Goal: Task Accomplishment & Management: Complete application form

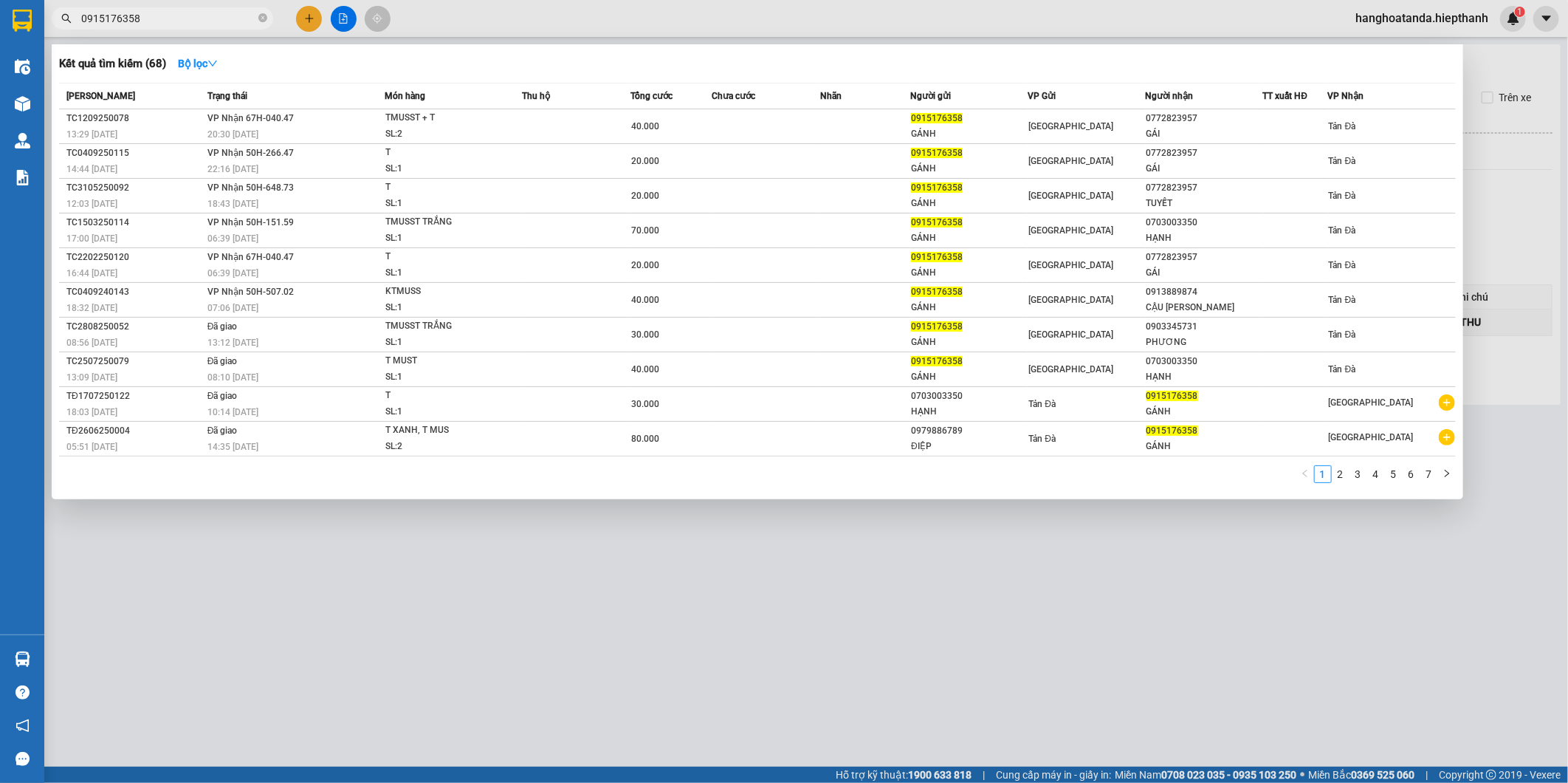
click at [520, 11] on div at bounding box center [784, 392] width 1568 height 783
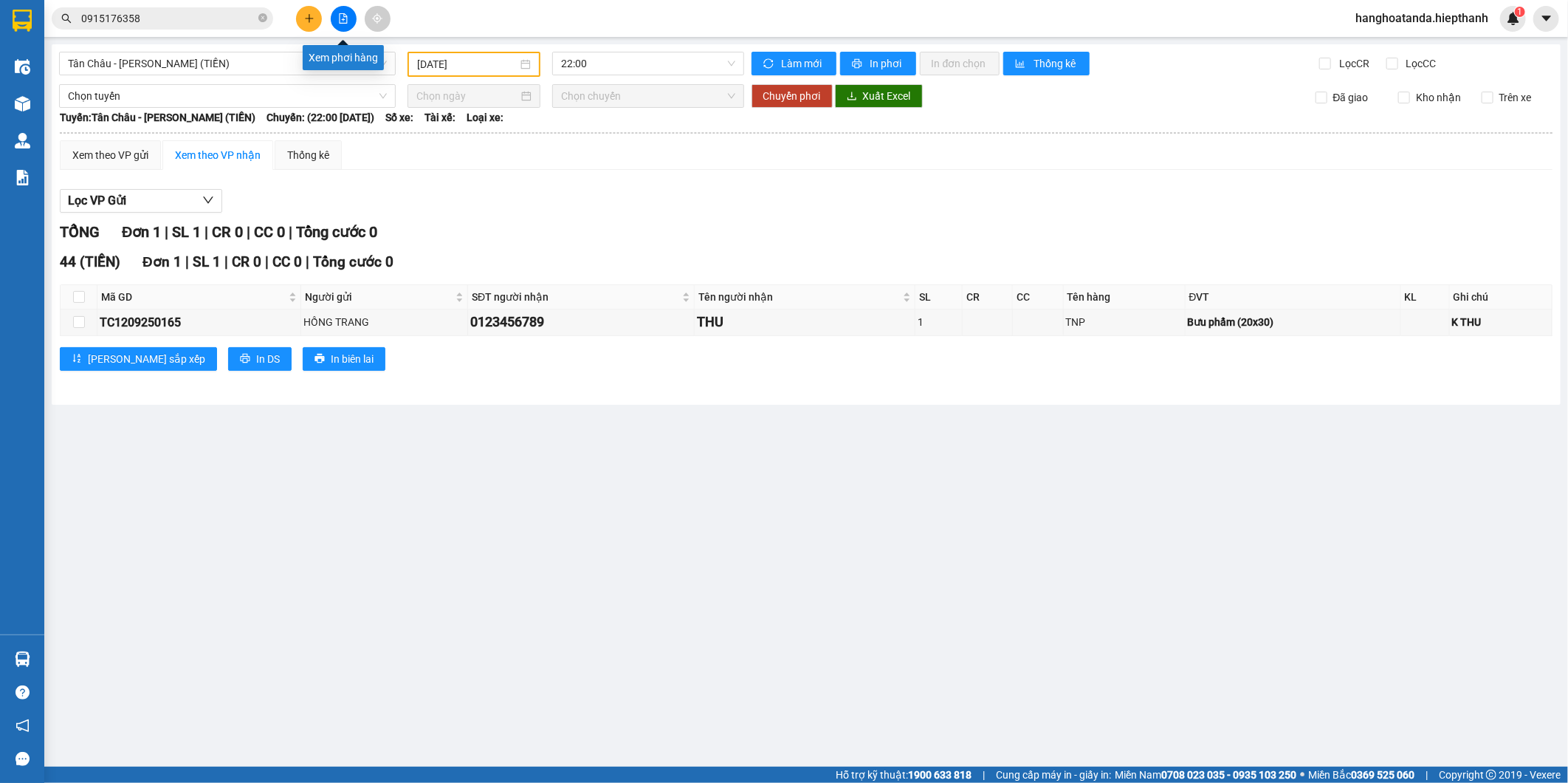
click at [304, 19] on icon "plus" at bounding box center [309, 18] width 10 height 10
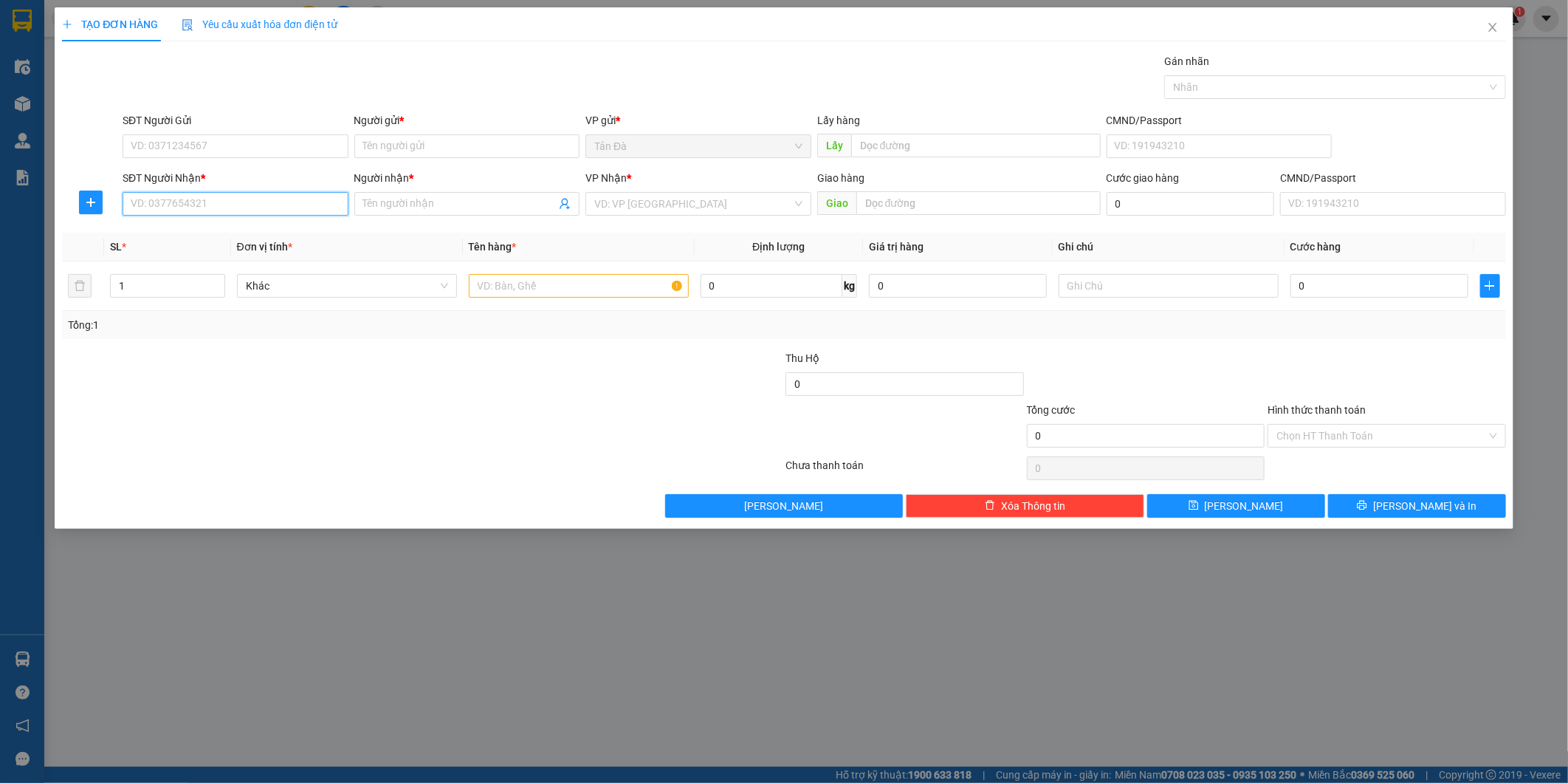
drag, startPoint x: 218, startPoint y: 207, endPoint x: 500, endPoint y: 223, distance: 282.5
click at [225, 205] on input "SĐT Người Nhận *" at bounding box center [235, 204] width 225 height 24
click at [1491, 24] on icon "close" at bounding box center [1492, 27] width 11 height 11
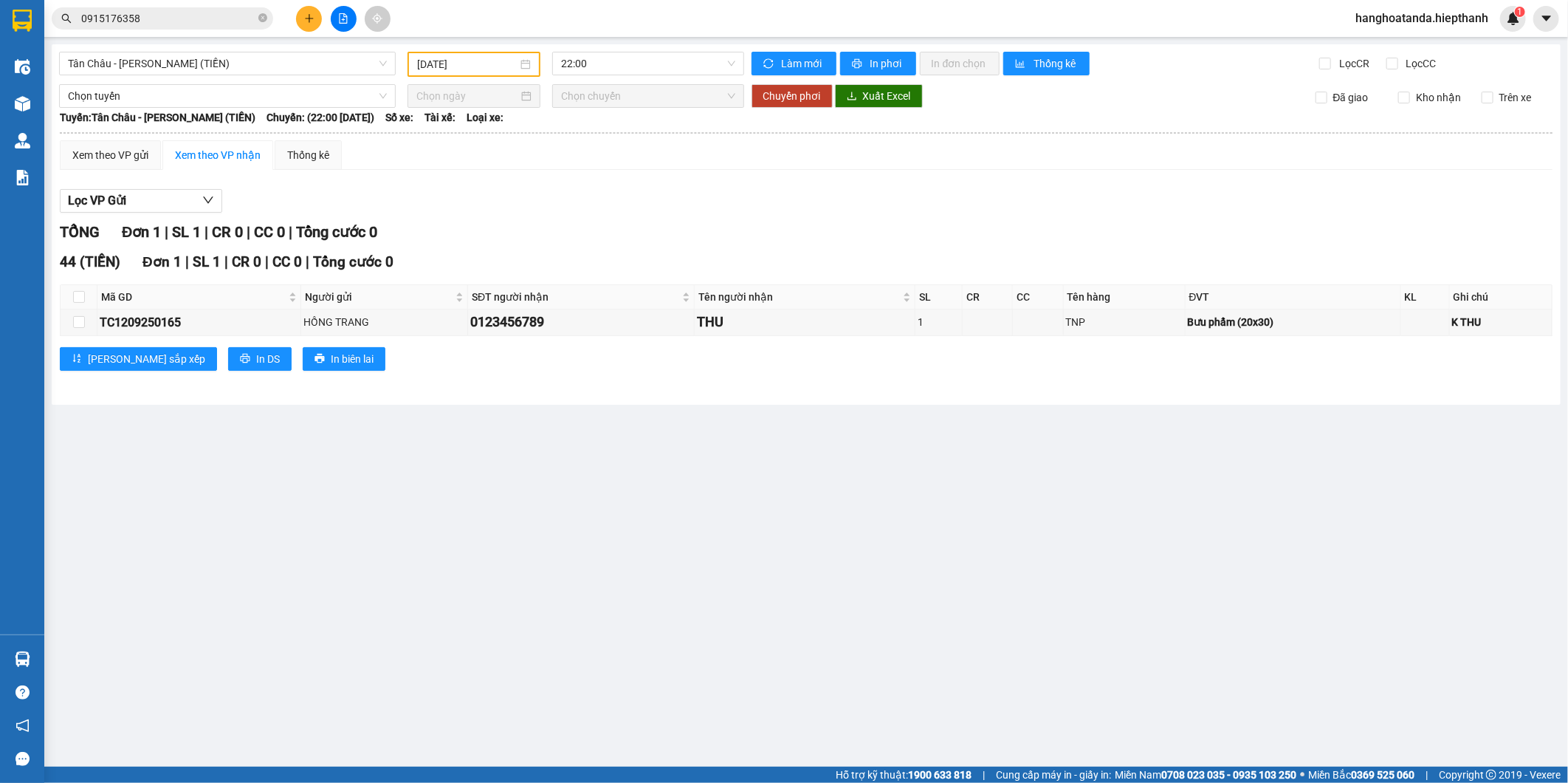
click at [316, 21] on button at bounding box center [308, 18] width 26 height 26
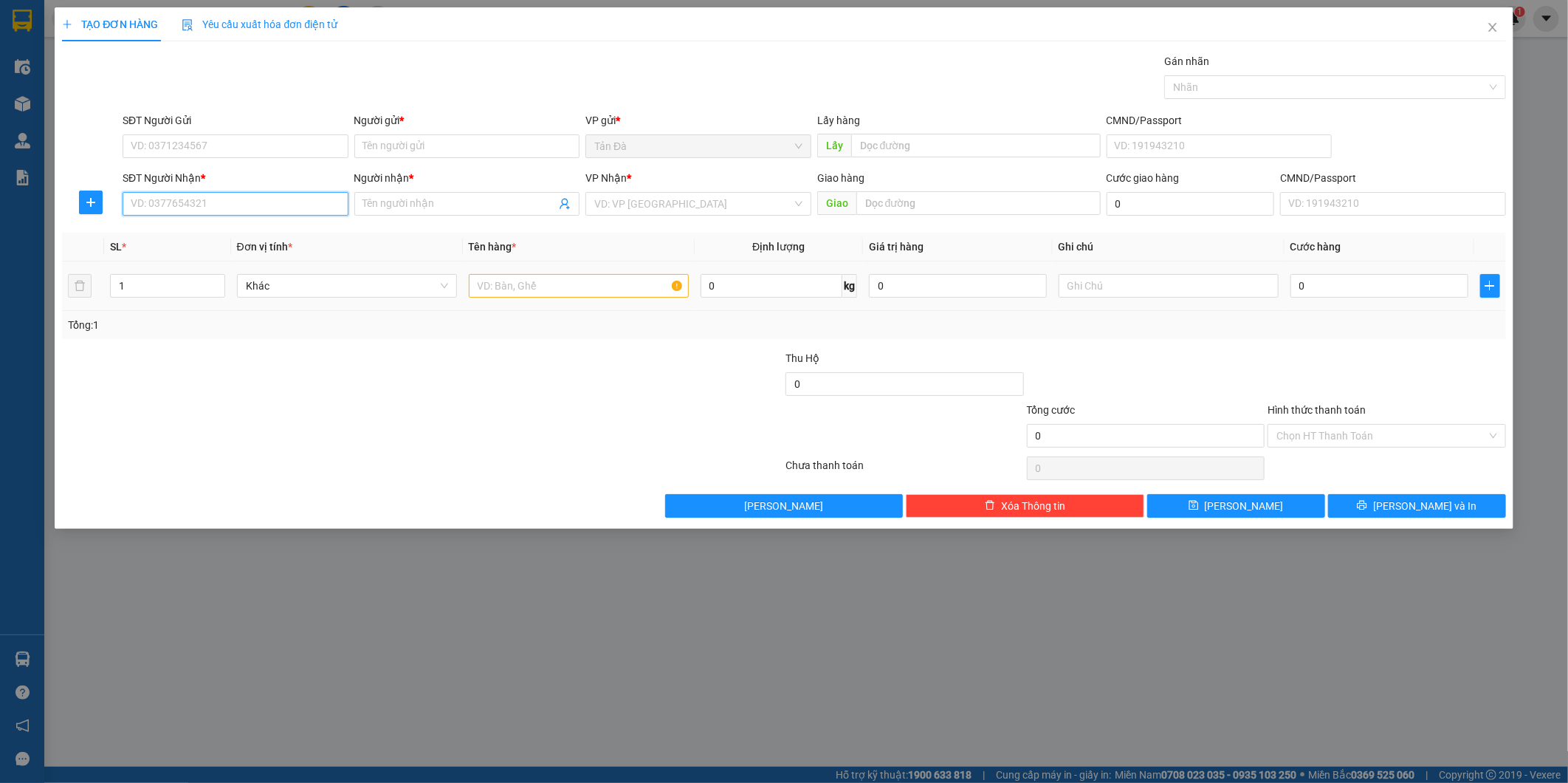
click at [189, 197] on input "SĐT Người Nhận *" at bounding box center [235, 204] width 225 height 24
type input "0944777191"
click at [231, 241] on div "0944777191 - TÂM" at bounding box center [236, 233] width 208 height 16
type input "TÂM"
type input "0944777191"
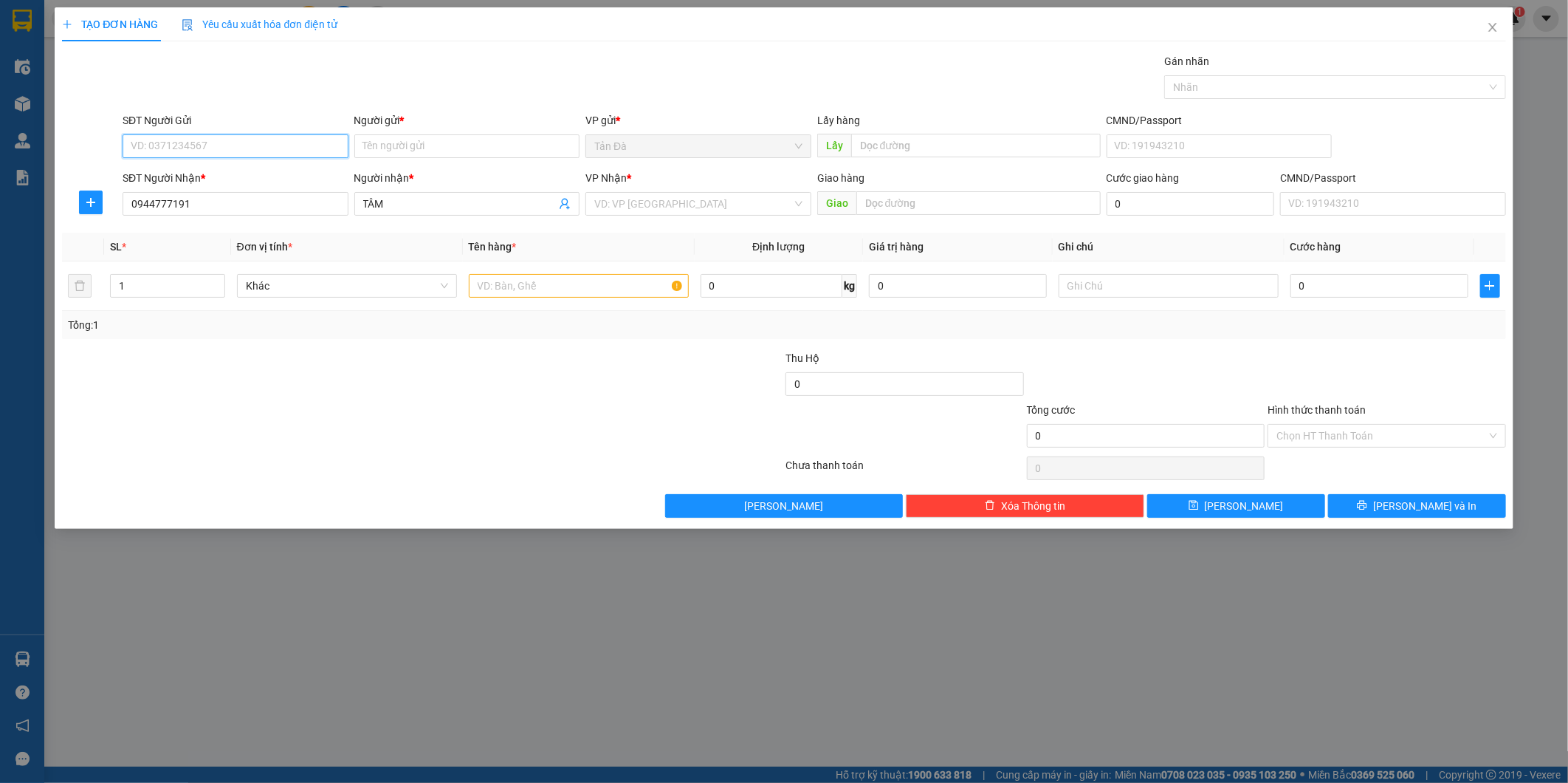
click at [284, 144] on input "SĐT Người Gửi" at bounding box center [235, 146] width 225 height 24
click at [182, 175] on div "0889999081 - [PERSON_NAME]" at bounding box center [236, 175] width 208 height 16
type input "0889999081"
type input "[PERSON_NAME]"
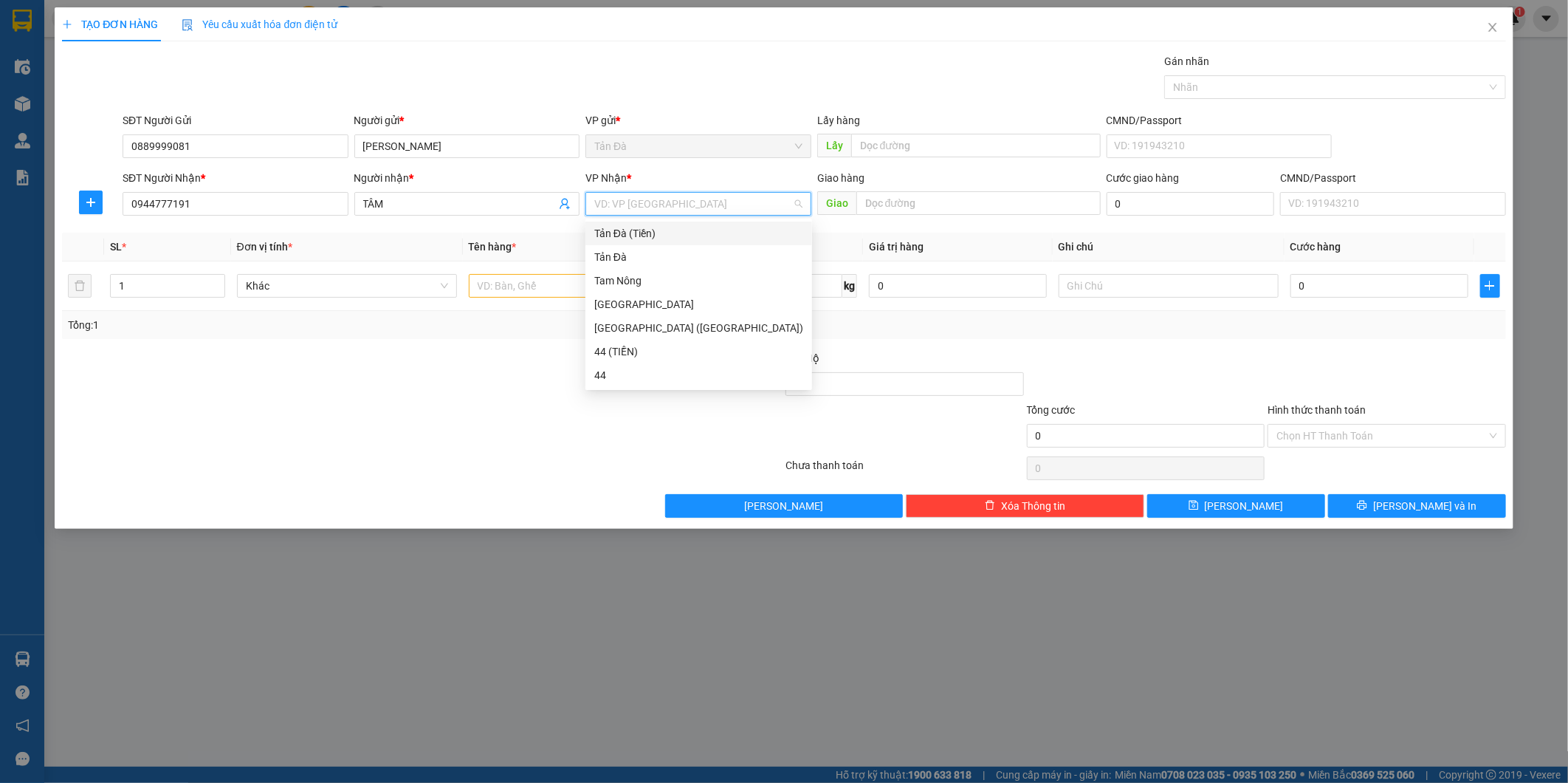
click at [692, 210] on input "search" at bounding box center [693, 203] width 198 height 22
click at [623, 301] on div "[GEOGRAPHIC_DATA]" at bounding box center [698, 303] width 209 height 16
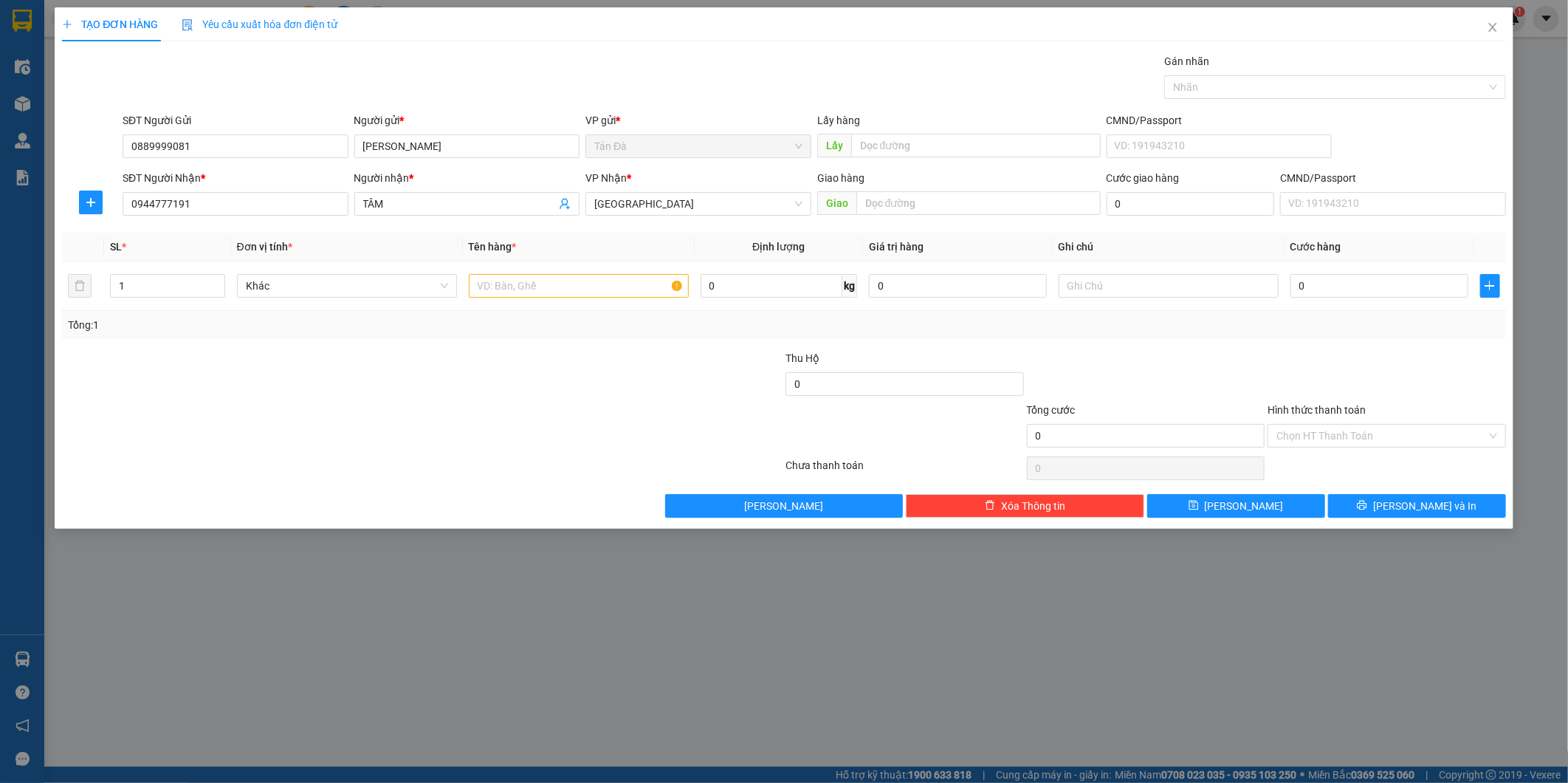
click at [429, 396] on div at bounding box center [301, 375] width 482 height 52
click at [554, 286] on input "text" at bounding box center [579, 285] width 220 height 24
type input "T"
click at [396, 273] on div "Khác" at bounding box center [347, 285] width 220 height 29
drag, startPoint x: 396, startPoint y: 273, endPoint x: 402, endPoint y: 282, distance: 10.8
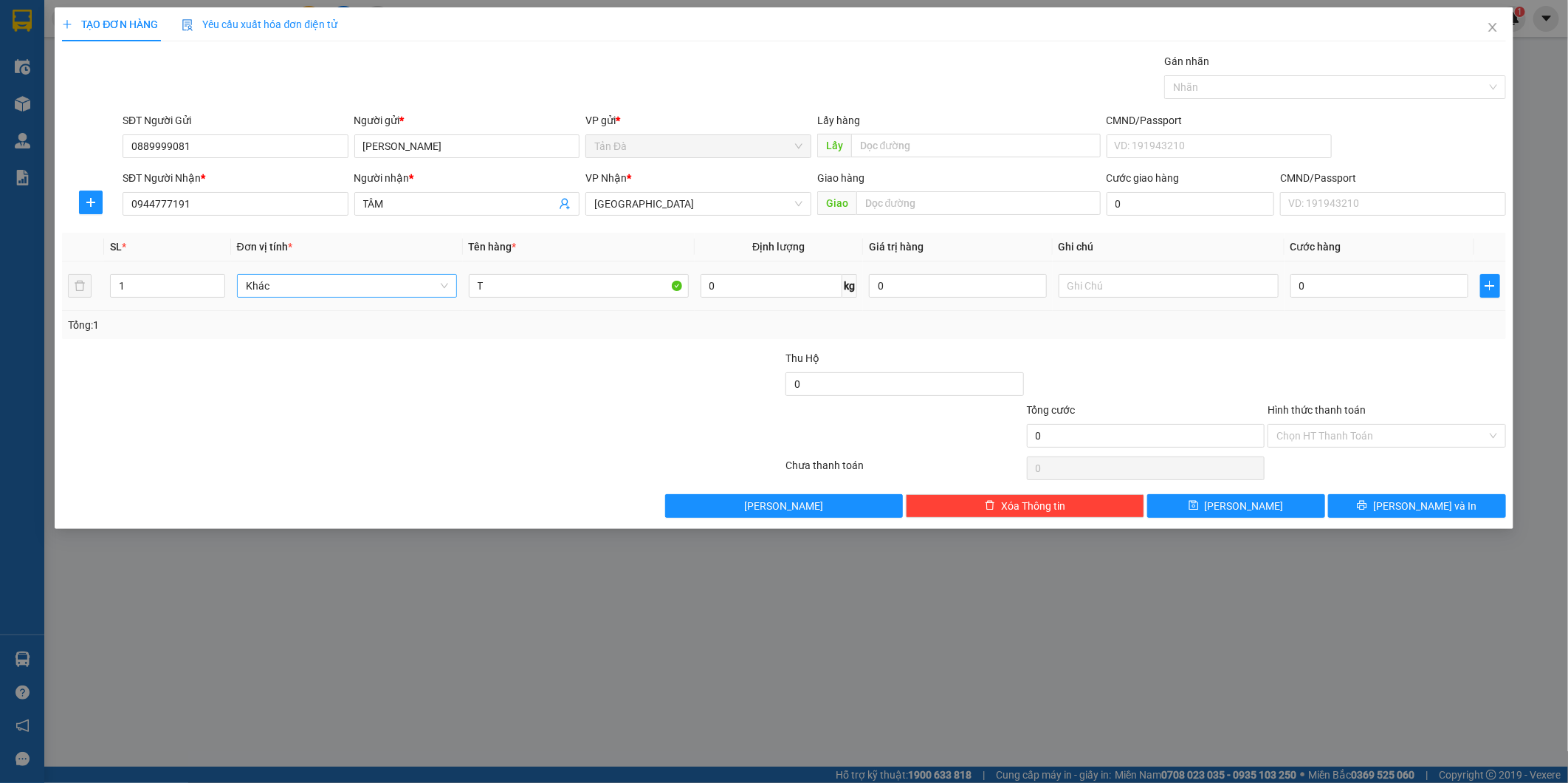
click at [396, 281] on span "Khác" at bounding box center [347, 285] width 203 height 22
type input "BO"
drag, startPoint x: 301, startPoint y: 341, endPoint x: 640, endPoint y: 339, distance: 339.0
click at [304, 341] on div "Bộ" at bounding box center [347, 338] width 203 height 16
click at [1202, 293] on input "text" at bounding box center [1168, 285] width 220 height 24
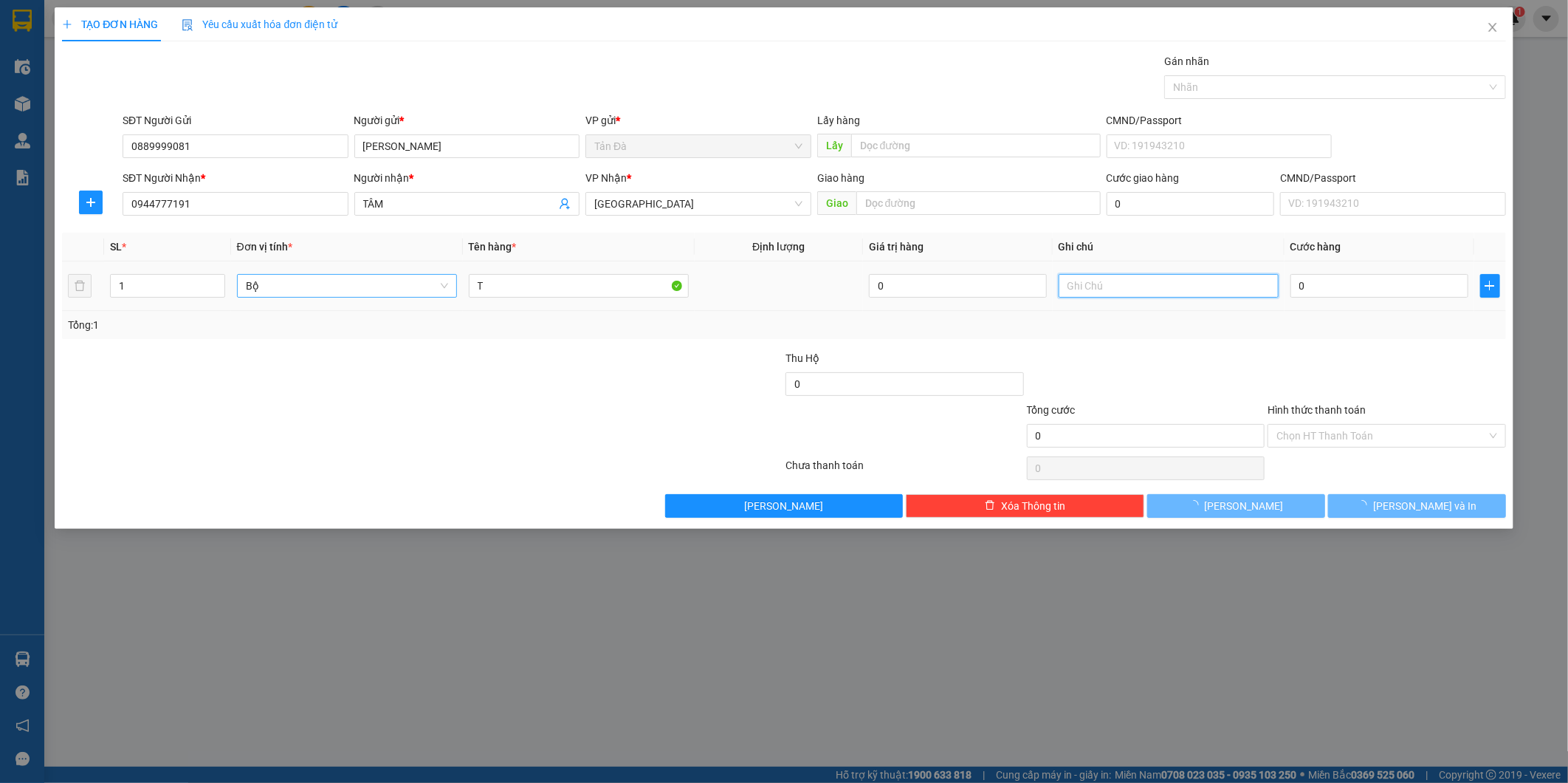
type input "70.000"
type input "BỒN CẦU"
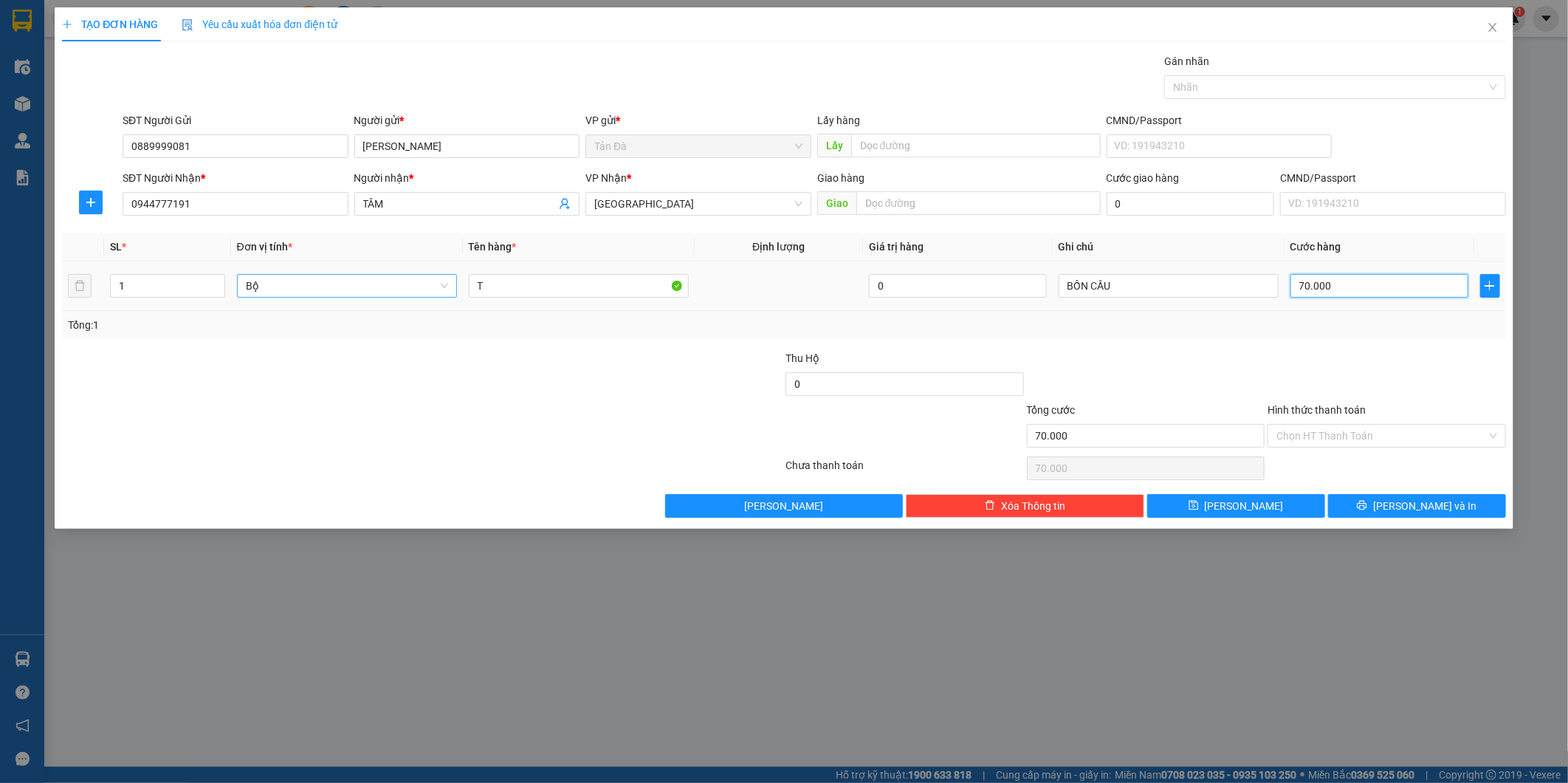
click at [1307, 291] on input "70.000" at bounding box center [1379, 285] width 178 height 24
type input "0"
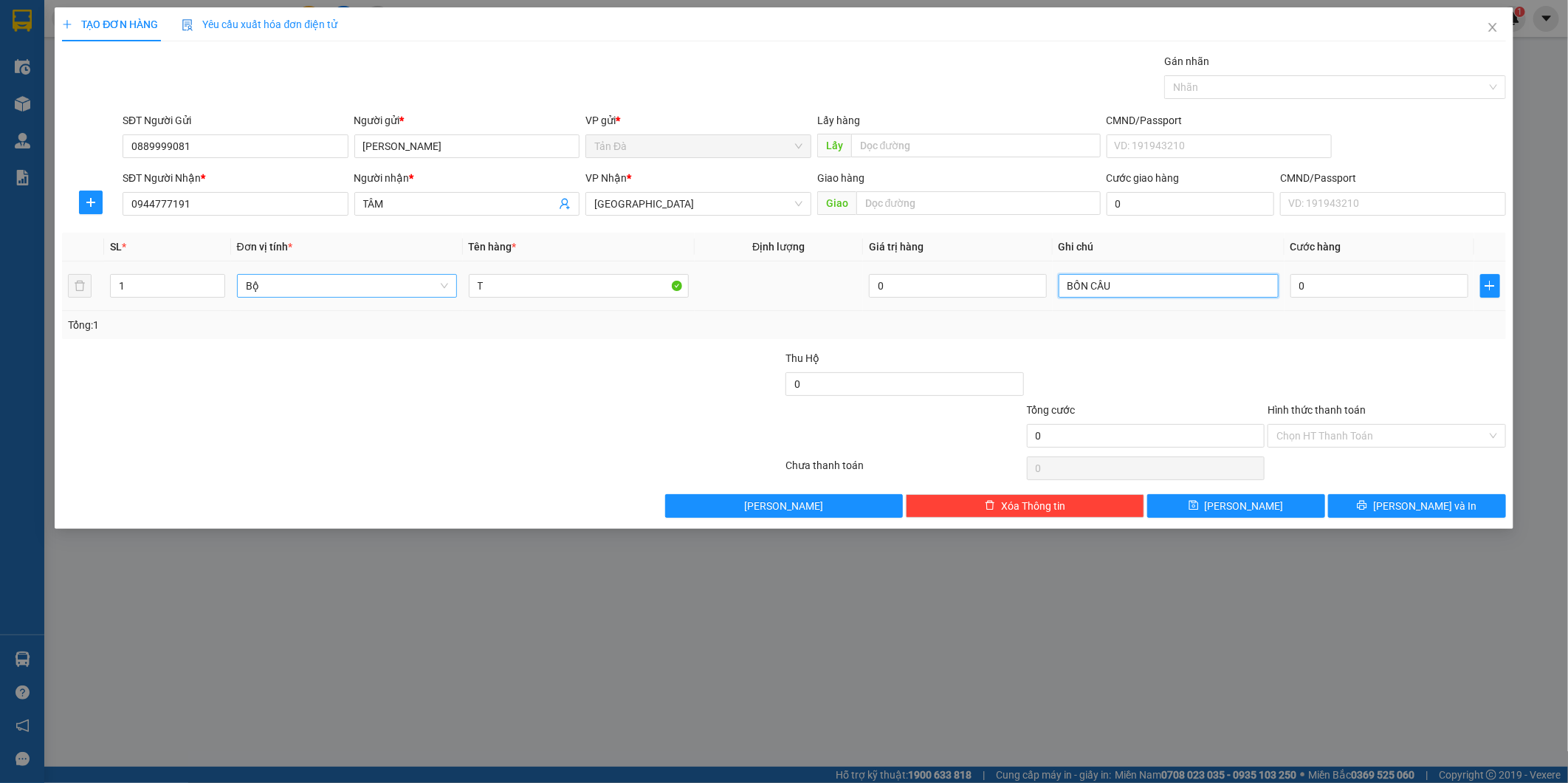
click at [1142, 289] on input "BỒN CẦU" at bounding box center [1168, 285] width 220 height 24
type input "BỒN CẦU, KHÔNG BAO HƯ BỂ"
click at [884, 377] on input "0" at bounding box center [905, 384] width 239 height 24
click at [884, 378] on input "0" at bounding box center [905, 384] width 239 height 24
type input "1.350.000"
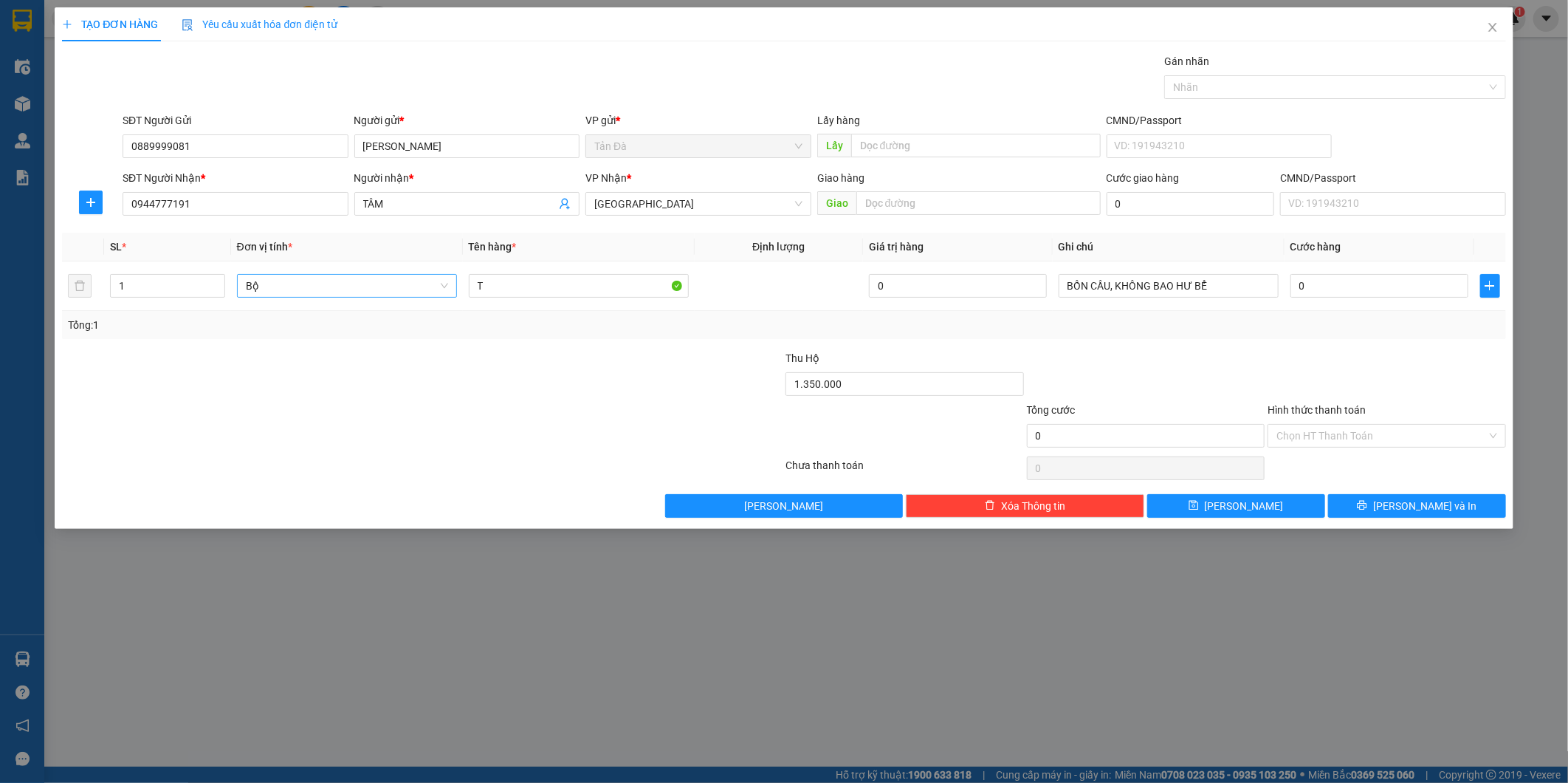
click at [1126, 338] on div "Tổng: 1" at bounding box center [783, 325] width 1443 height 28
click at [1367, 507] on icon "printer" at bounding box center [1362, 505] width 9 height 9
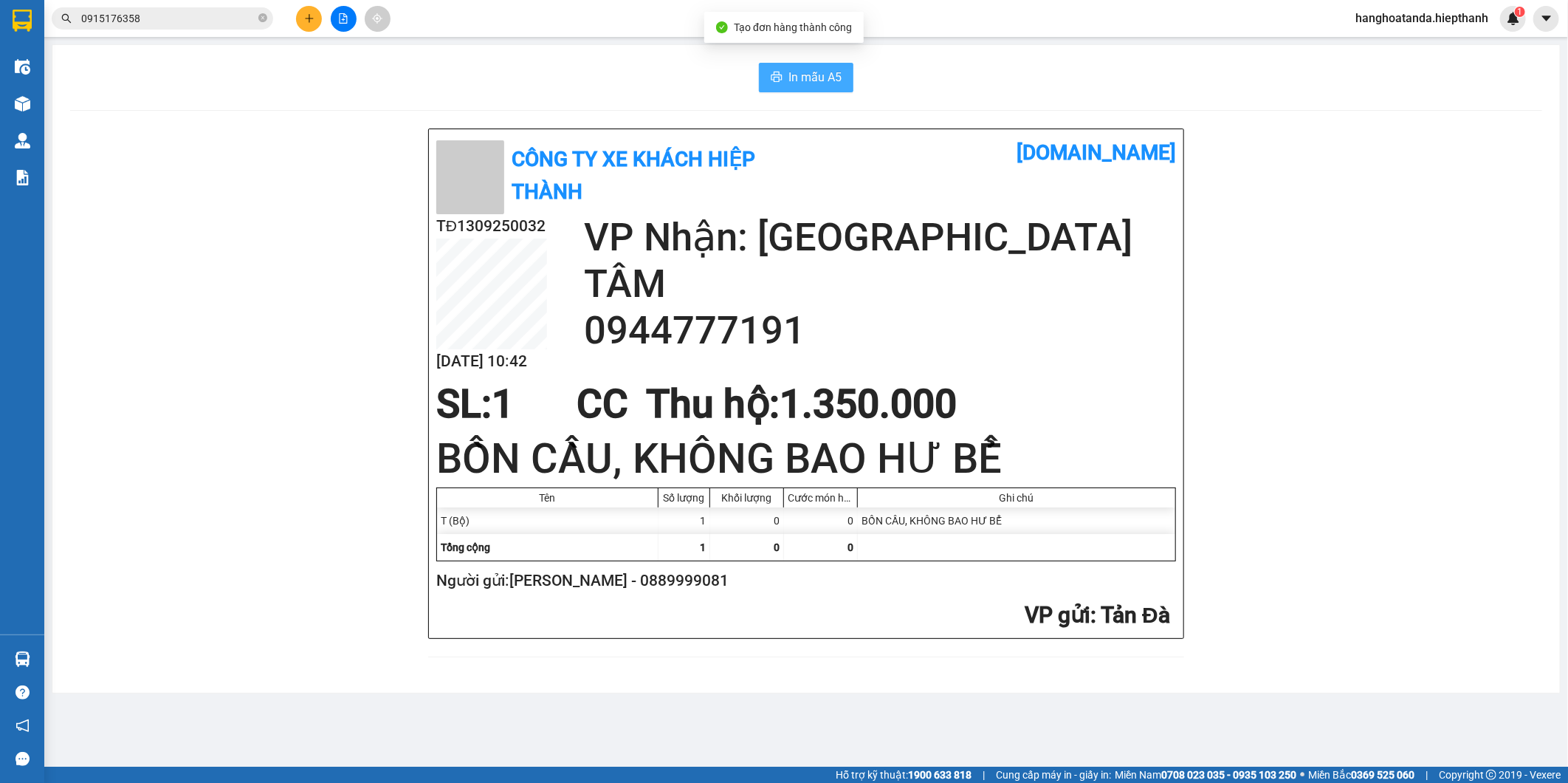
click at [794, 77] on span "In mẫu A5" at bounding box center [815, 77] width 53 height 18
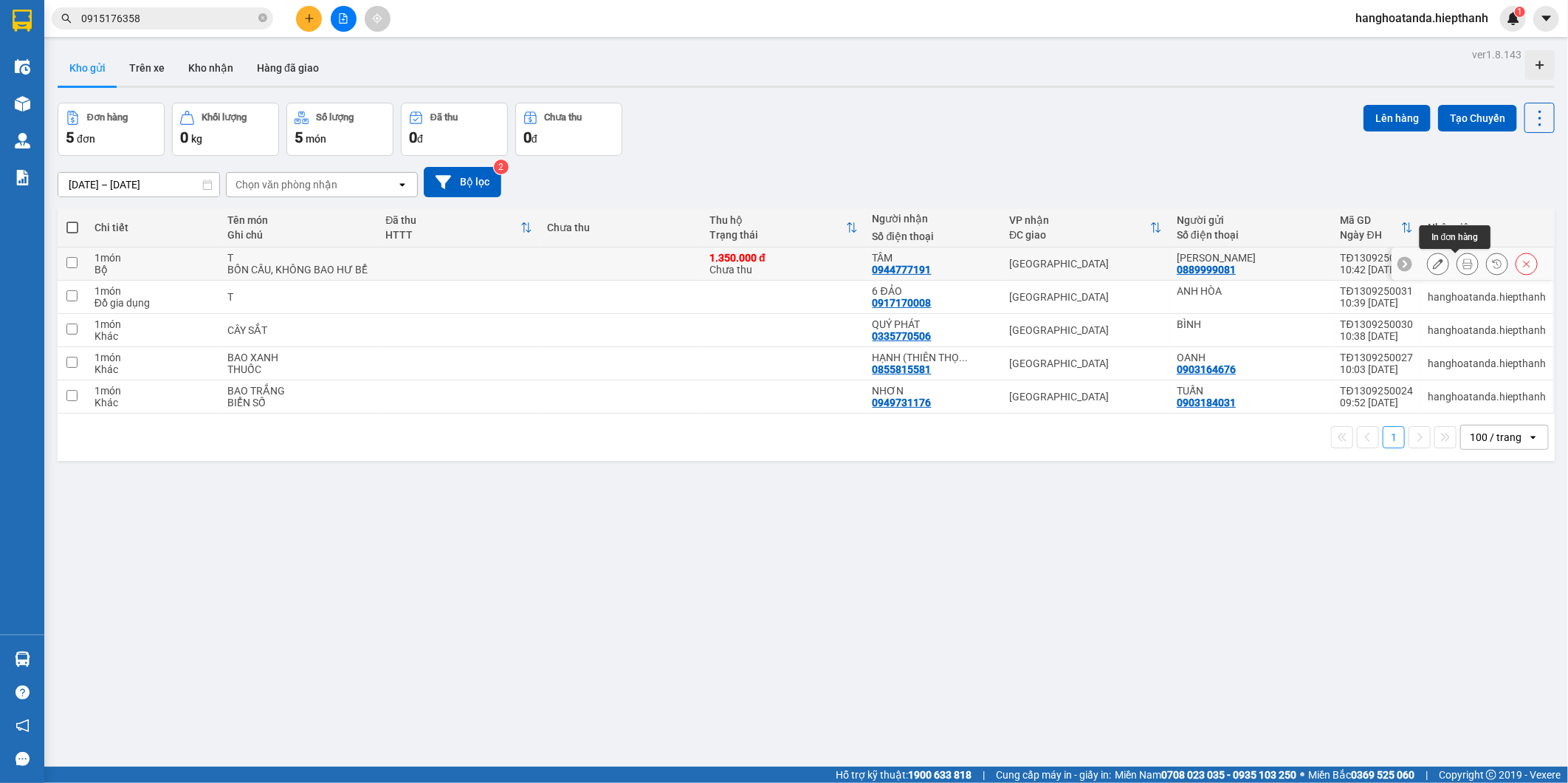
click at [1463, 263] on icon at bounding box center [1468, 264] width 10 height 10
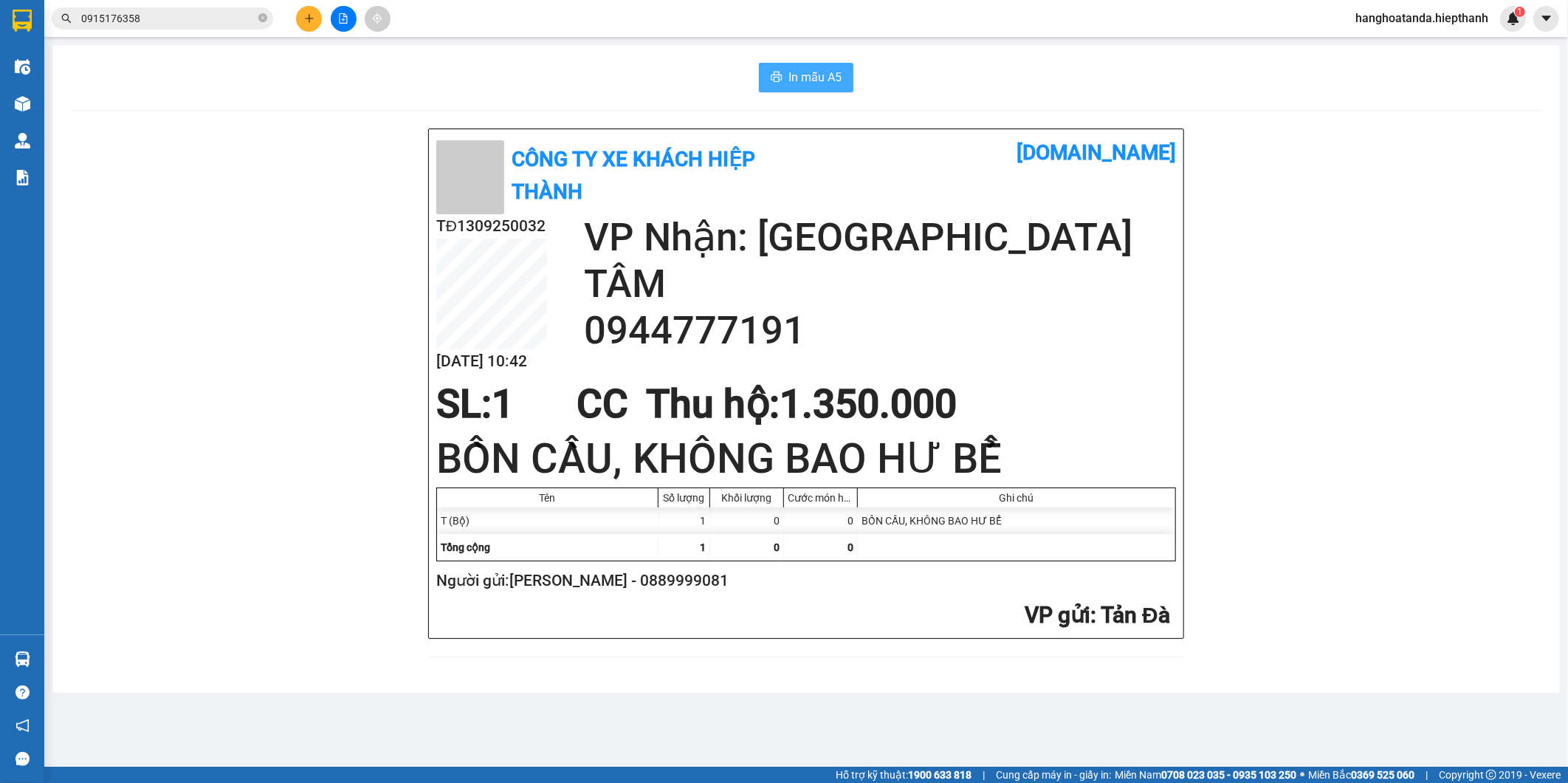
click at [825, 84] on span "In mẫu A5" at bounding box center [815, 77] width 53 height 18
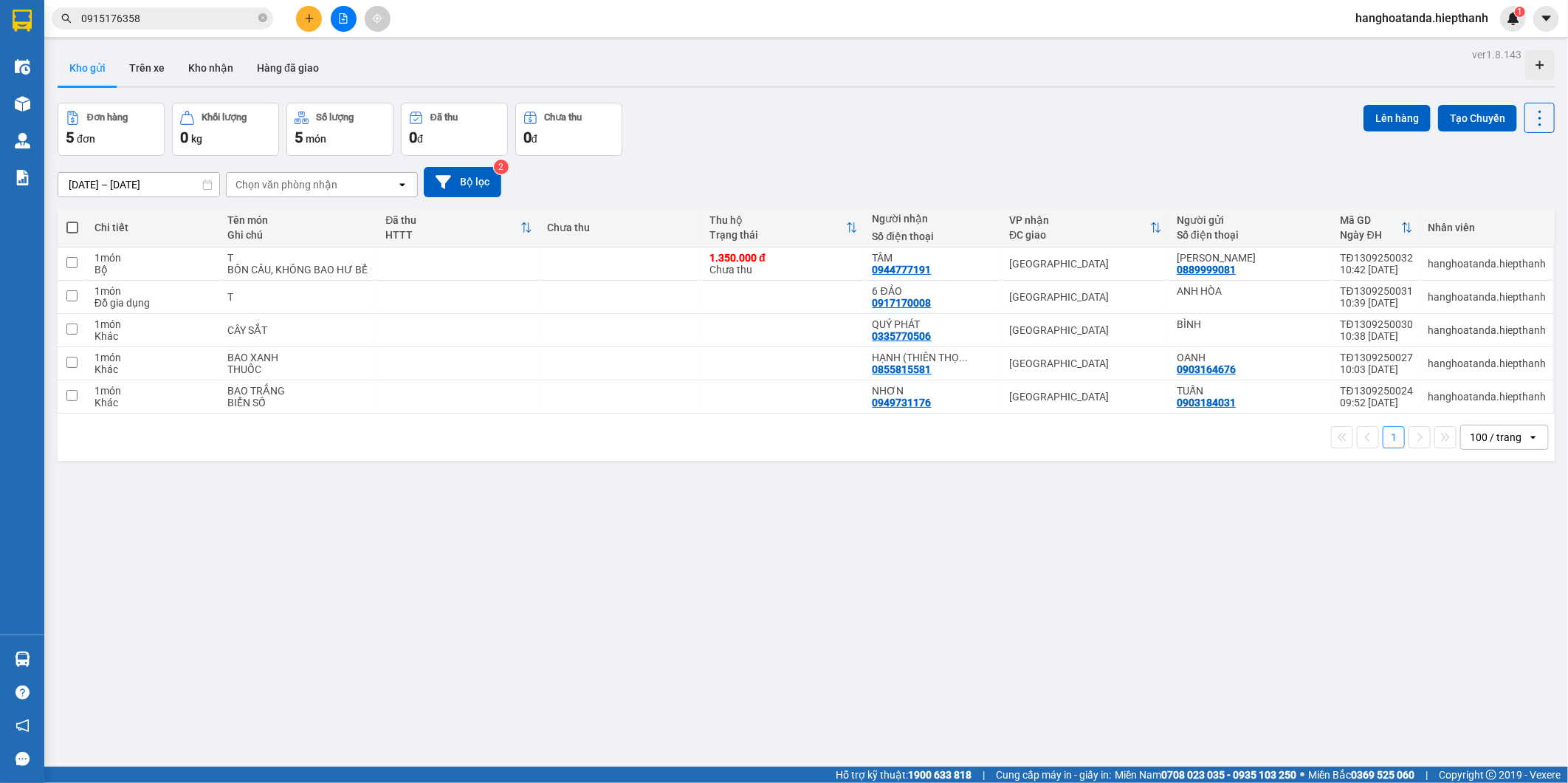
click at [301, 11] on button at bounding box center [308, 18] width 26 height 26
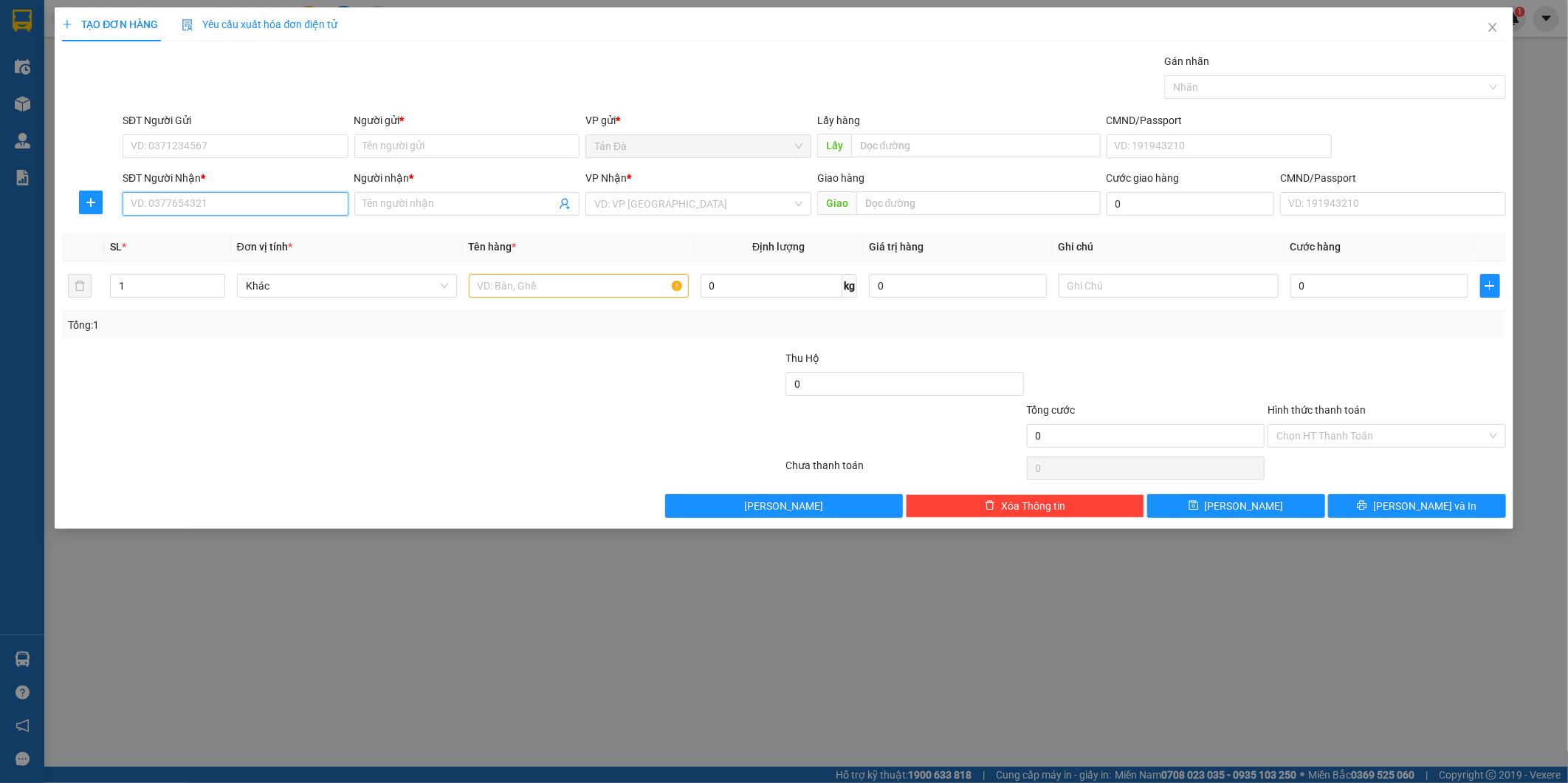
drag, startPoint x: 238, startPoint y: 216, endPoint x: 249, endPoint y: 199, distance: 20.2
click at [239, 212] on input "SĐT Người Nhận *" at bounding box center [235, 204] width 225 height 24
click at [666, 193] on input "search" at bounding box center [693, 203] width 198 height 22
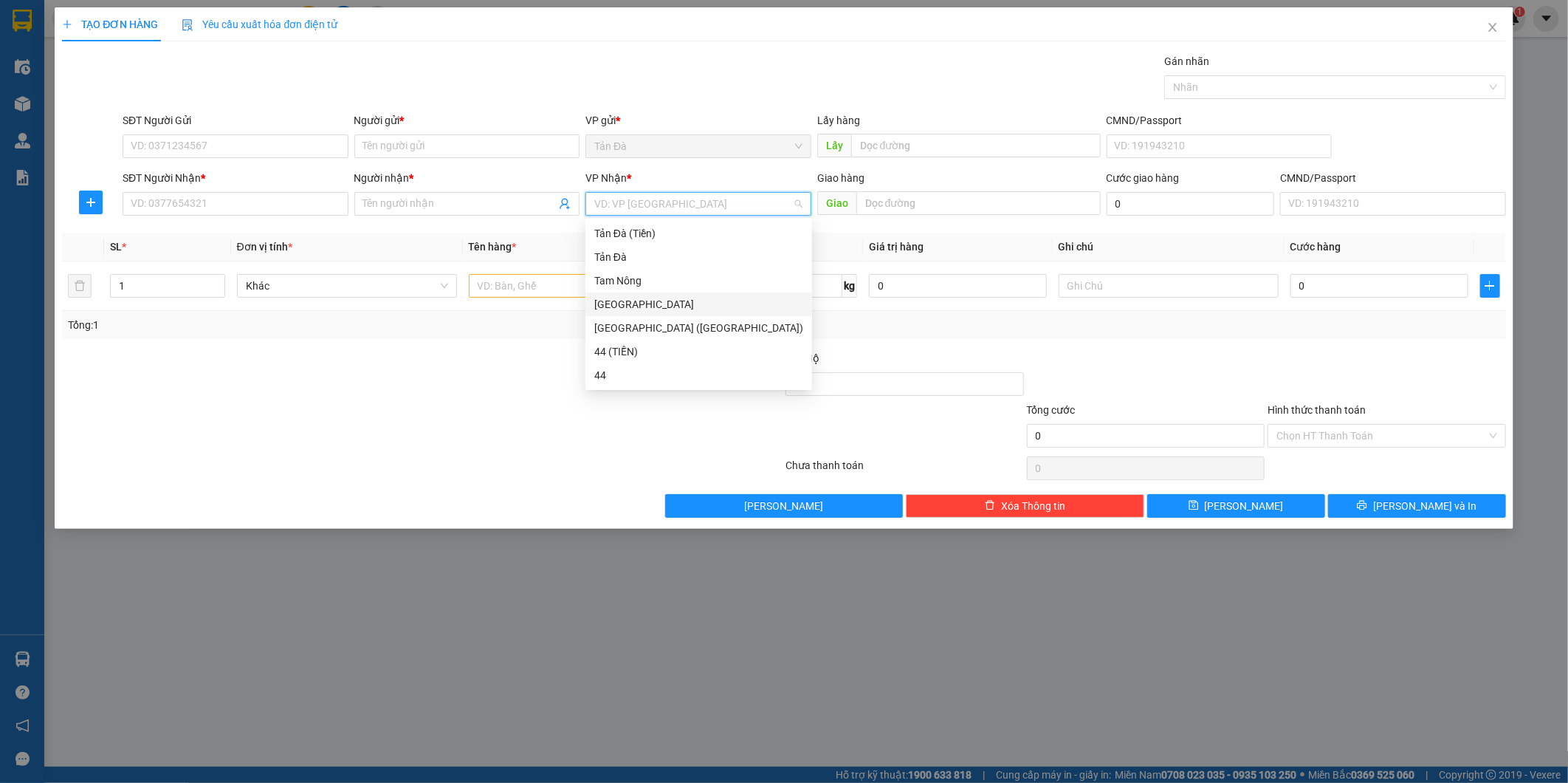
click at [637, 296] on div "[GEOGRAPHIC_DATA]" at bounding box center [698, 303] width 209 height 16
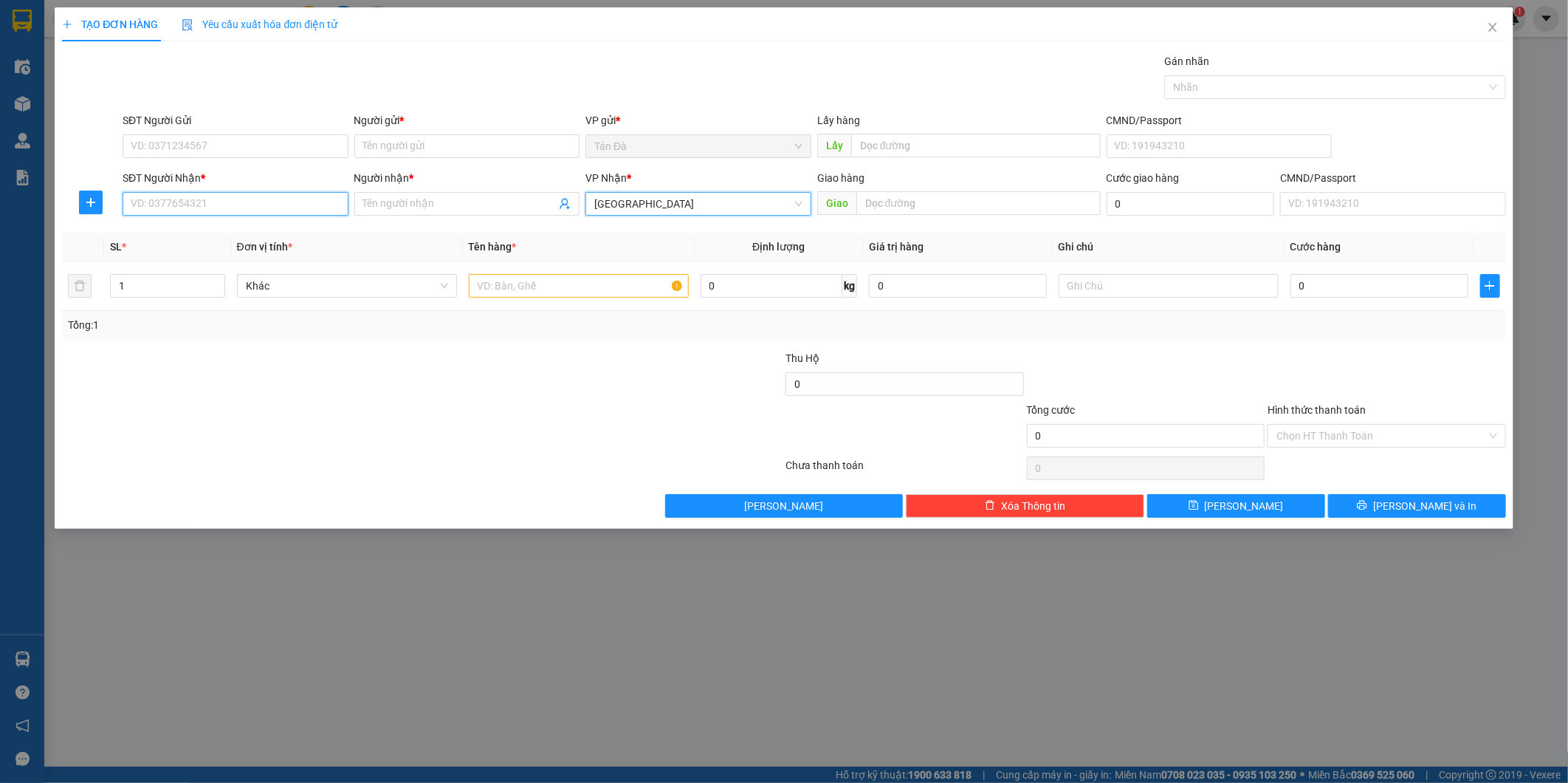
drag, startPoint x: 203, startPoint y: 192, endPoint x: 230, endPoint y: 198, distance: 27.7
click at [204, 192] on input "SĐT Người Nhận *" at bounding box center [235, 204] width 225 height 24
type input "0772187528"
click at [240, 222] on div "0772187528 - TUYỀN" at bounding box center [235, 233] width 225 height 24
type input "TUYỀN"
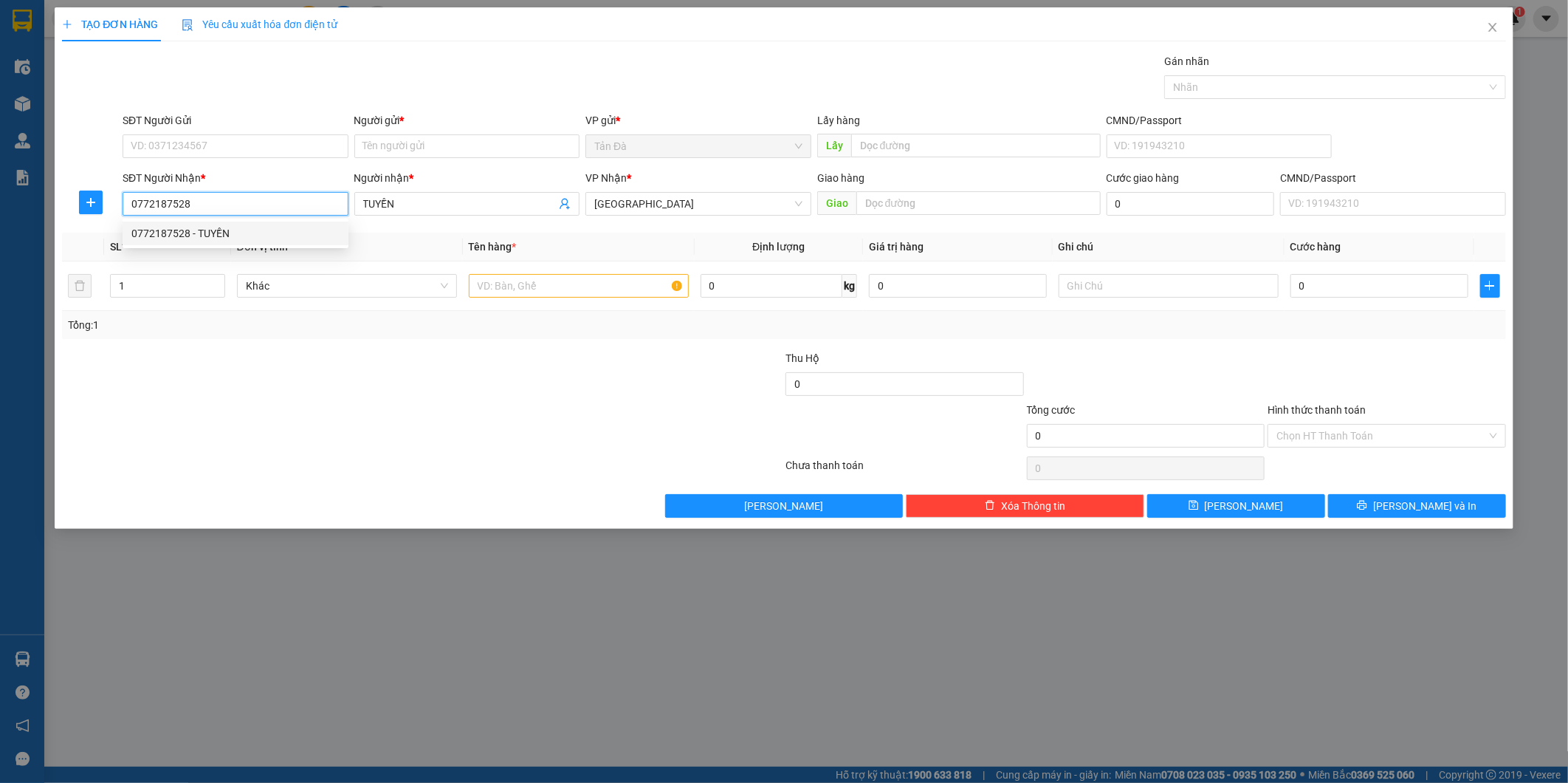
type input "0772187528"
click at [403, 409] on div at bounding box center [301, 428] width 482 height 52
click at [294, 151] on input "SĐT Người Gửi" at bounding box center [235, 146] width 225 height 24
click at [482, 214] on span "TUYỀN" at bounding box center [467, 204] width 225 height 24
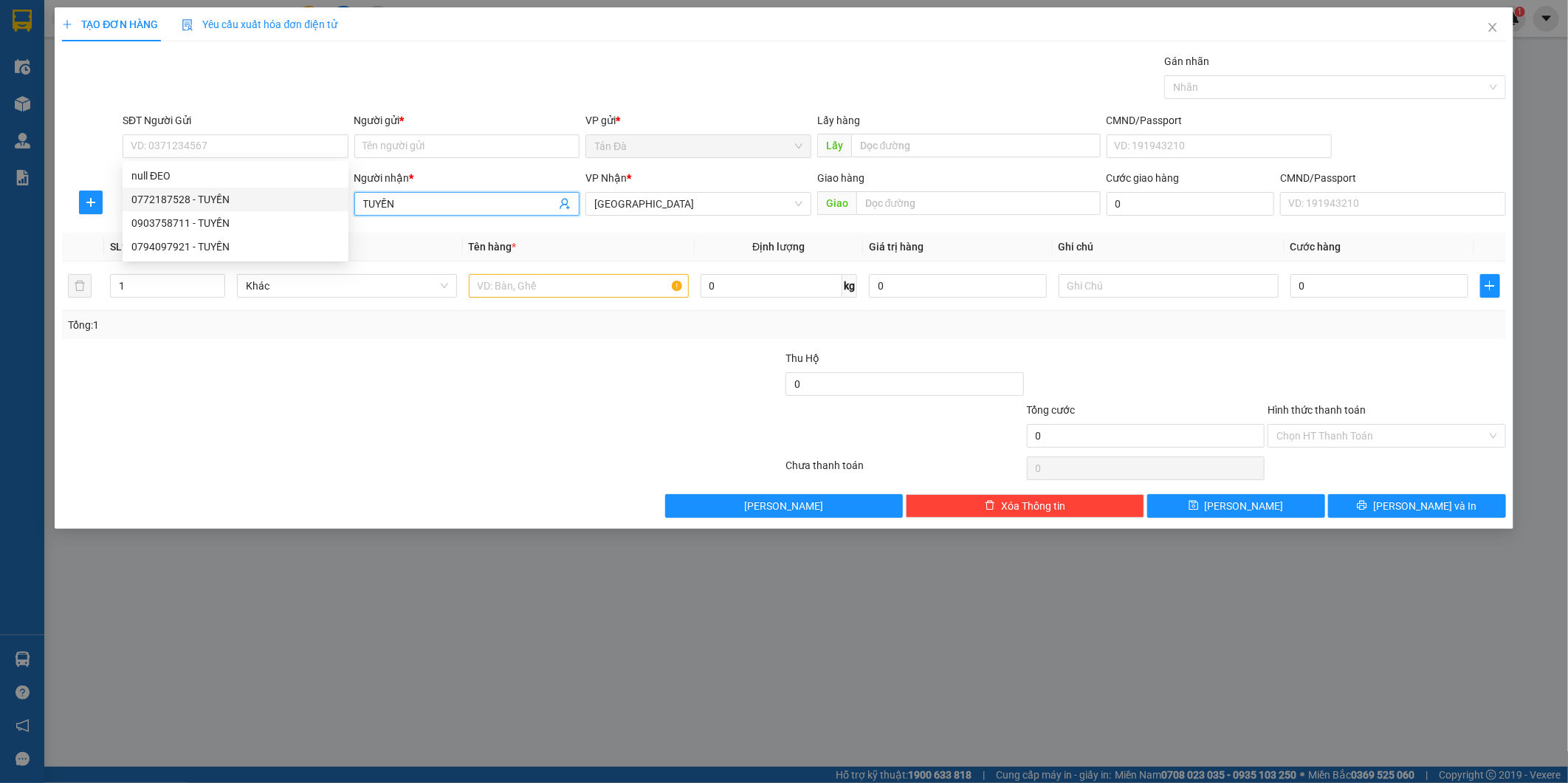
click at [482, 214] on span "TUYỀN" at bounding box center [467, 204] width 225 height 24
click at [463, 200] on input "TUYỀN" at bounding box center [460, 203] width 193 height 16
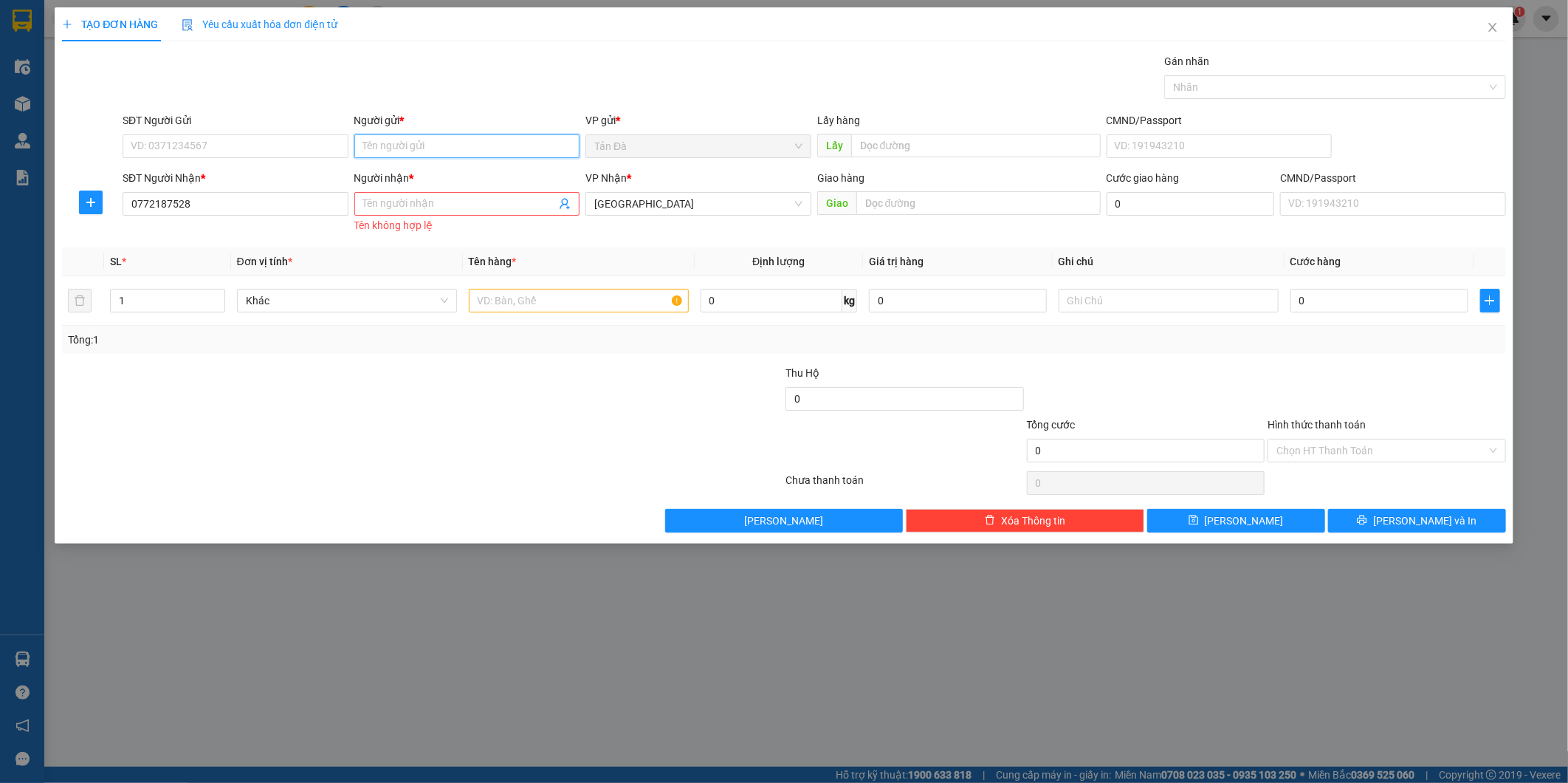
click at [445, 153] on input "Người gửi *" at bounding box center [467, 146] width 225 height 24
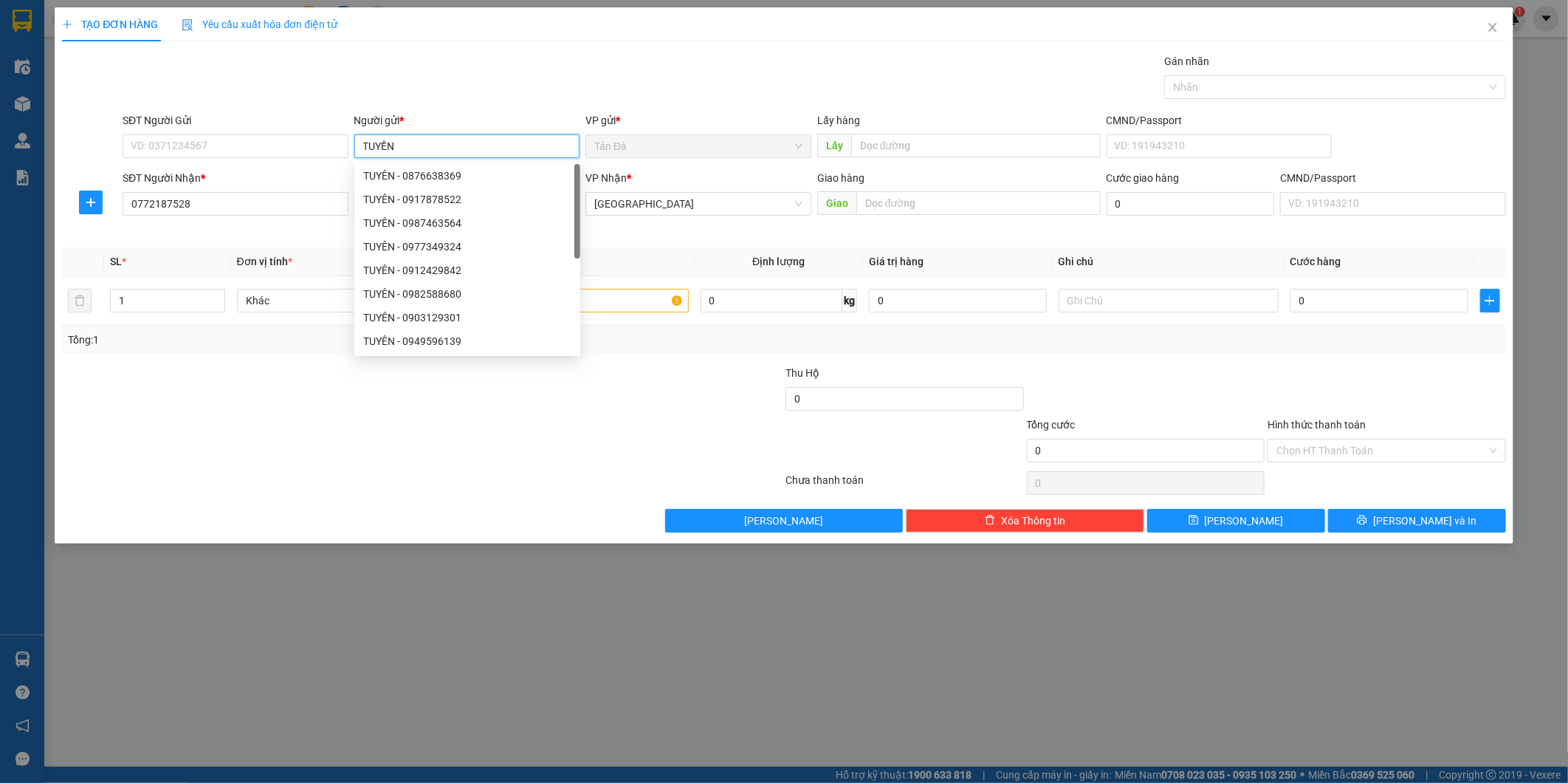
type input "TUYỀN"
drag, startPoint x: 505, startPoint y: 85, endPoint x: 645, endPoint y: 140, distance: 150.4
click at [506, 85] on div "Gói vận chuyển * Tiêu chuẩn Gán nhãn Nhãn" at bounding box center [814, 79] width 1389 height 52
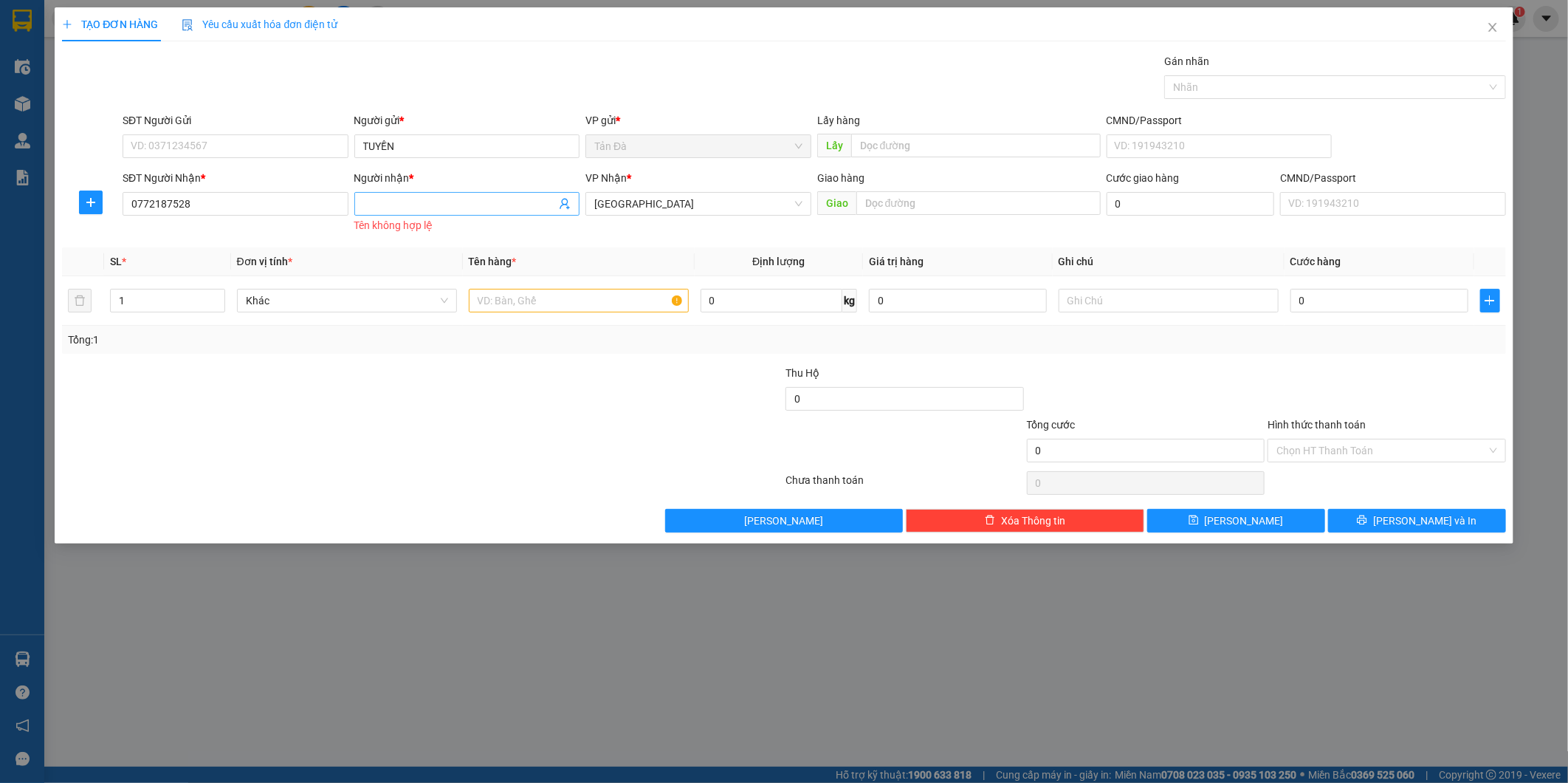
click at [429, 201] on input "Người nhận *" at bounding box center [460, 203] width 193 height 16
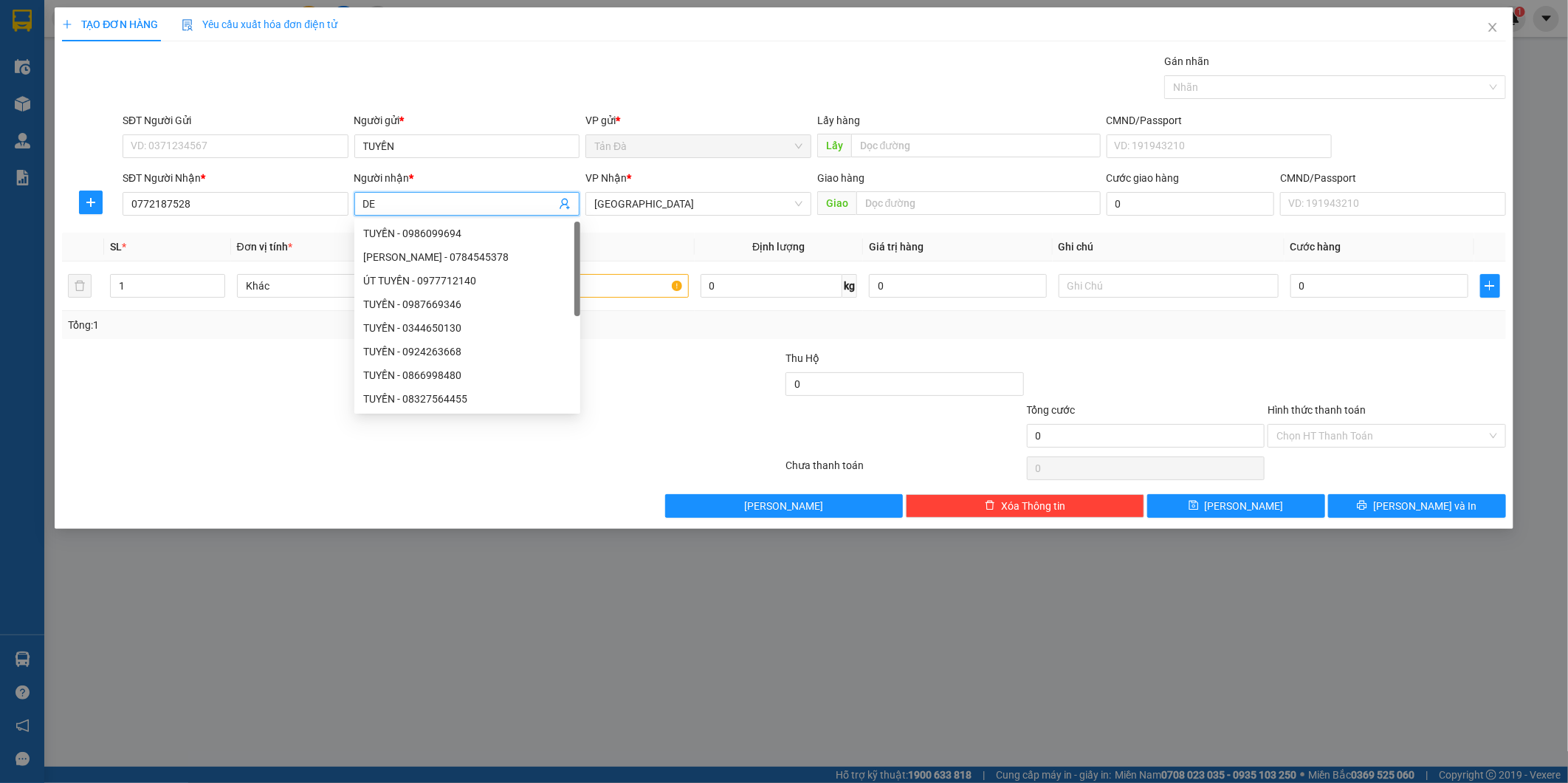
type input "D"
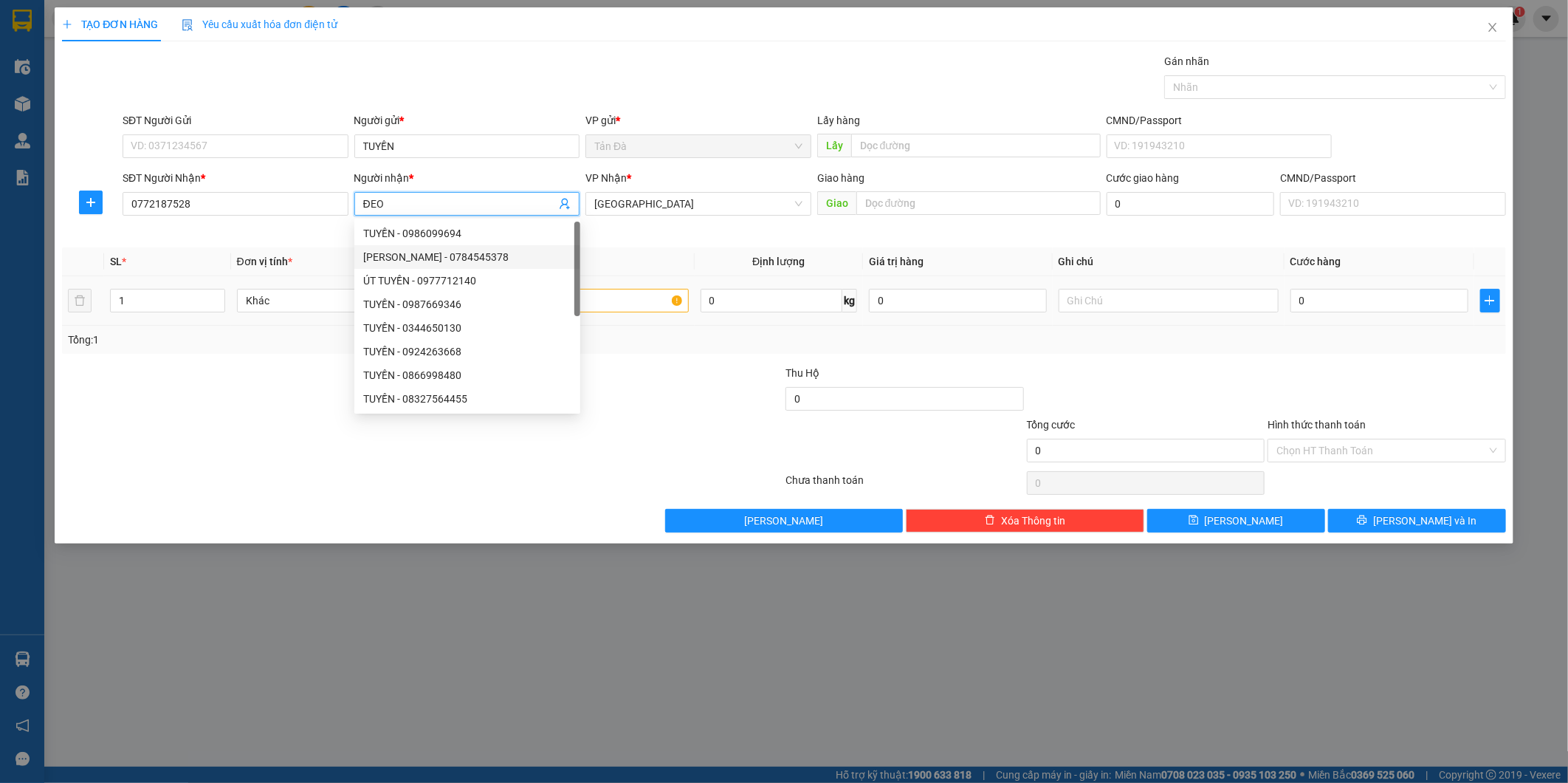
type input "ĐEO"
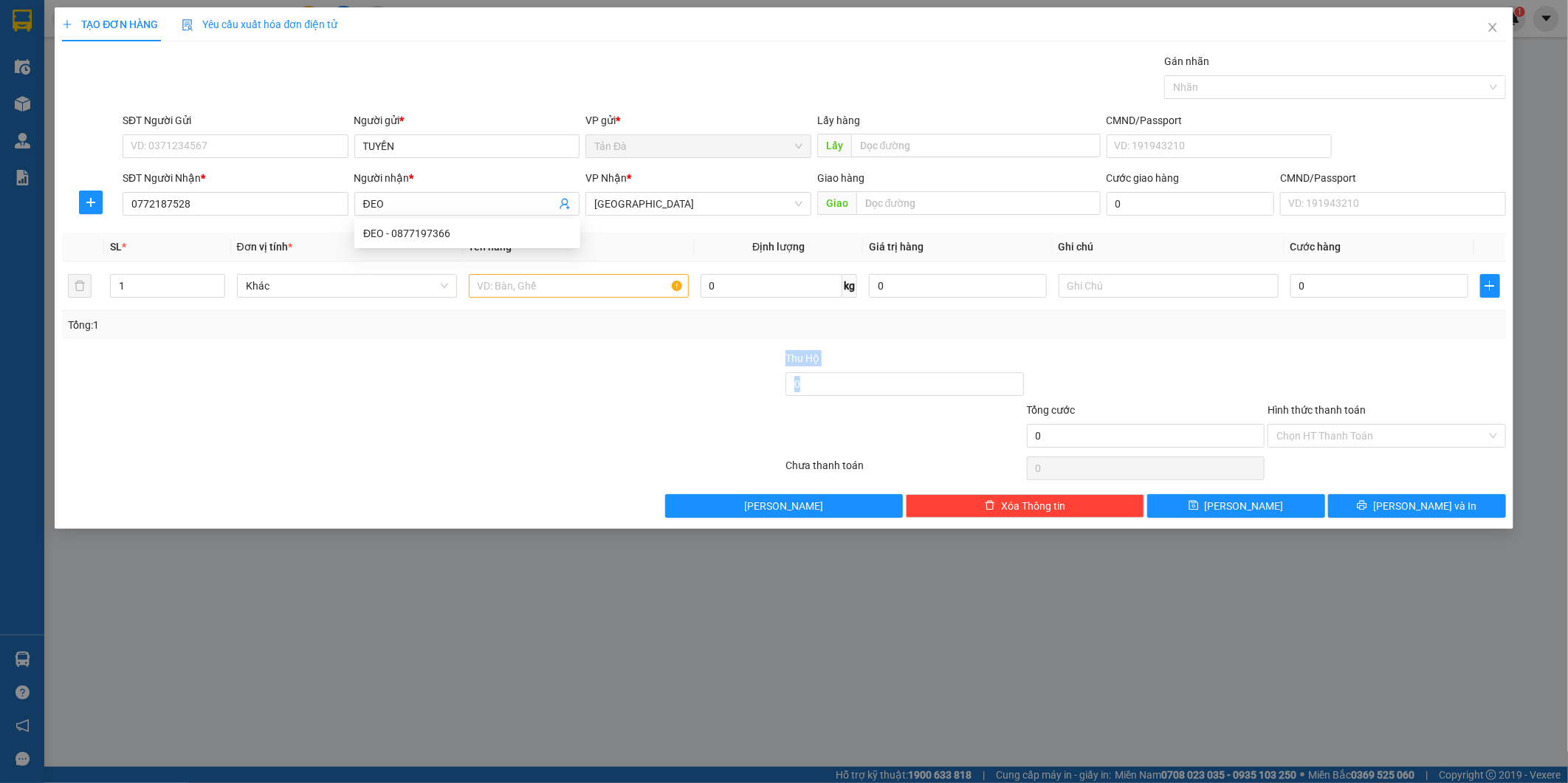
drag, startPoint x: 711, startPoint y: 401, endPoint x: 569, endPoint y: 320, distance: 163.5
click at [707, 397] on div at bounding box center [663, 375] width 242 height 52
click at [567, 290] on input "text" at bounding box center [579, 285] width 220 height 24
click at [339, 286] on span "Khác" at bounding box center [347, 285] width 203 height 22
type input "BỌC TRẮNG"
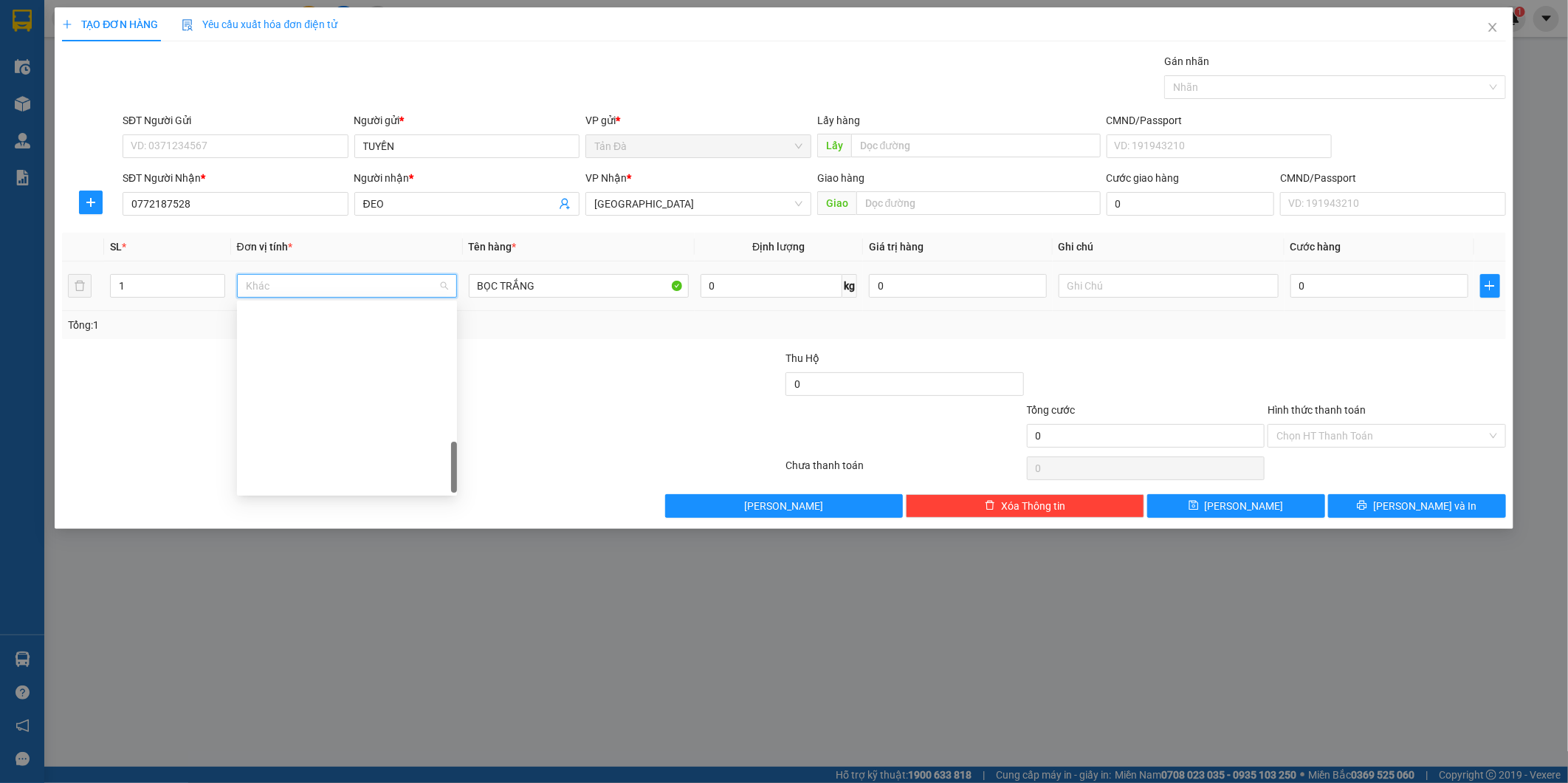
scroll to position [602, 0]
type input "D"
drag, startPoint x: 310, startPoint y: 340, endPoint x: 844, endPoint y: 340, distance: 534.0
click at [315, 340] on div "Đồ ăn - nước uống" at bounding box center [347, 338] width 203 height 16
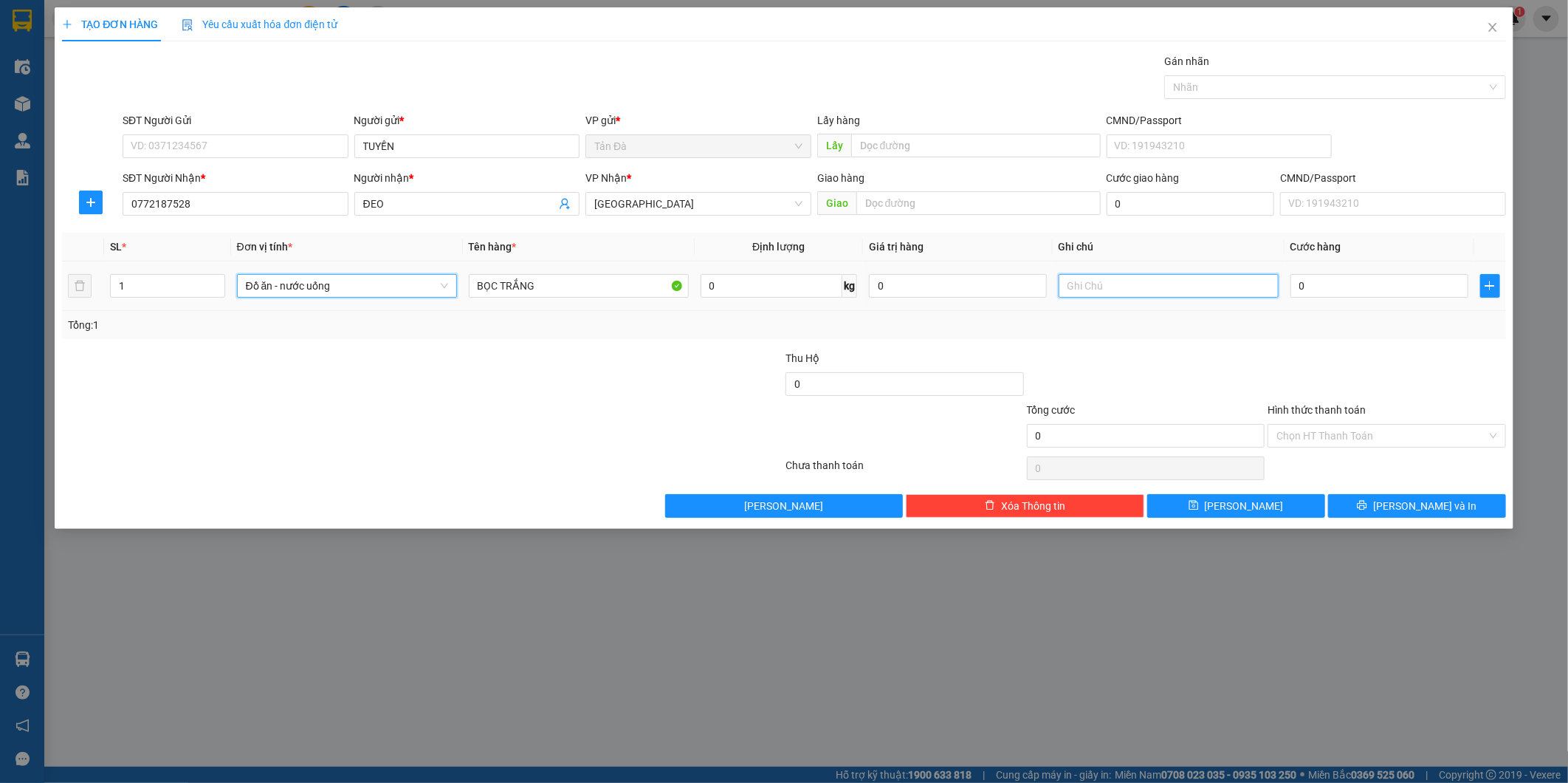
click at [1164, 289] on input "text" at bounding box center [1168, 285] width 220 height 24
type input "GIA VỊ"
click at [1292, 343] on div "Transit Pickup Surcharge Ids Transit Deliver Surcharge Ids Transit Deliver Surc…" at bounding box center [783, 285] width 1443 height 464
click at [1332, 285] on input "0" at bounding box center [1379, 285] width 178 height 24
type input "2"
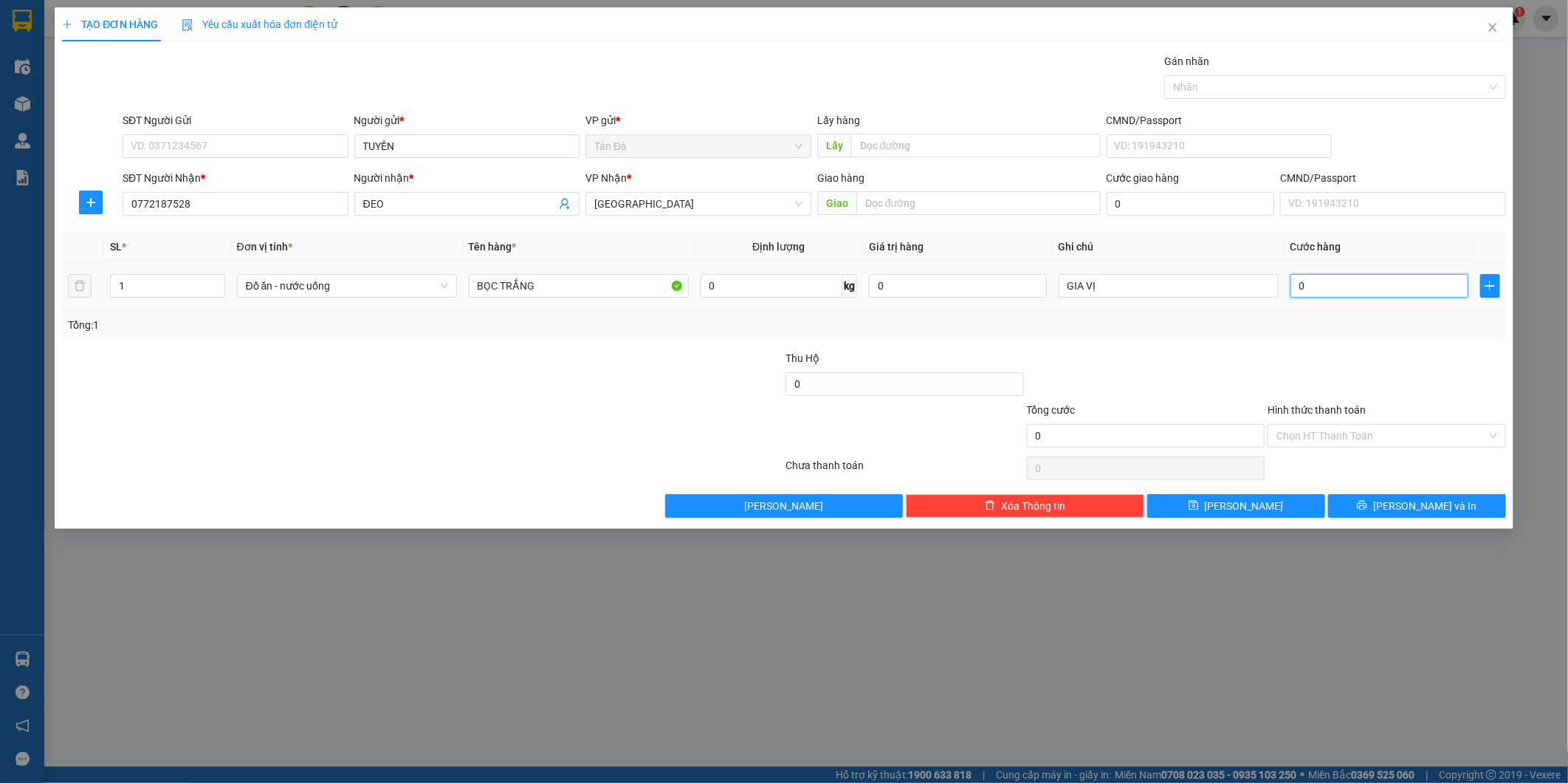
type input "2"
type input "20"
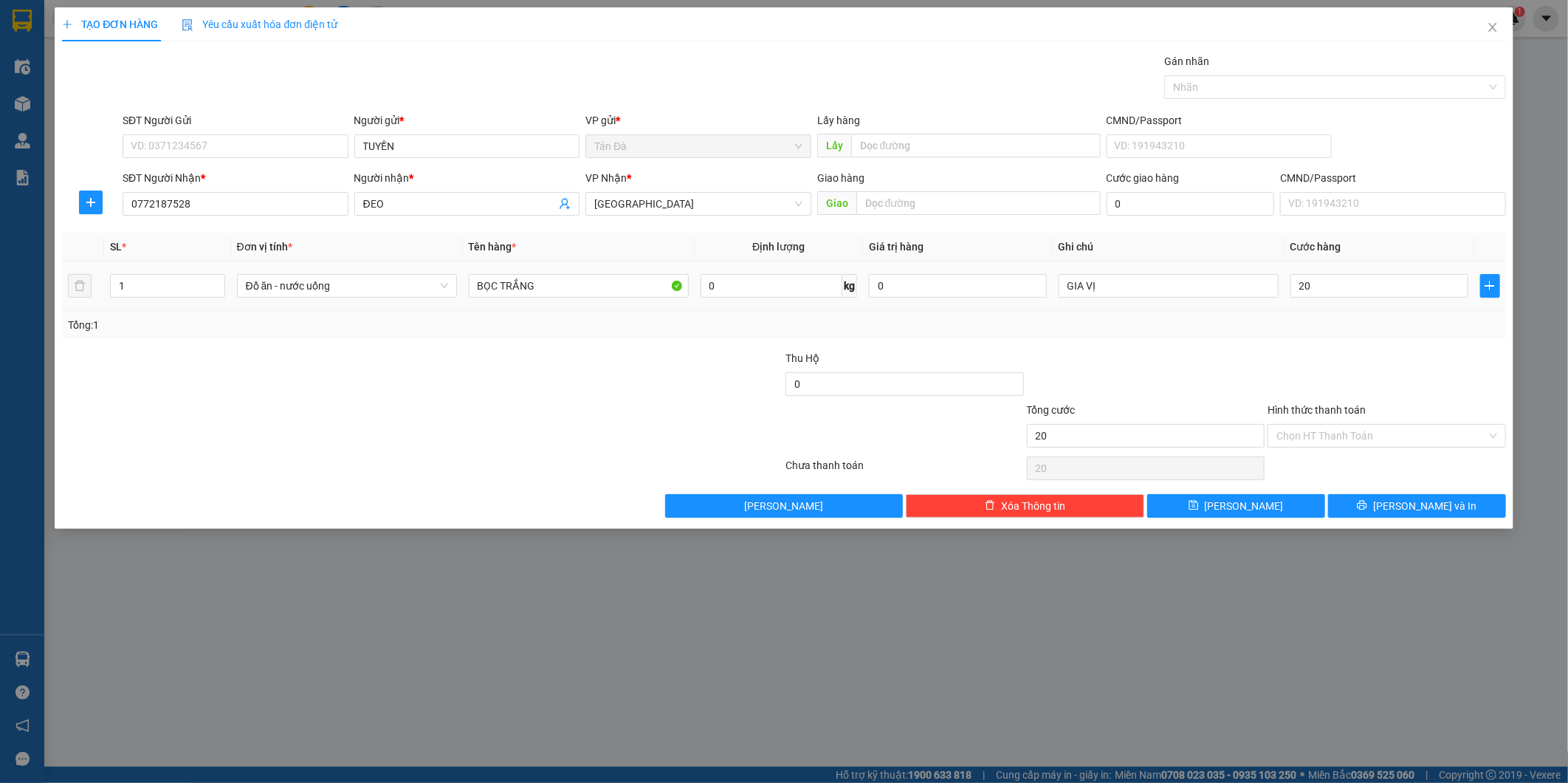
type input "20.000"
click at [1354, 341] on div "Transit Pickup Surcharge Ids Transit Deliver Surcharge Ids Transit Deliver Surc…" at bounding box center [783, 285] width 1443 height 464
click at [1309, 440] on input "Hình thức thanh toán" at bounding box center [1381, 435] width 210 height 22
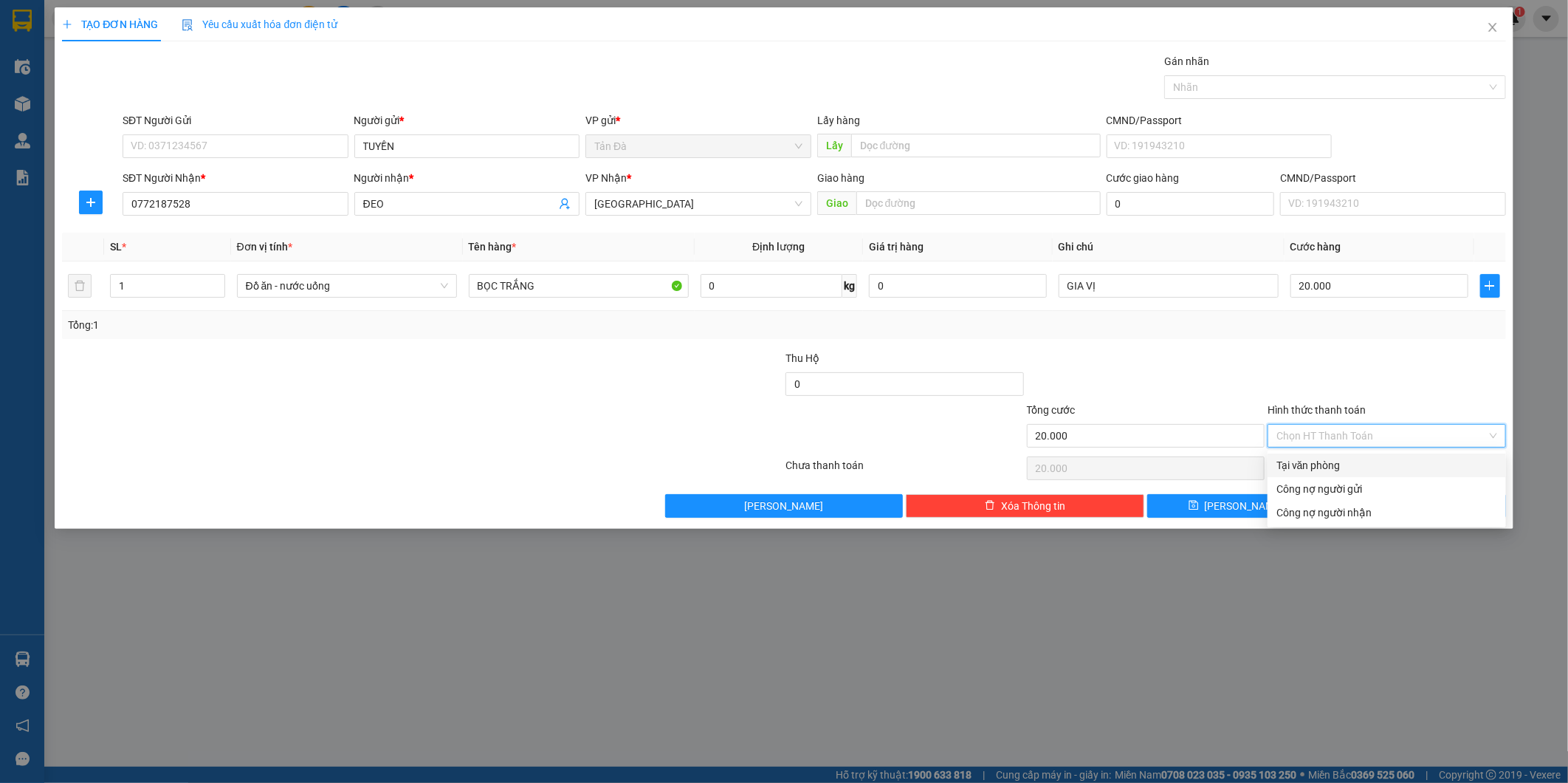
click at [1329, 470] on div "Tại văn phòng" at bounding box center [1386, 464] width 221 height 16
type input "0"
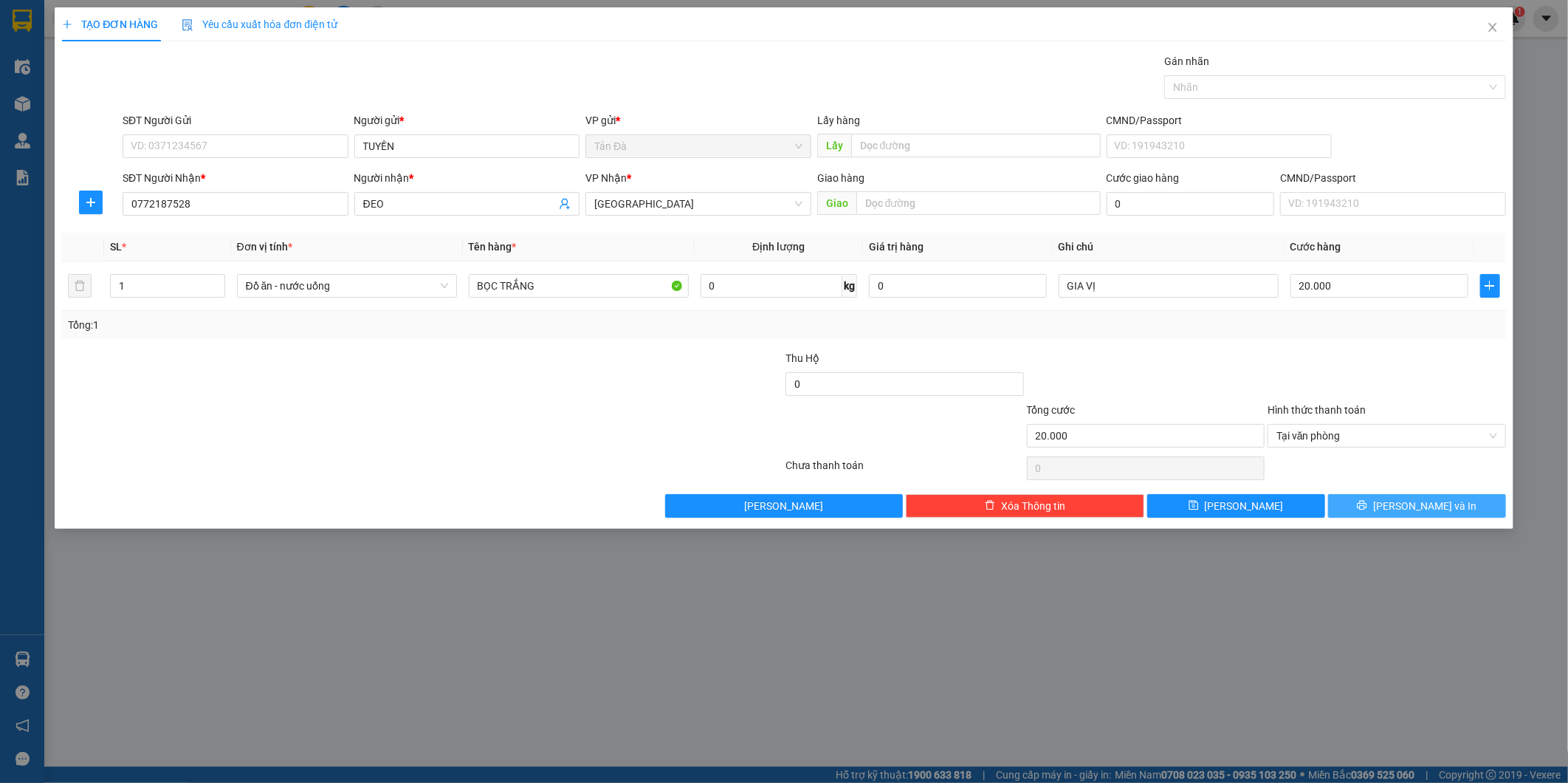
click at [1371, 505] on button "[PERSON_NAME] và In" at bounding box center [1417, 505] width 178 height 24
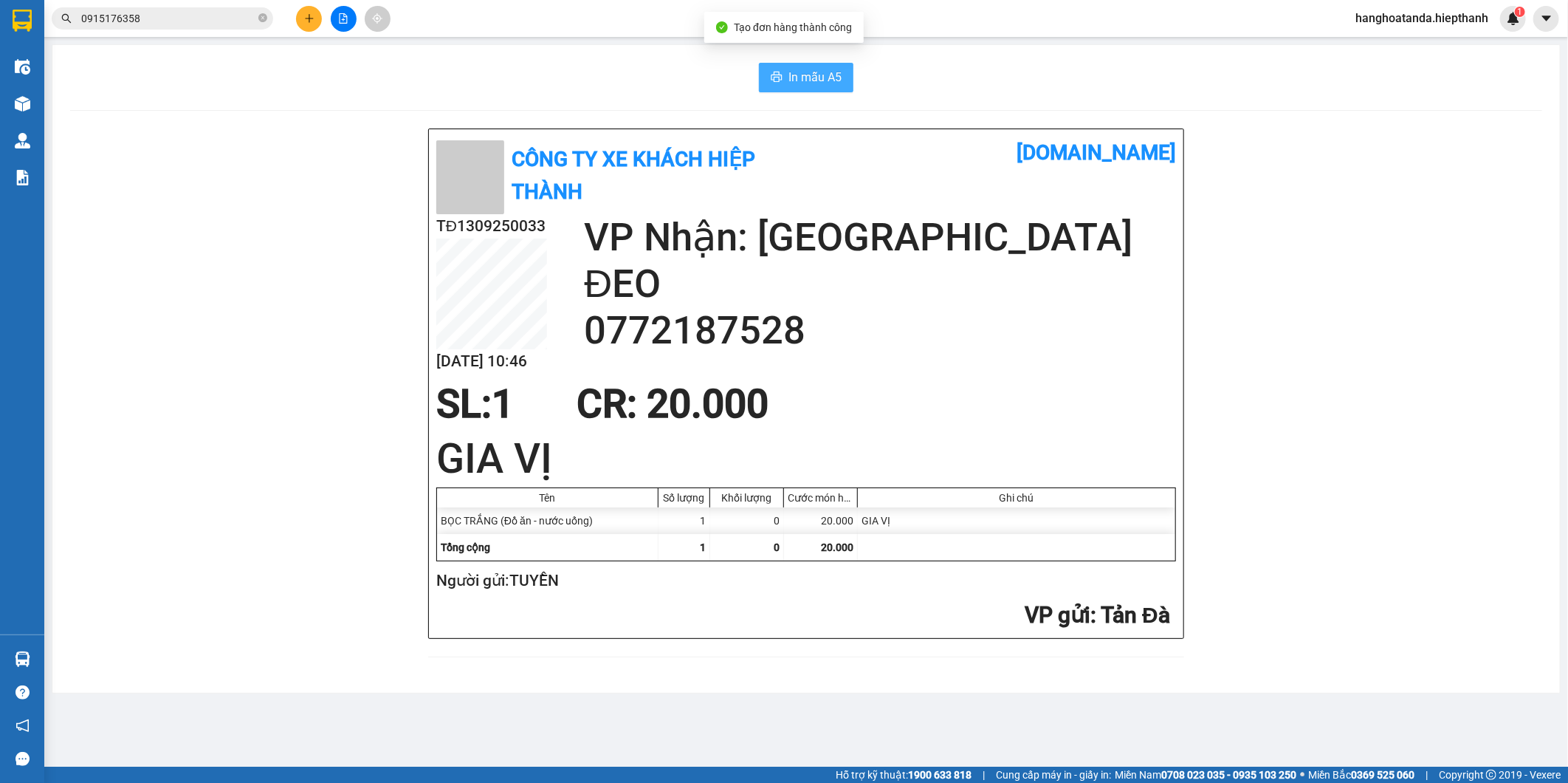
click at [815, 79] on span "In mẫu A5" at bounding box center [815, 77] width 53 height 18
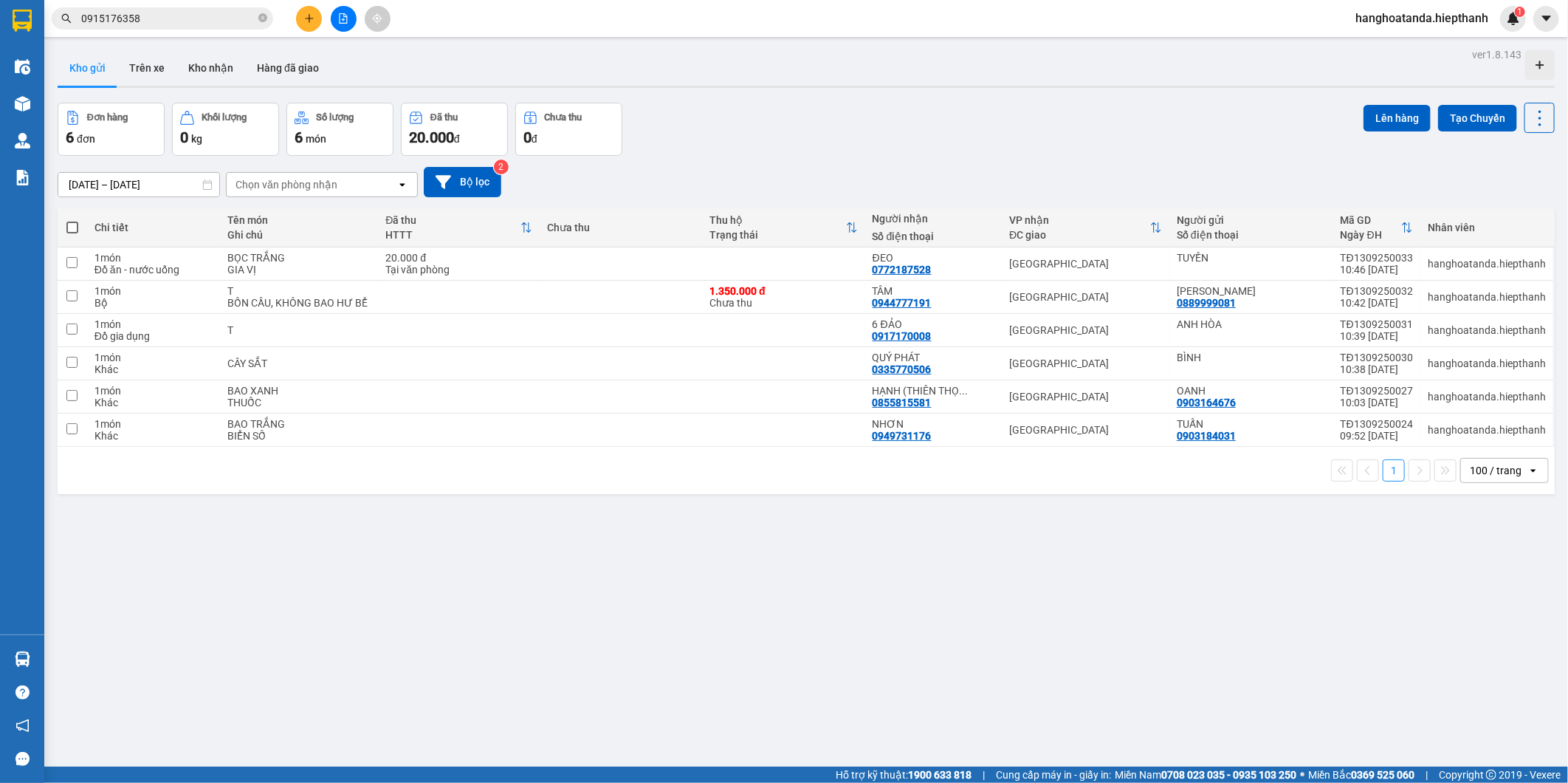
click at [955, 574] on div "ver 1.8.143 Kho gửi Trên xe Kho nhận Hàng đã giao Đơn hàng 6 đơn Khối lượng 0 k…" at bounding box center [806, 436] width 1509 height 783
drag, startPoint x: 712, startPoint y: 604, endPoint x: 724, endPoint y: 622, distance: 21.6
click at [713, 607] on div "ver 1.8.143 Kho gửi Trên xe Kho nhận Hàng đã giao Đơn hàng 6 đơn Khối lượng 0 k…" at bounding box center [806, 436] width 1509 height 783
click at [1457, 262] on button at bounding box center [1468, 264] width 21 height 26
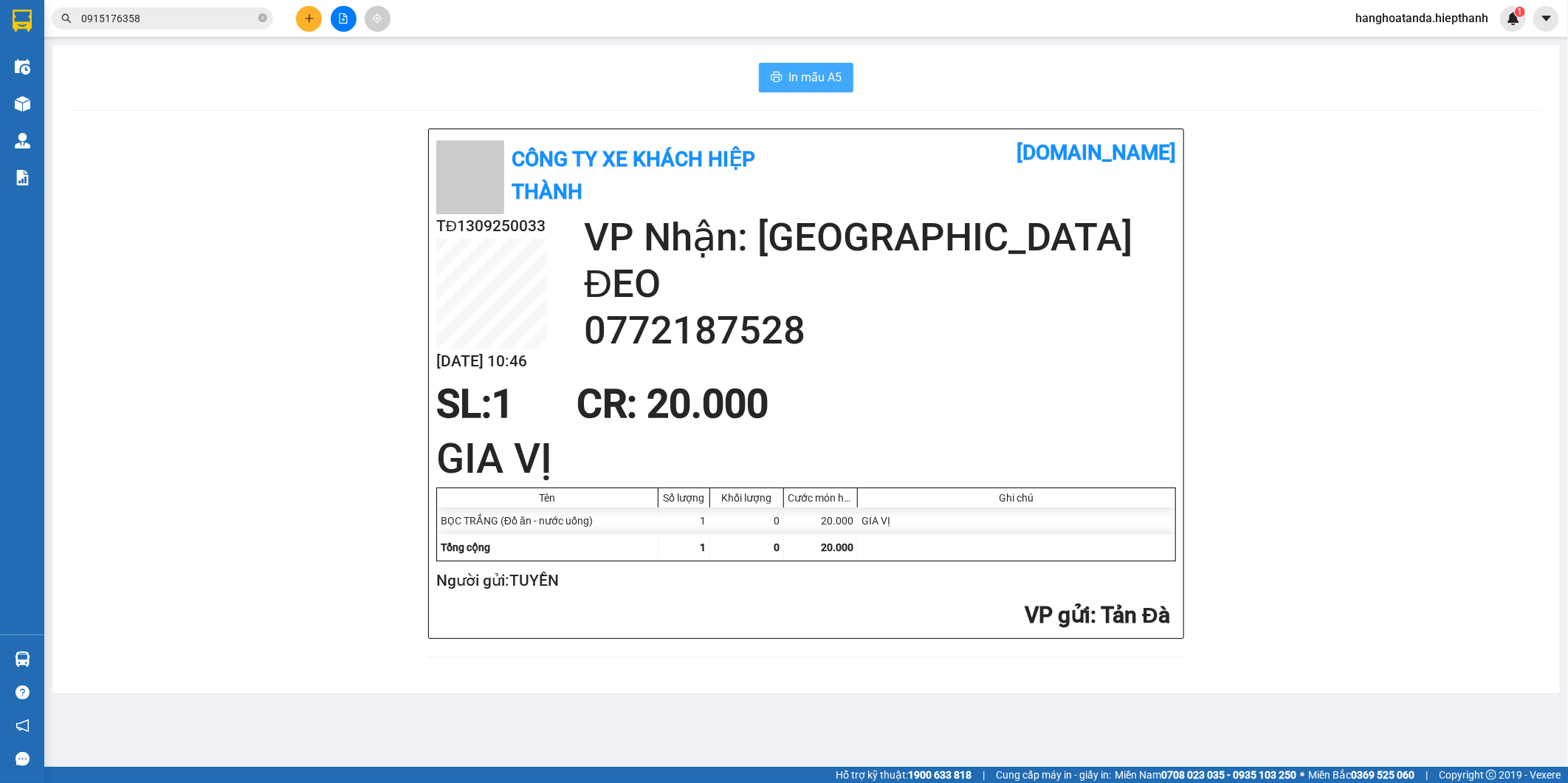
click at [780, 79] on icon "printer" at bounding box center [776, 77] width 11 height 11
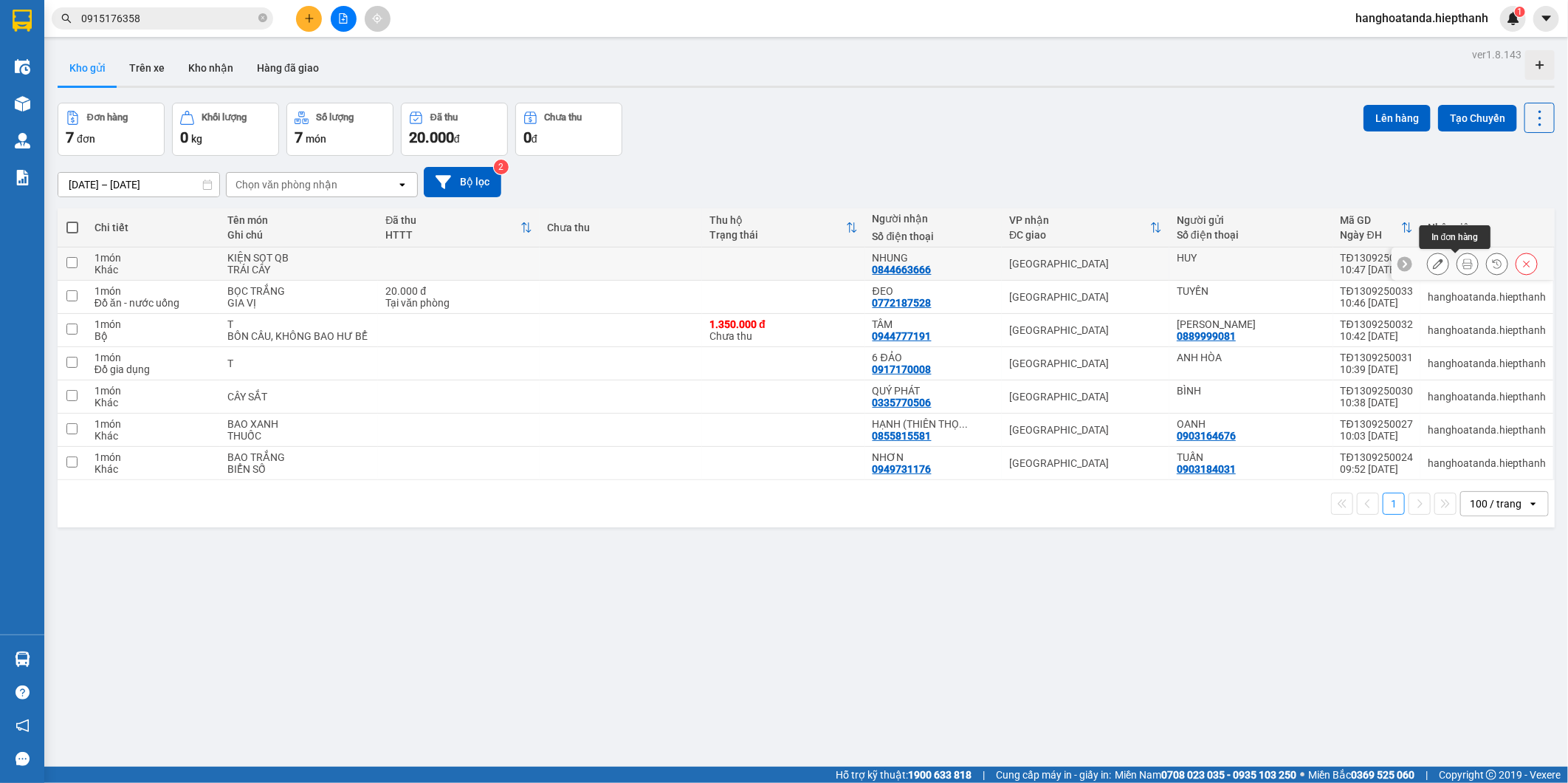
click at [1457, 262] on button at bounding box center [1468, 264] width 21 height 26
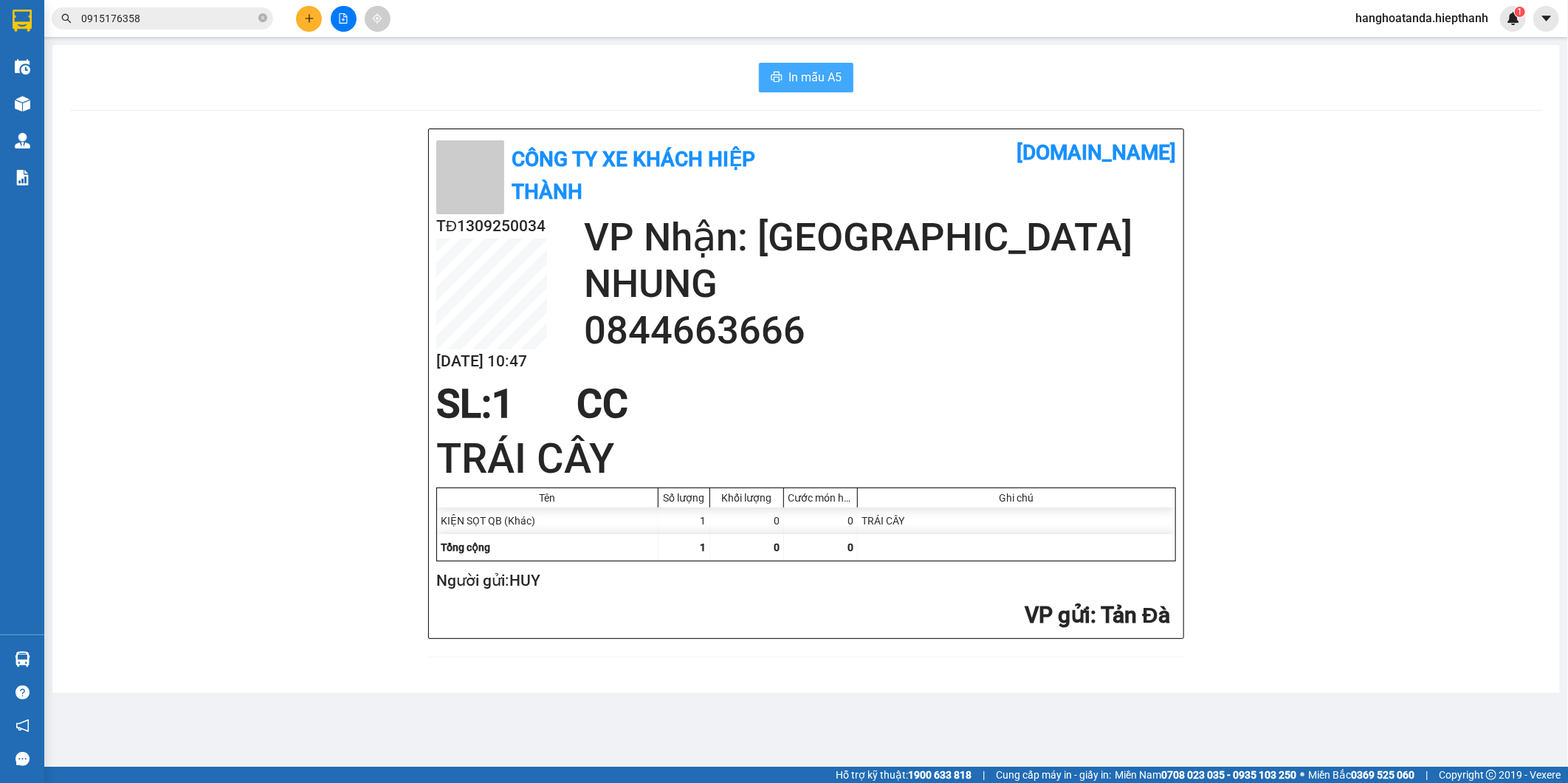
drag, startPoint x: 793, startPoint y: 78, endPoint x: 780, endPoint y: 79, distance: 13.0
click at [794, 78] on span "In mẫu A5" at bounding box center [815, 77] width 53 height 18
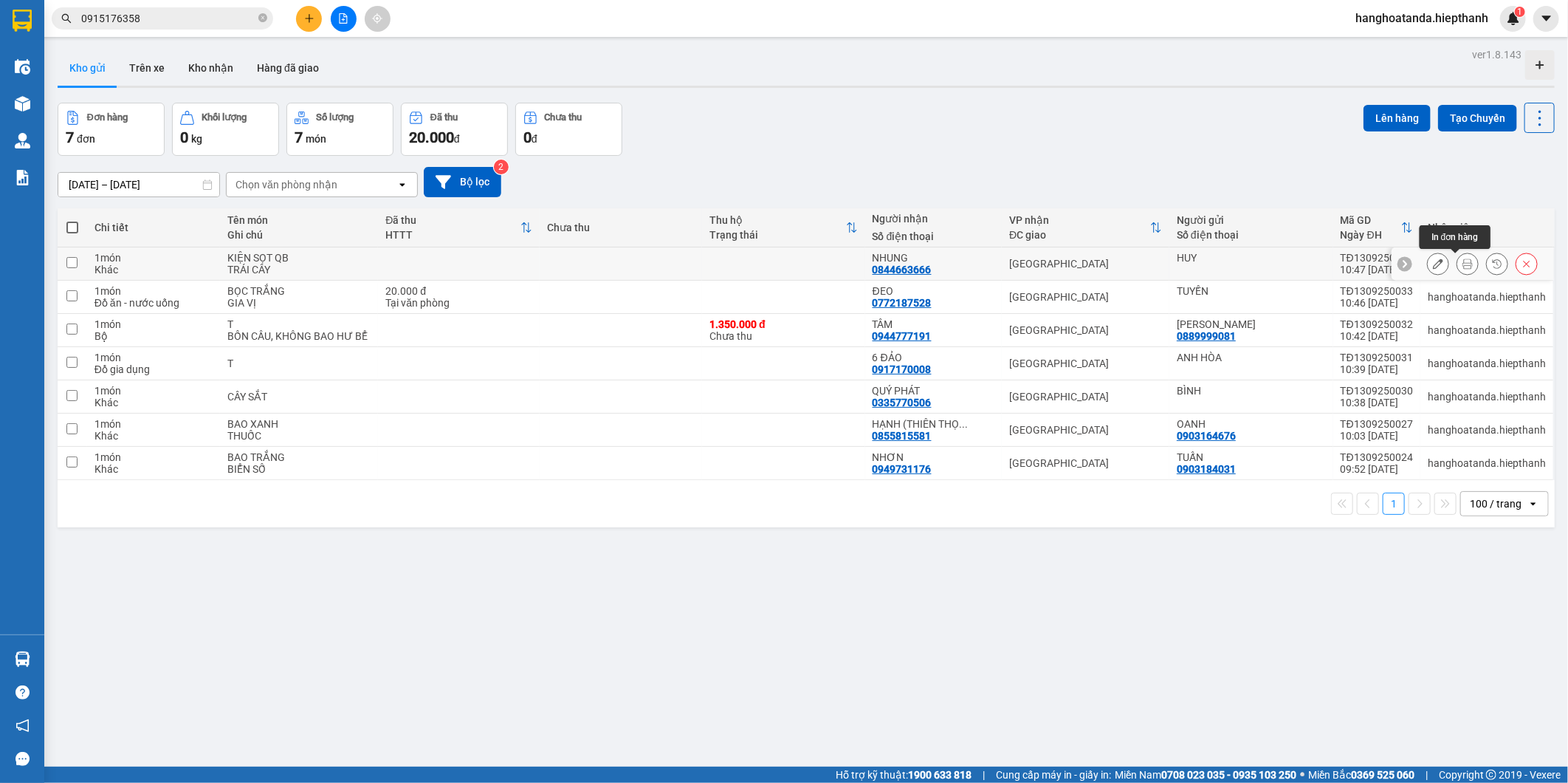
click at [1463, 267] on icon at bounding box center [1468, 264] width 10 height 10
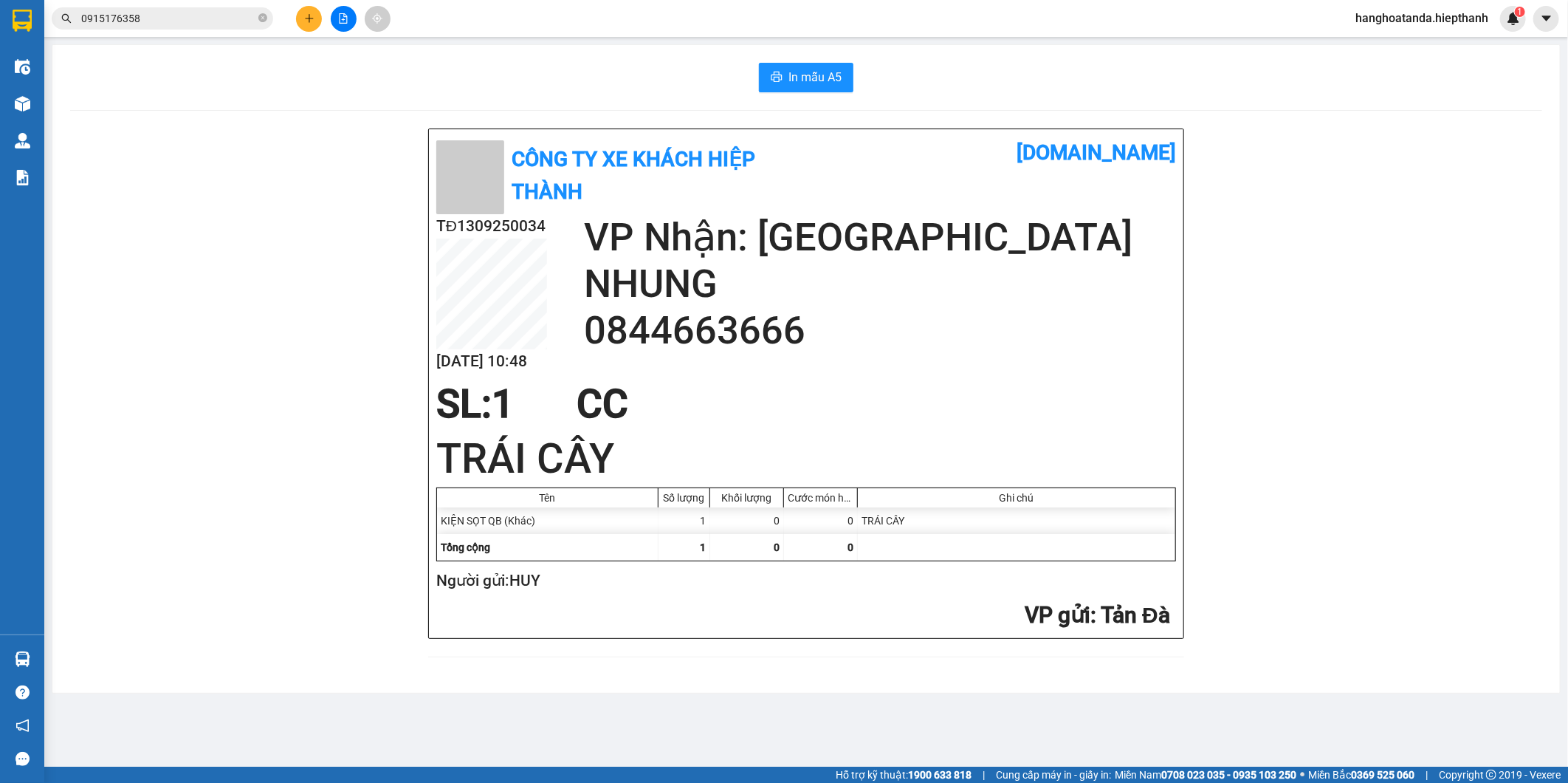
click at [810, 95] on div "In mẫu A5 Công Ty xe khách HIỆP THÀNH [DOMAIN_NAME] TĐ1309250034 [DATE] 10:48 V…" at bounding box center [805, 369] width 1507 height 647
click at [812, 82] on span "In mẫu A5" at bounding box center [815, 77] width 53 height 18
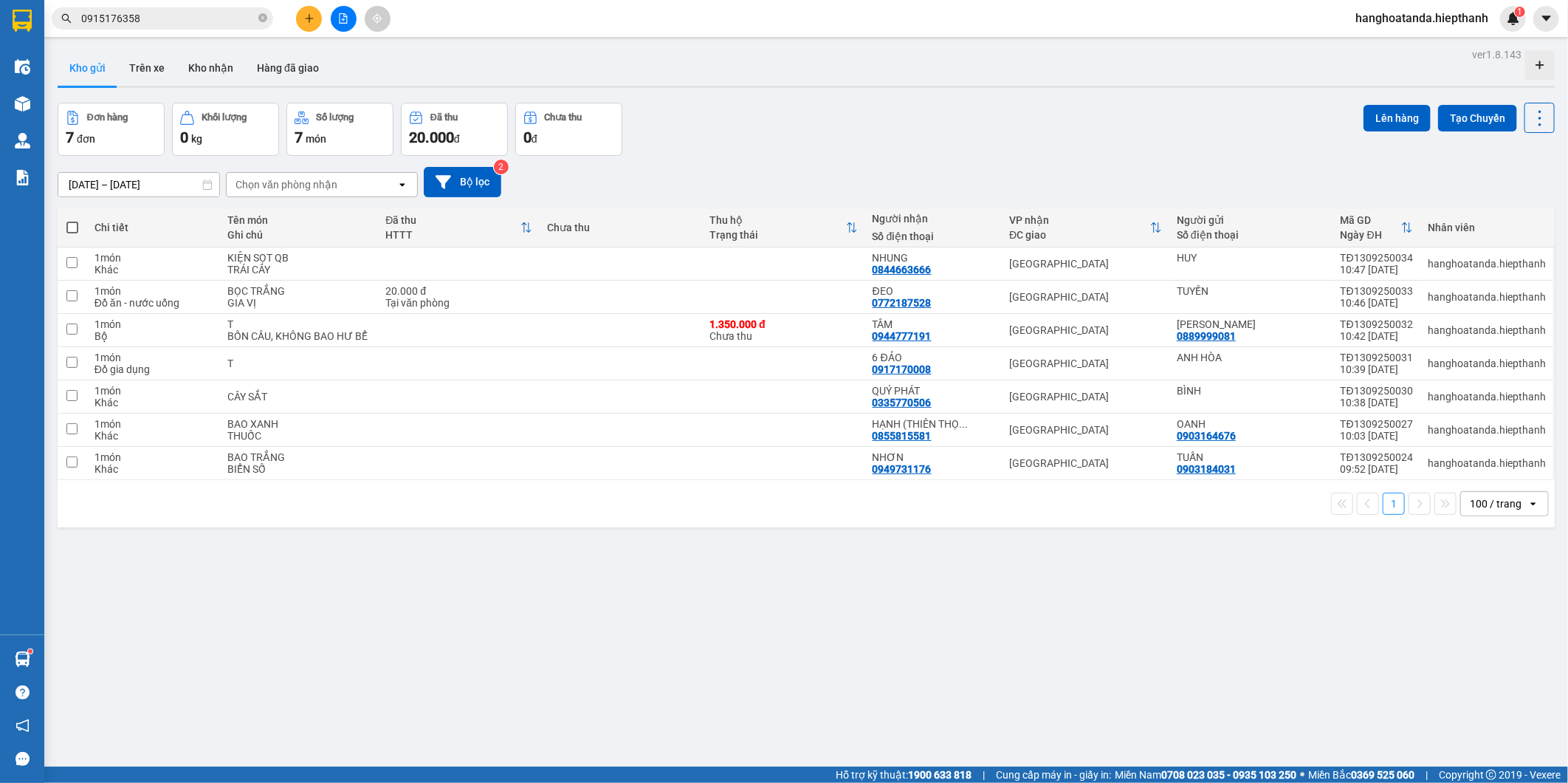
click at [304, 22] on icon "plus" at bounding box center [309, 18] width 10 height 10
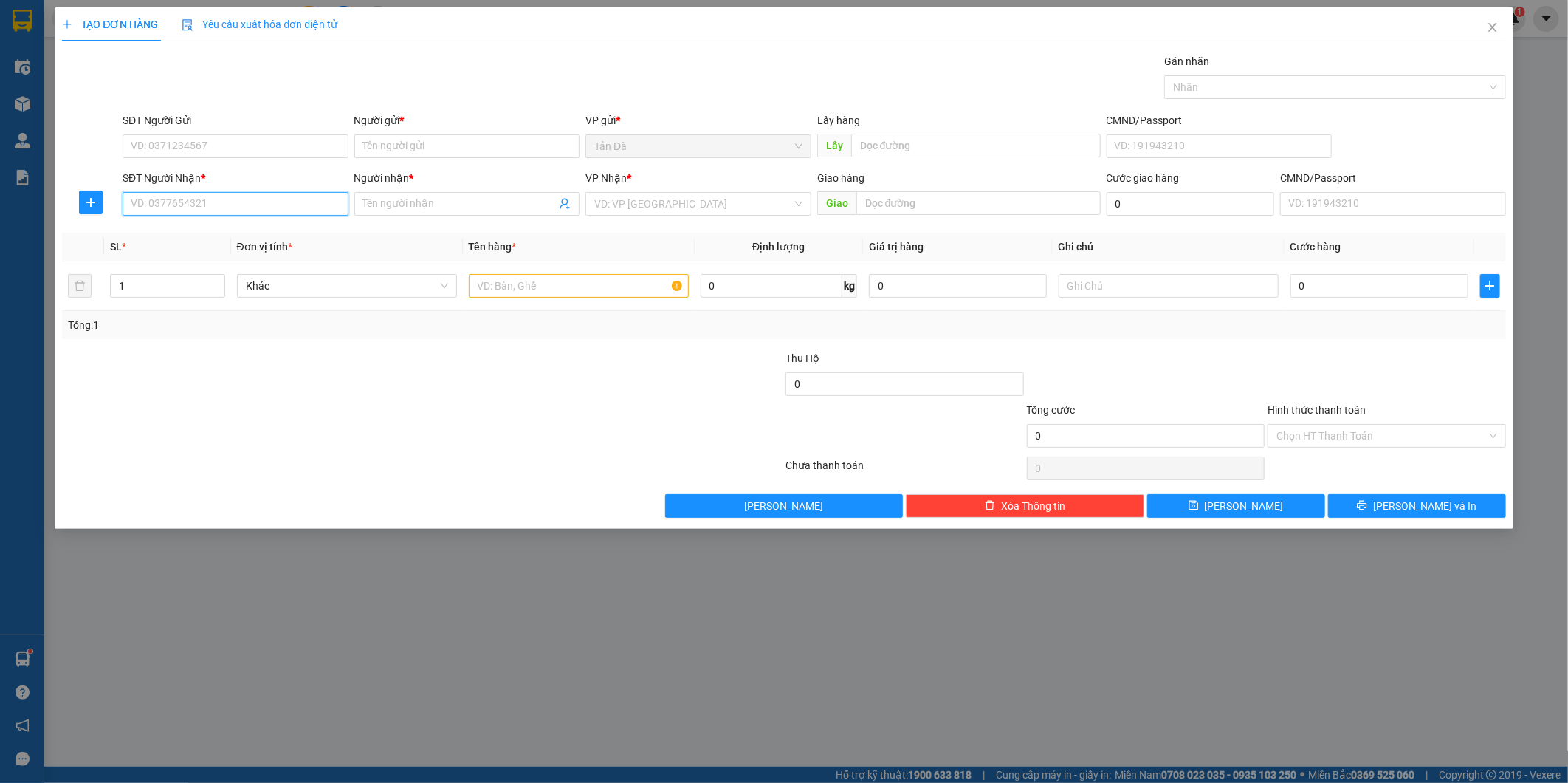
click at [282, 192] on input "SĐT Người Nhận *" at bounding box center [235, 204] width 225 height 24
drag, startPoint x: 218, startPoint y: 239, endPoint x: 232, endPoint y: 219, distance: 24.4
click at [219, 239] on div "0944965551 - TRÂM" at bounding box center [236, 233] width 208 height 16
type input "0944965551"
type input "TRÂM"
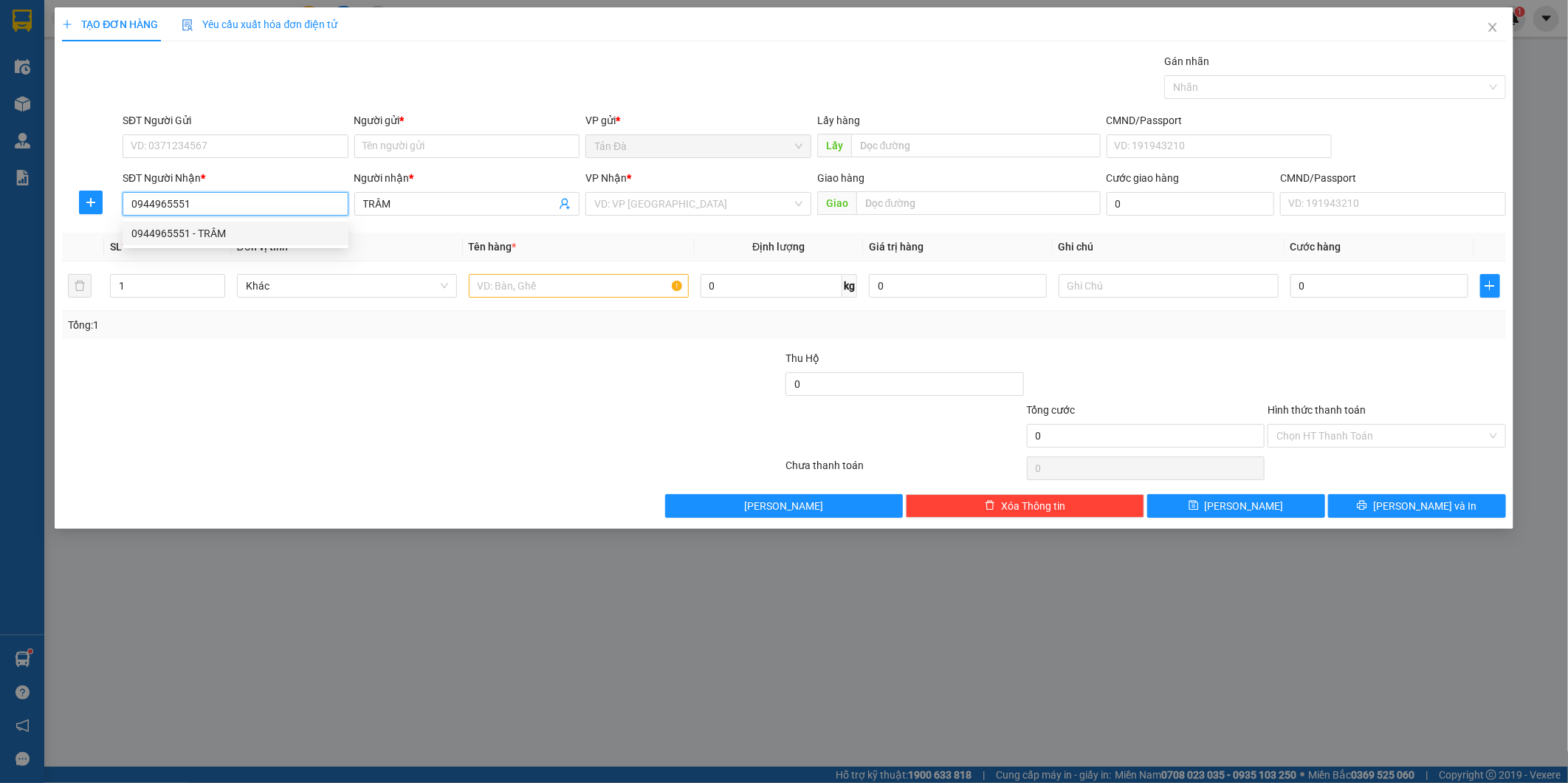
type input "0944965551"
click at [253, 158] on div "SĐT Người Gửi VD: 0371234567" at bounding box center [235, 137] width 225 height 52
click at [259, 144] on input "SĐT Người Gửi" at bounding box center [235, 146] width 225 height 24
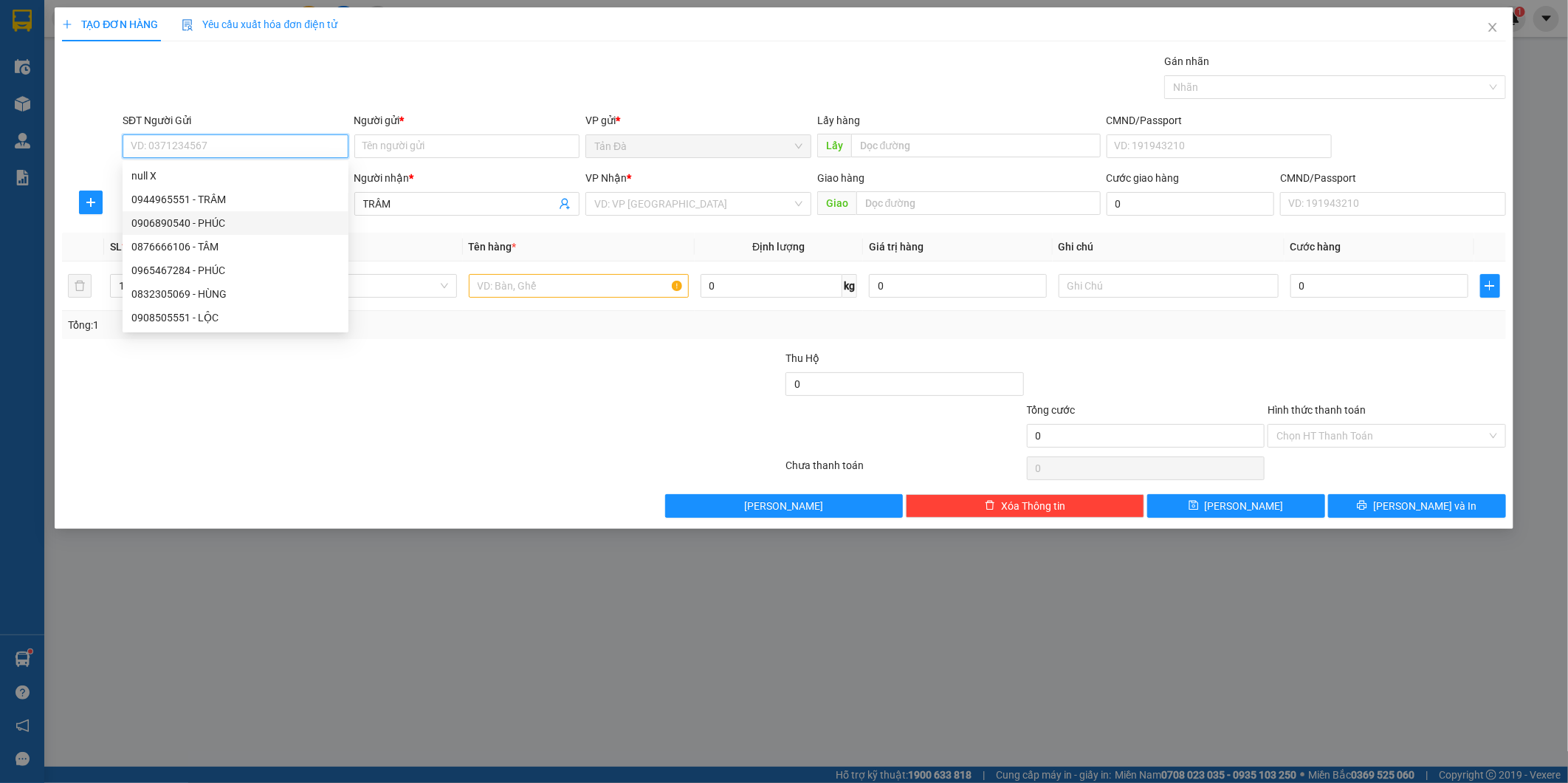
click at [240, 222] on div "0906890540 - PHÚC" at bounding box center [236, 223] width 208 height 16
type input "0906890540"
type input "PHÚC"
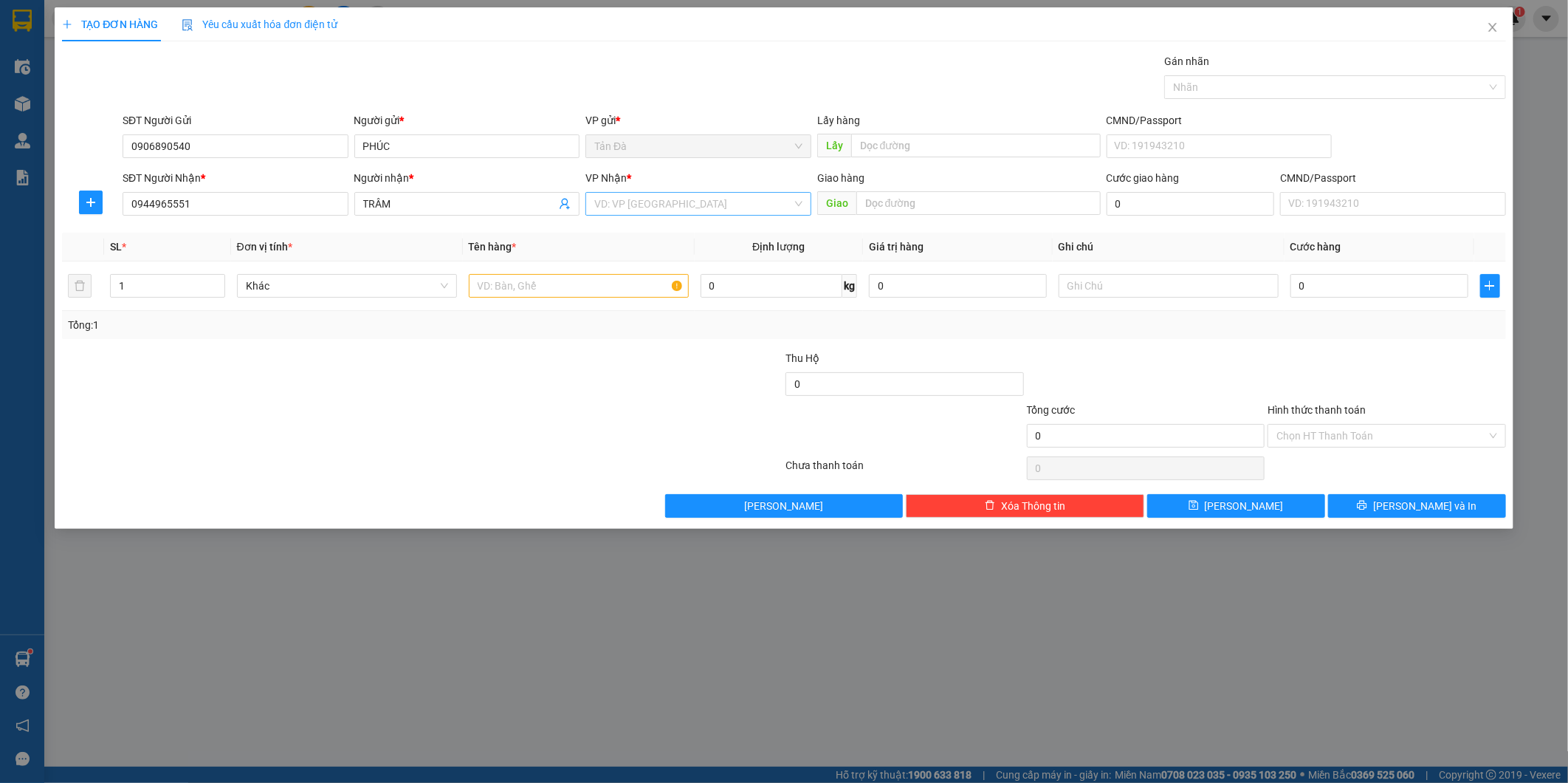
click at [667, 200] on input "search" at bounding box center [693, 203] width 198 height 22
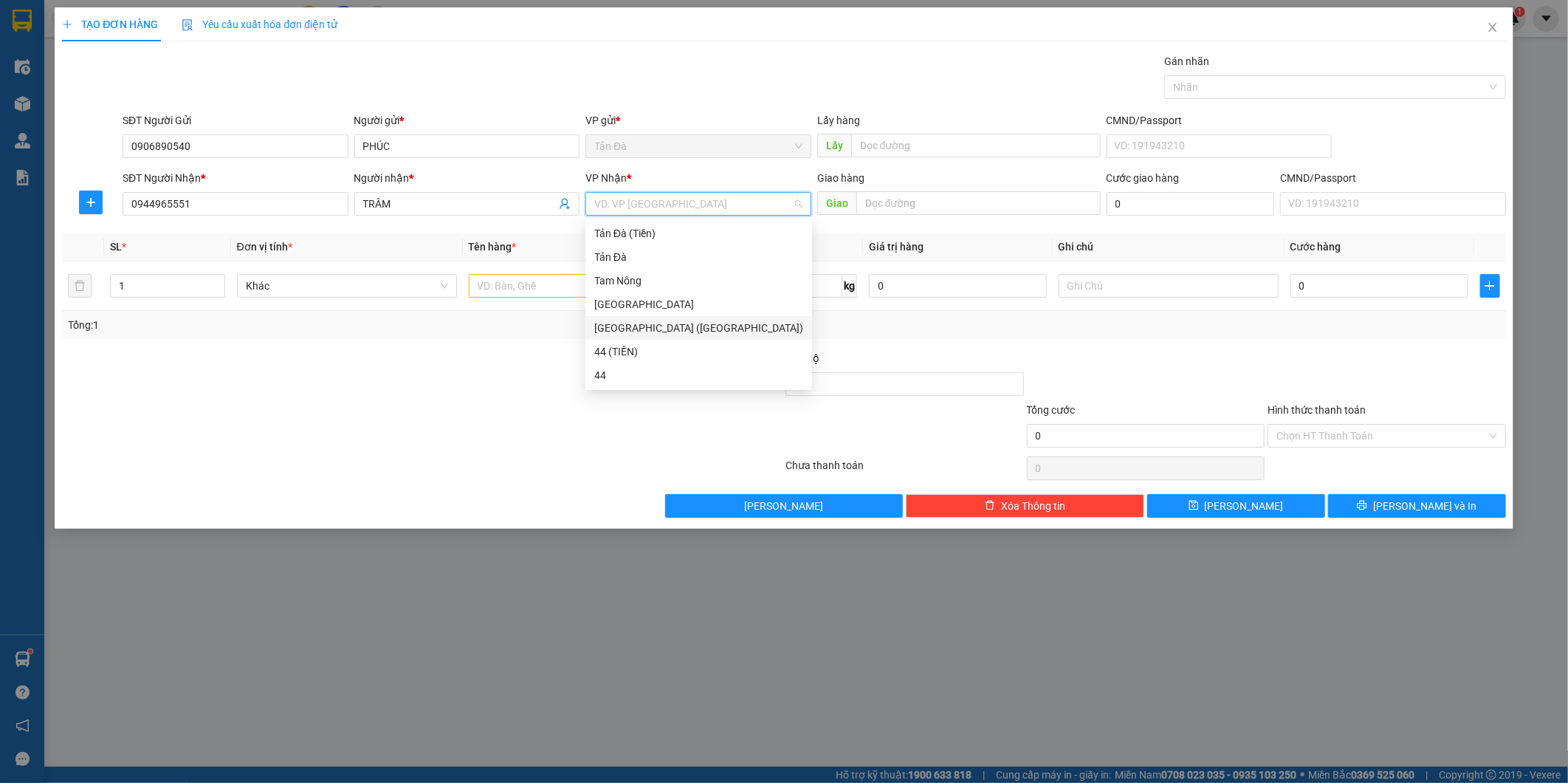
drag, startPoint x: 622, startPoint y: 303, endPoint x: 588, endPoint y: 312, distance: 35.2
click at [619, 303] on div "[GEOGRAPHIC_DATA]" at bounding box center [698, 303] width 209 height 16
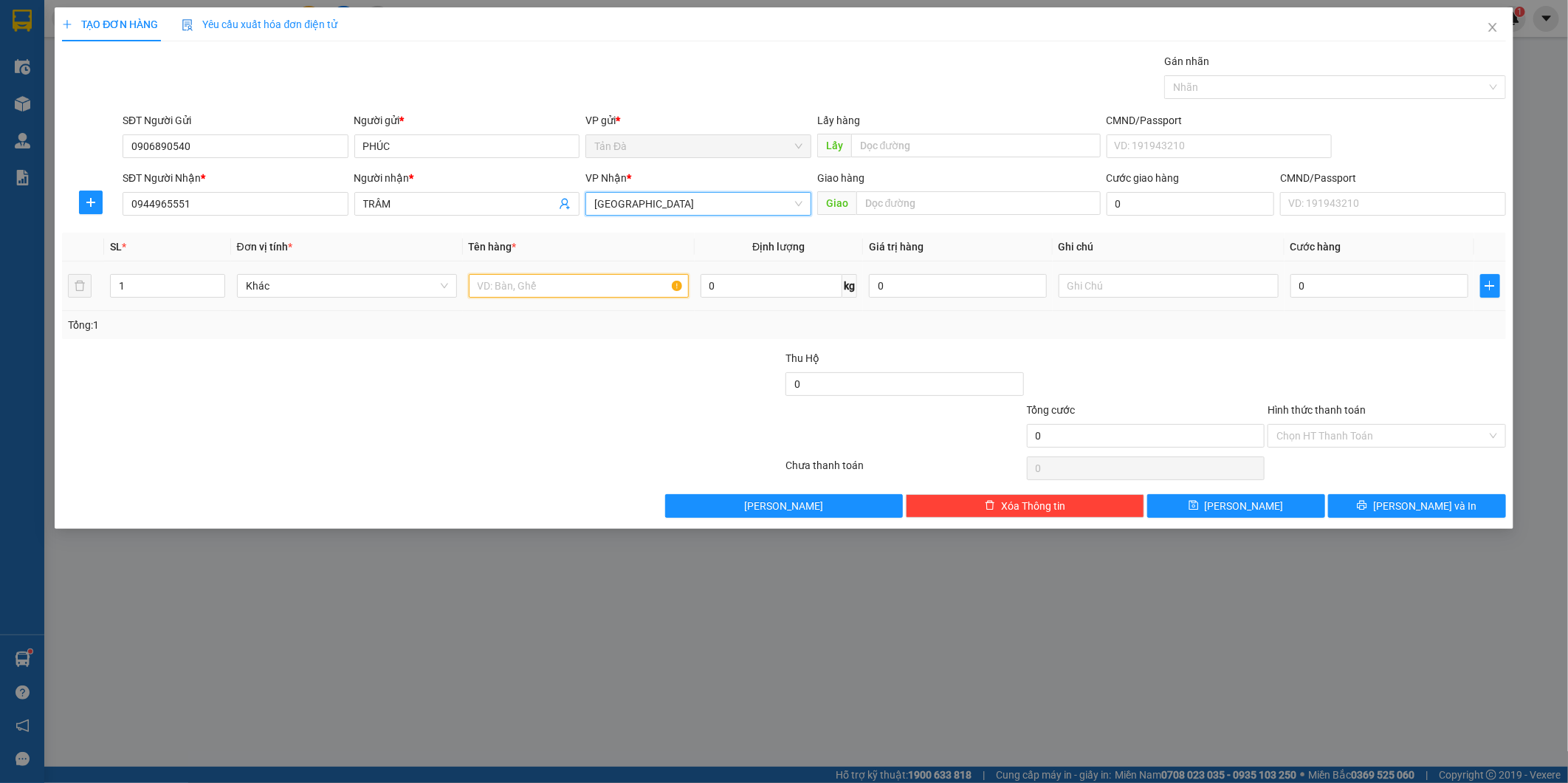
click at [490, 286] on input "text" at bounding box center [579, 285] width 220 height 24
click at [312, 286] on span "Khác" at bounding box center [347, 285] width 203 height 22
type input "TMUS"
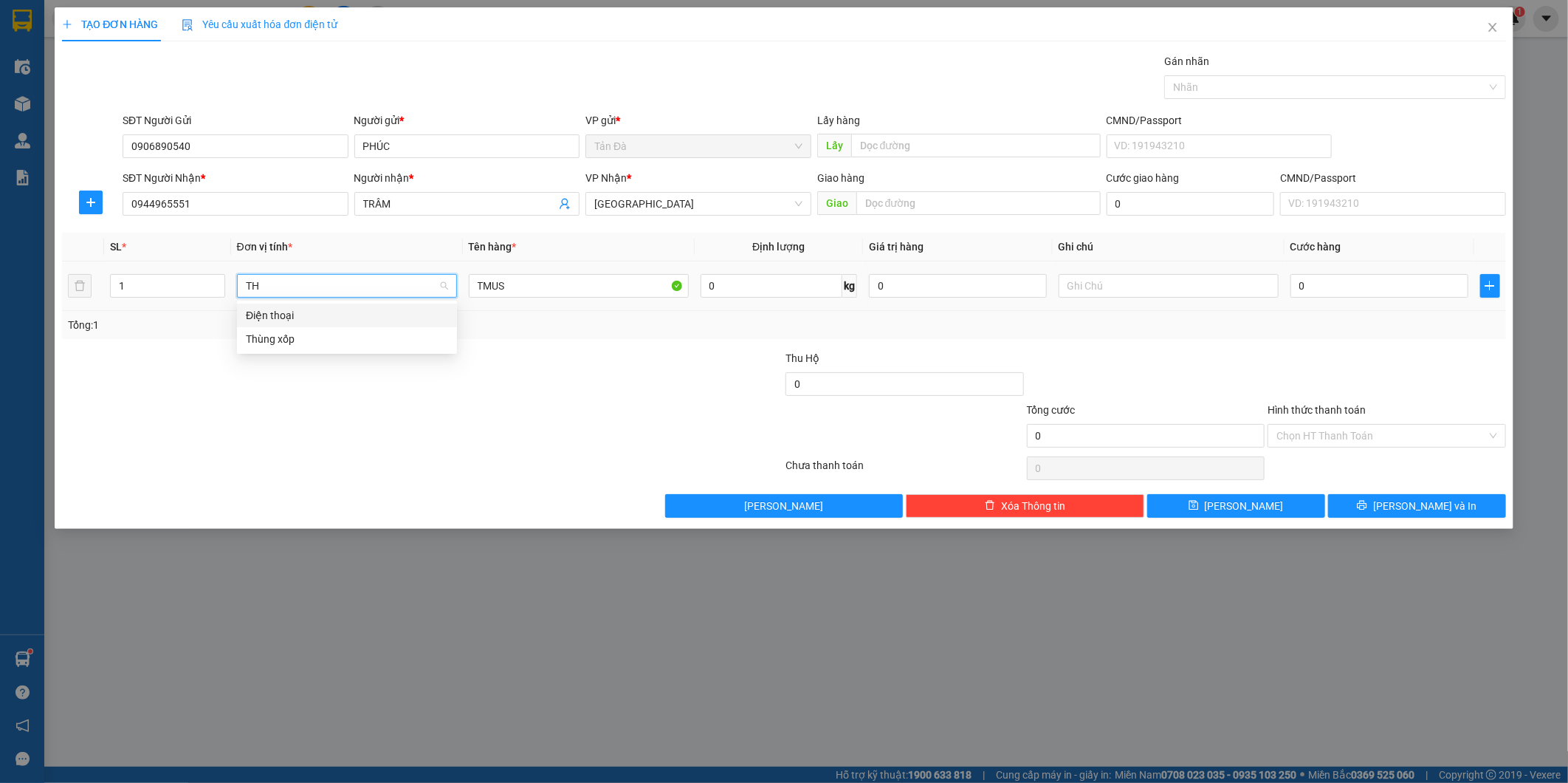
type input "THU"
drag, startPoint x: 288, startPoint y: 303, endPoint x: 321, endPoint y: 308, distance: 33.4
click at [296, 304] on div "Thùng xốp" at bounding box center [347, 315] width 220 height 24
click at [1118, 282] on input "text" at bounding box center [1168, 285] width 220 height 24
type input "D"
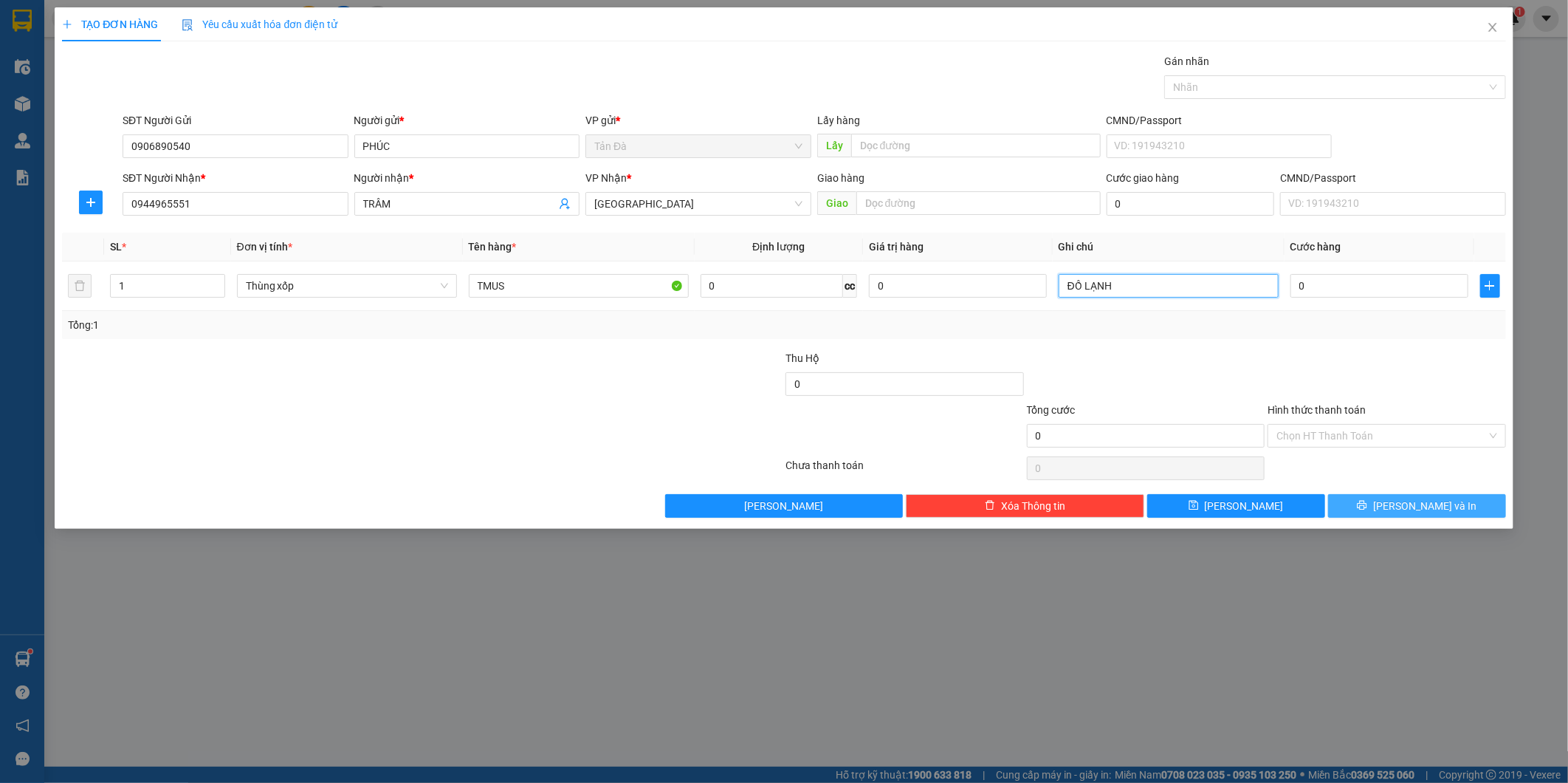
type input "ĐỒ LẠNH"
click at [1433, 511] on span "[PERSON_NAME] và In" at bounding box center [1424, 505] width 103 height 16
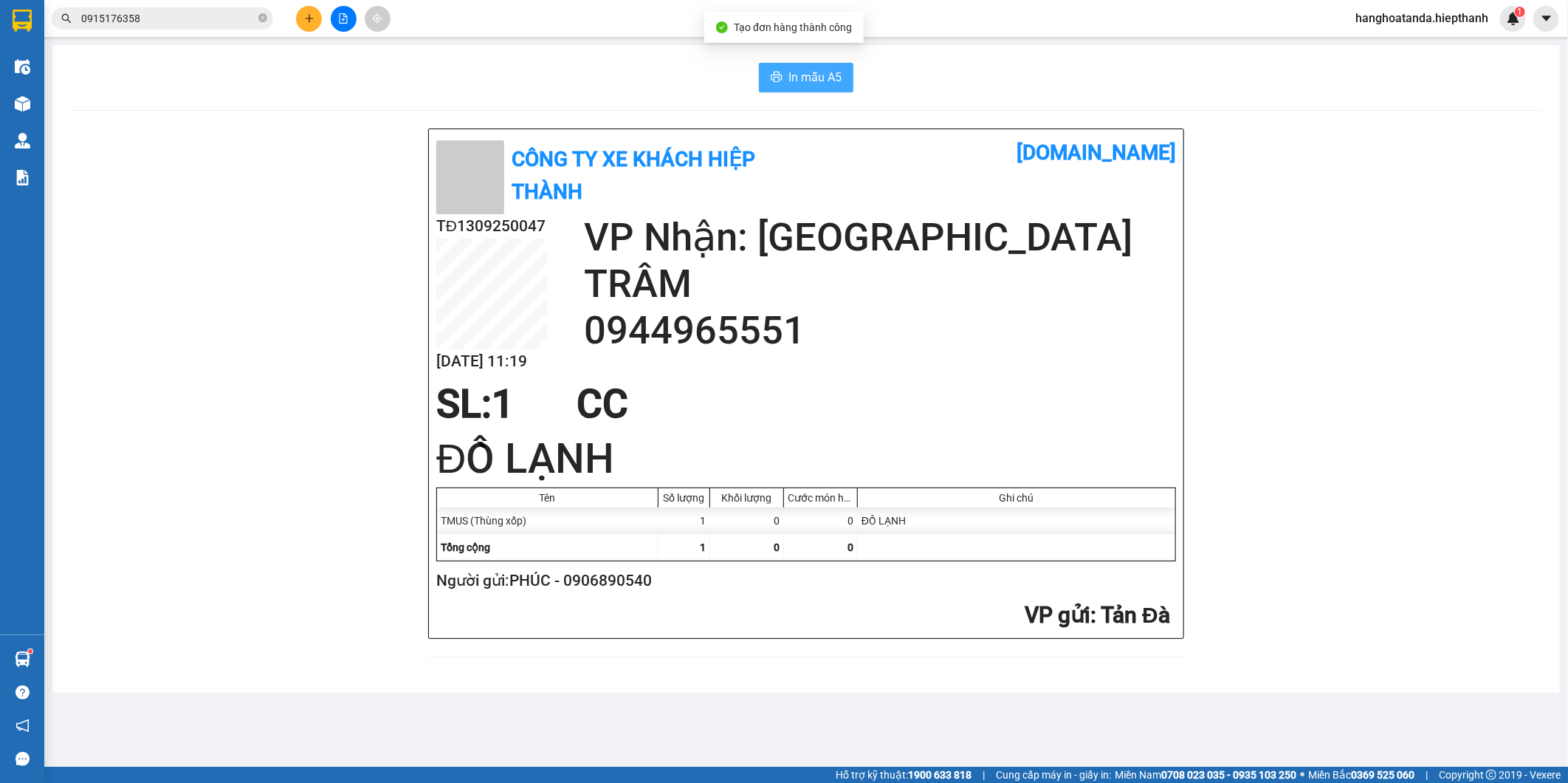
click at [762, 74] on button "In mẫu A5" at bounding box center [806, 77] width 95 height 29
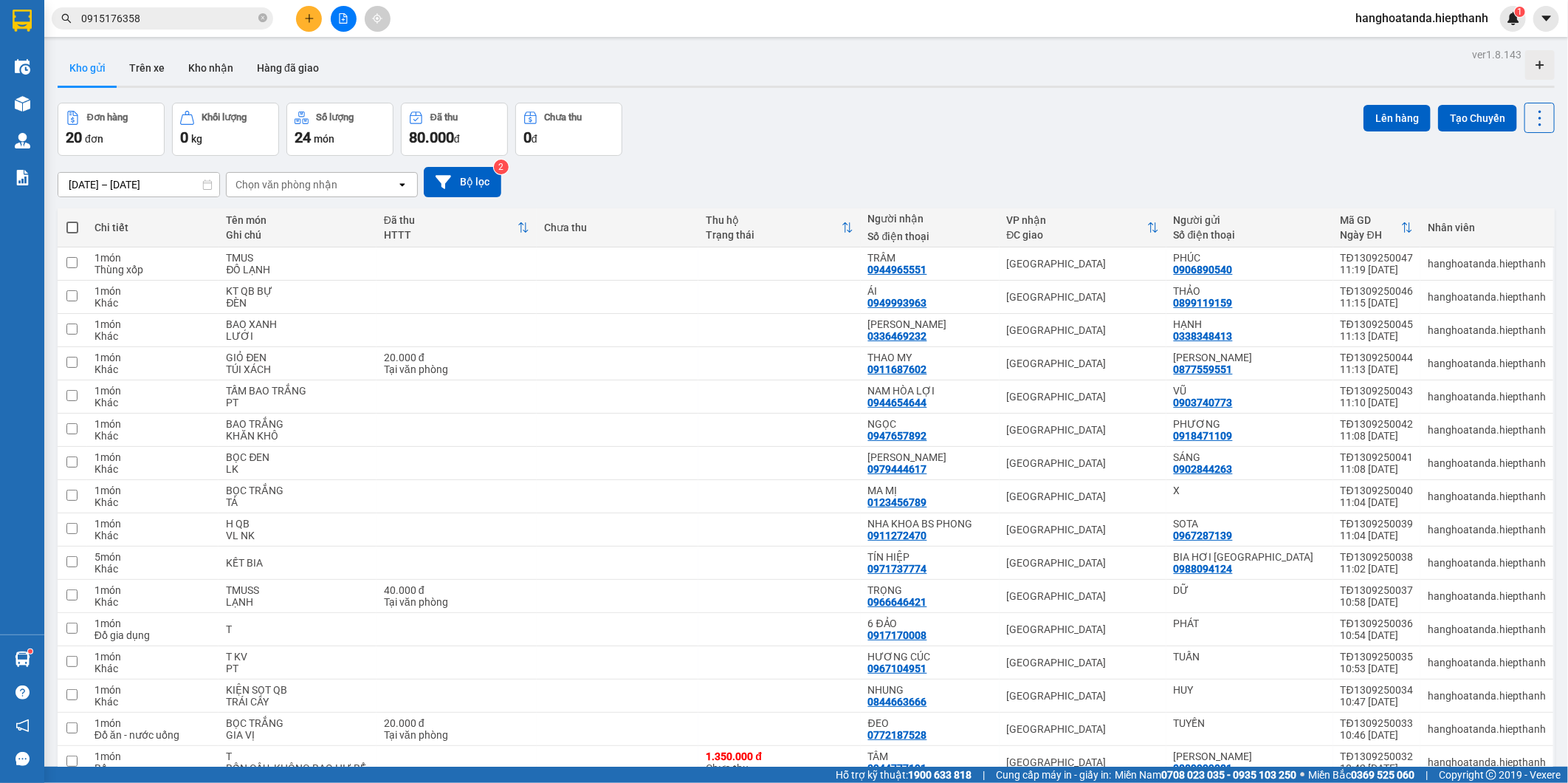
click at [835, 142] on div "Đơn hàng 20 đơn Khối lượng 0 kg Số lượng 24 món Đã thu 80.000 đ Chưa thu 0 đ Lê…" at bounding box center [806, 129] width 1497 height 53
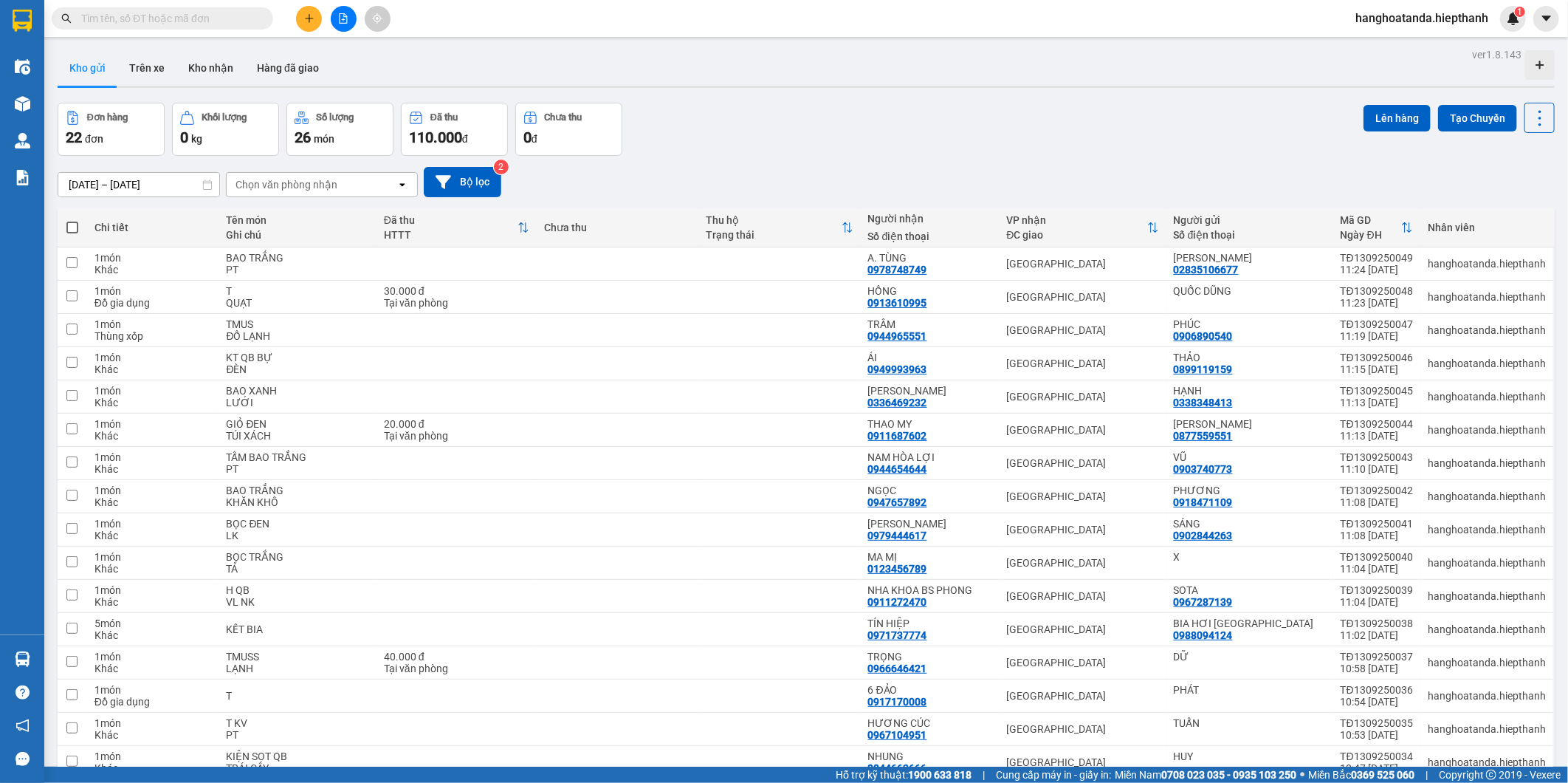
click at [799, 100] on div "ver 1.8.143 Kho gửi Trên xe Kho nhận Hàng đã giao Đơn hàng 22 đơn Khối lượng 0 …" at bounding box center [806, 538] width 1509 height 988
click at [306, 18] on icon "plus" at bounding box center [309, 18] width 9 height 1
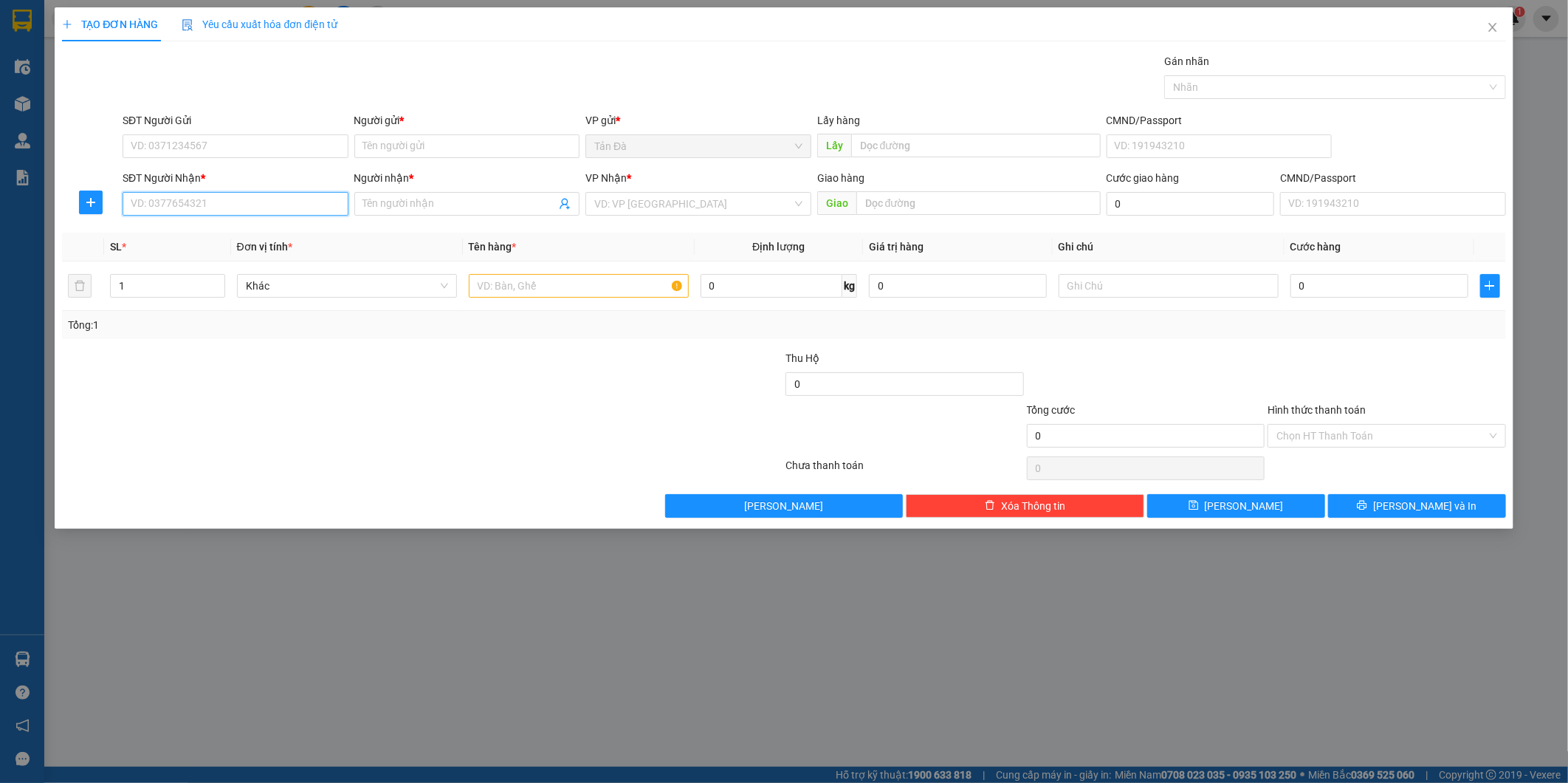
click at [245, 200] on input "SĐT Người Nhận *" at bounding box center [235, 204] width 225 height 24
paste input "0767323268"
type input "0767323268"
click at [229, 204] on input "0767323268" at bounding box center [235, 204] width 225 height 24
click at [212, 197] on input "0767323268" at bounding box center [235, 204] width 225 height 24
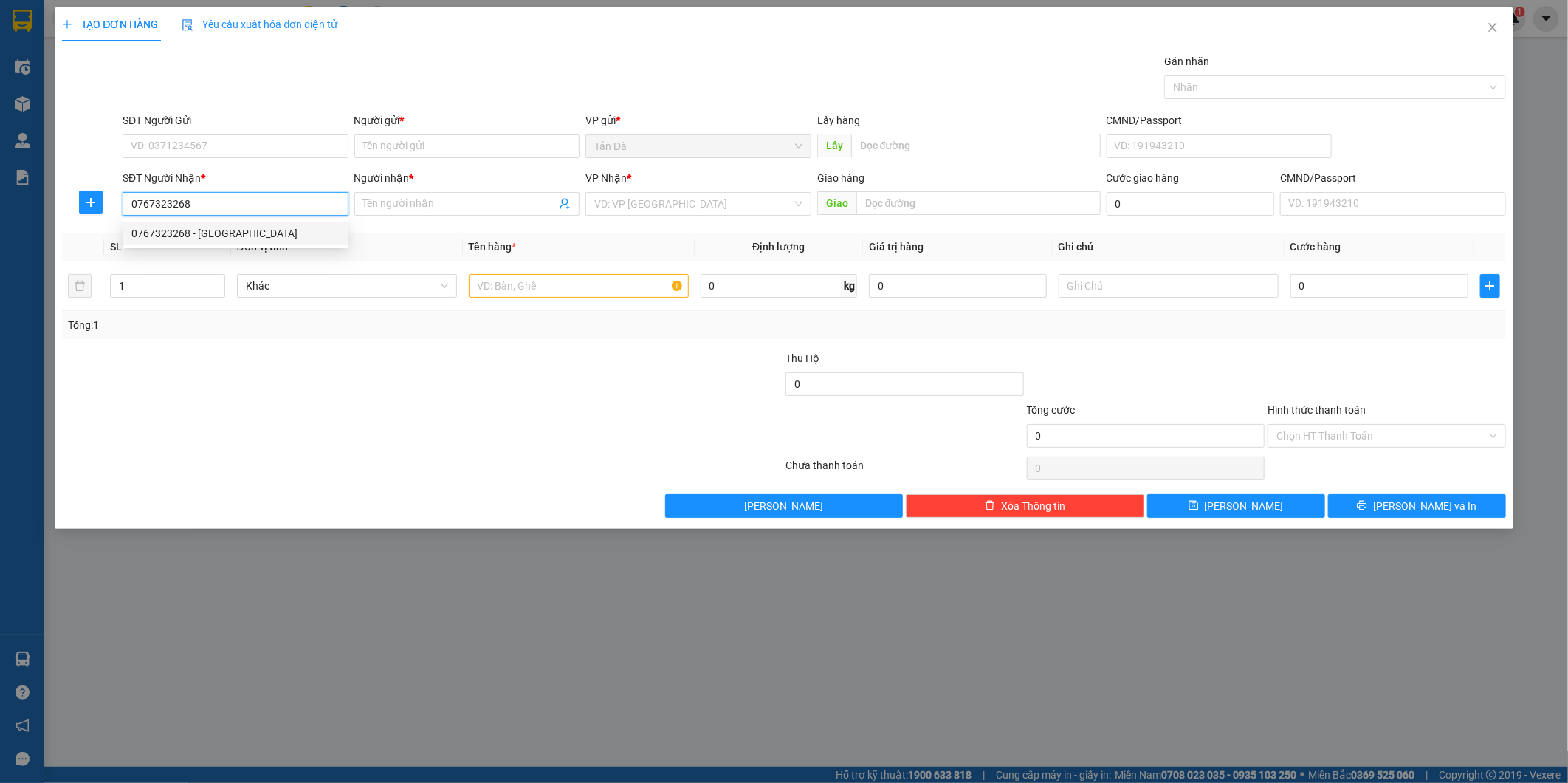
click at [212, 197] on input "0767323268" at bounding box center [235, 204] width 225 height 24
type input "0767323268"
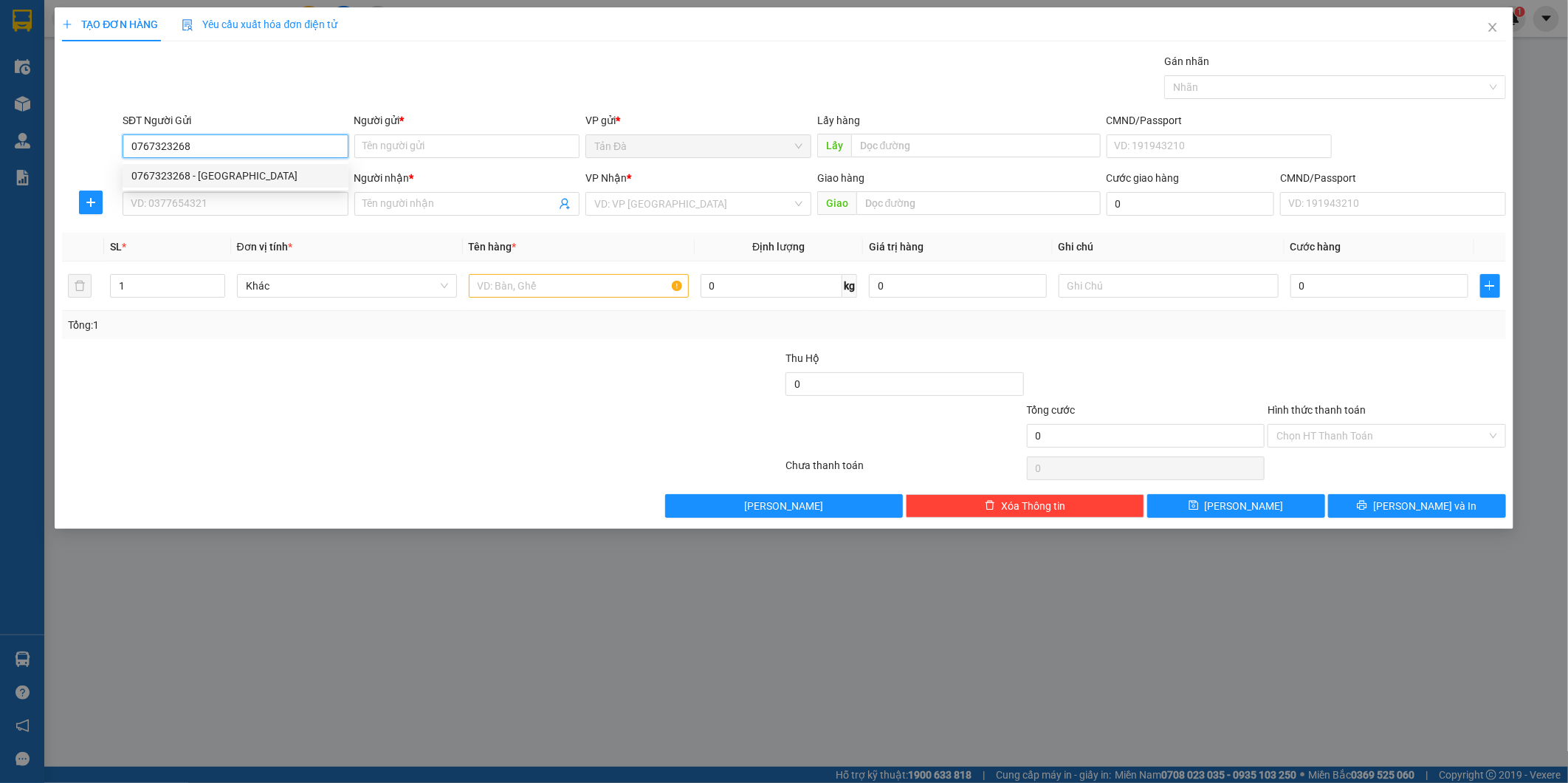
click at [223, 179] on div "0767323268 - ANH HÀ" at bounding box center [236, 175] width 208 height 16
type input "ANH HÀ"
type input "0767323268"
click at [212, 206] on input "SĐT Người Nhận *" at bounding box center [235, 204] width 225 height 24
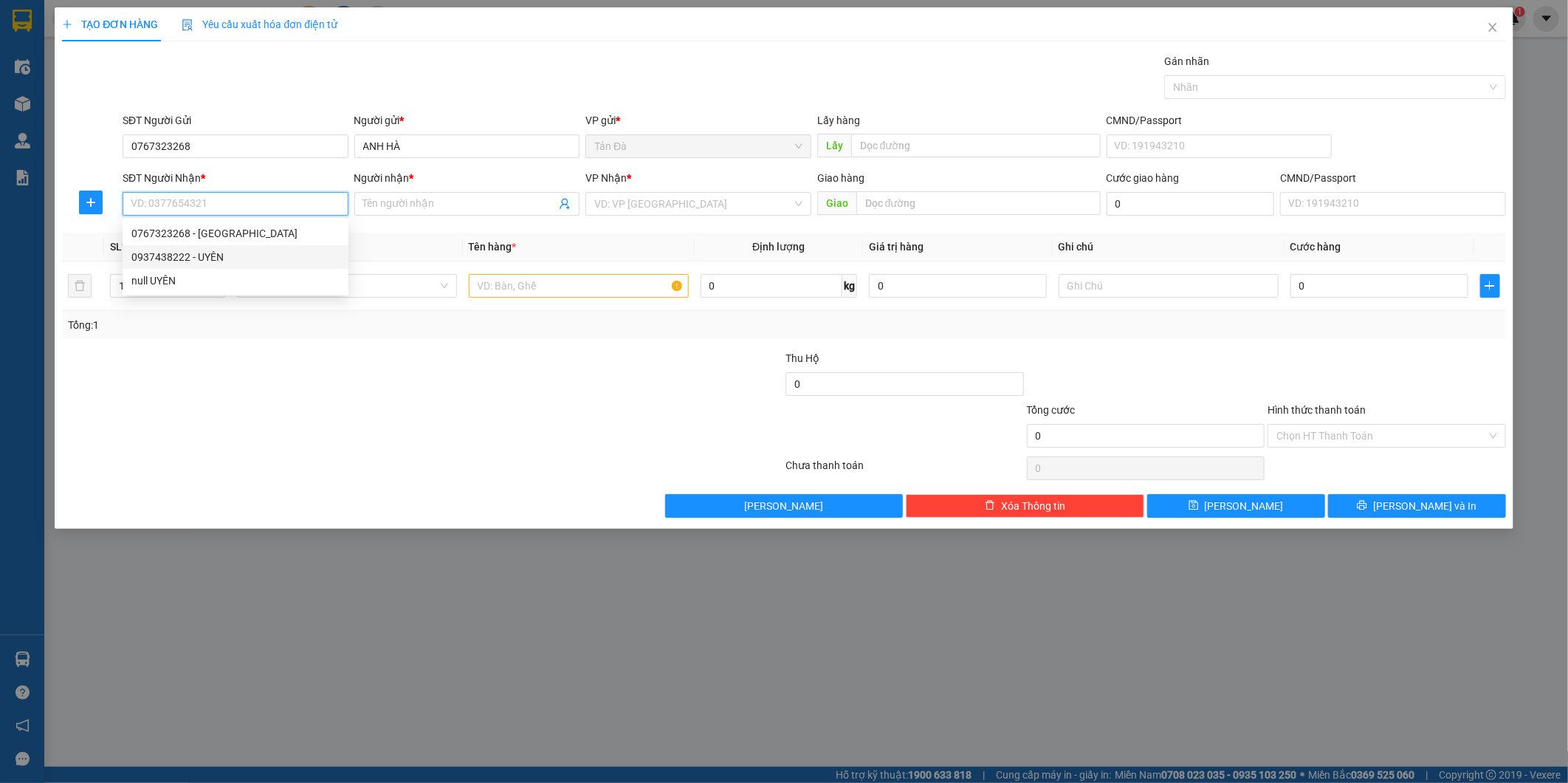
drag, startPoint x: 222, startPoint y: 256, endPoint x: 272, endPoint y: 249, distance: 50.5
click at [222, 256] on div "0937438222 - UYÊN" at bounding box center [236, 257] width 208 height 16
type input "0937438222"
type input "UYÊN"
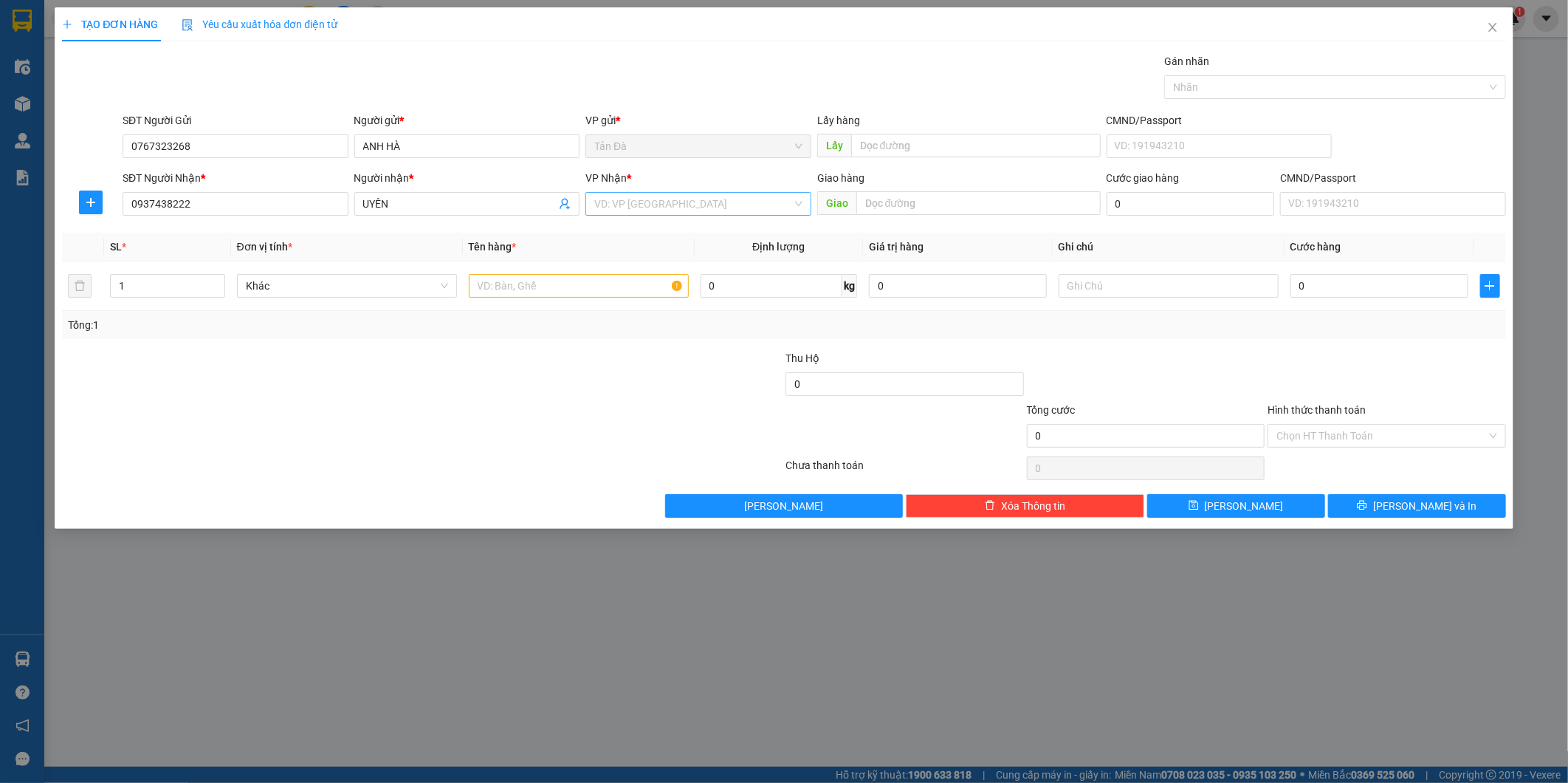
click at [639, 194] on input "search" at bounding box center [693, 203] width 198 height 22
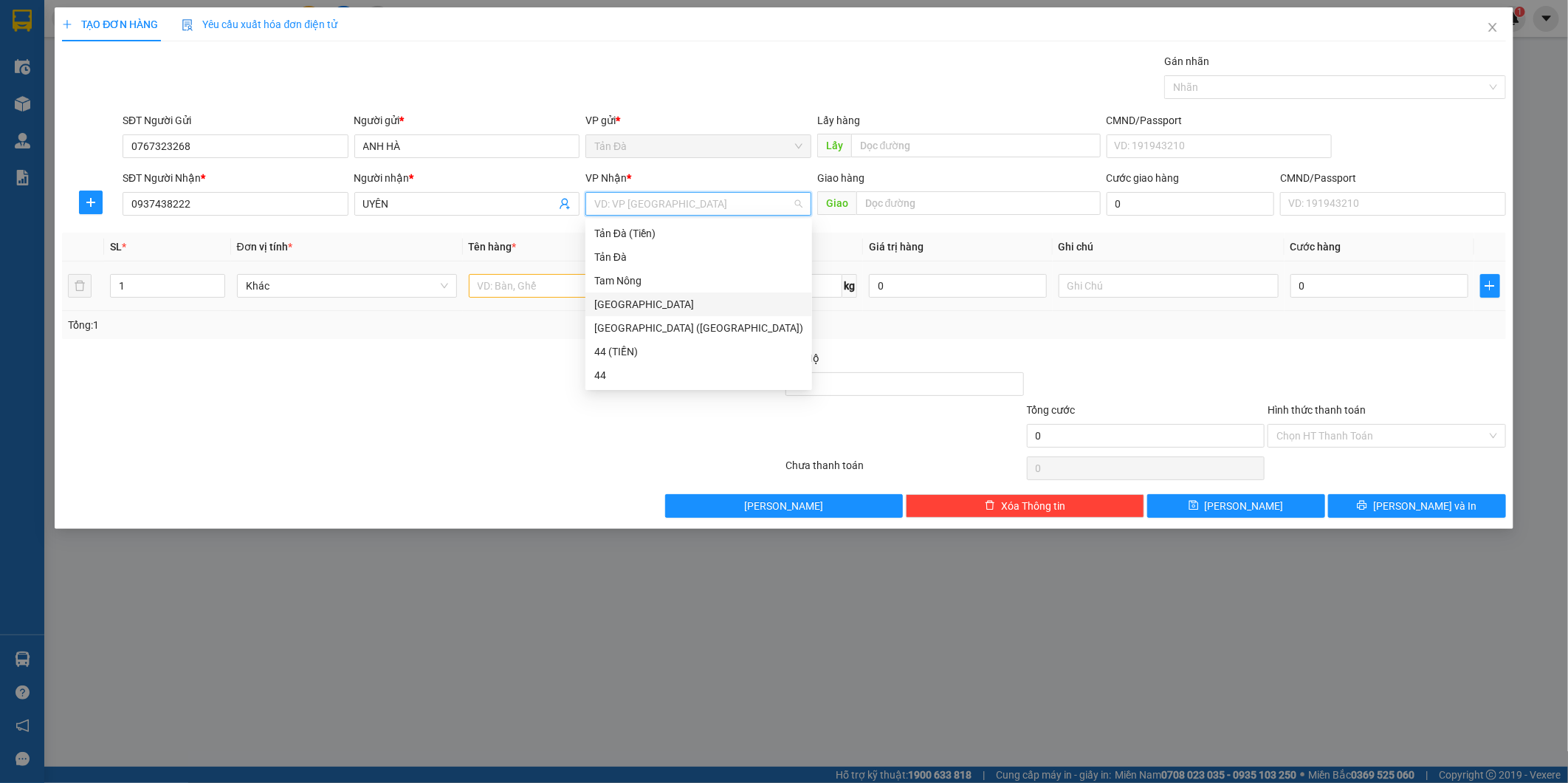
drag, startPoint x: 611, startPoint y: 308, endPoint x: 496, endPoint y: 284, distance: 117.5
click at [611, 307] on div "[GEOGRAPHIC_DATA]" at bounding box center [698, 303] width 209 height 16
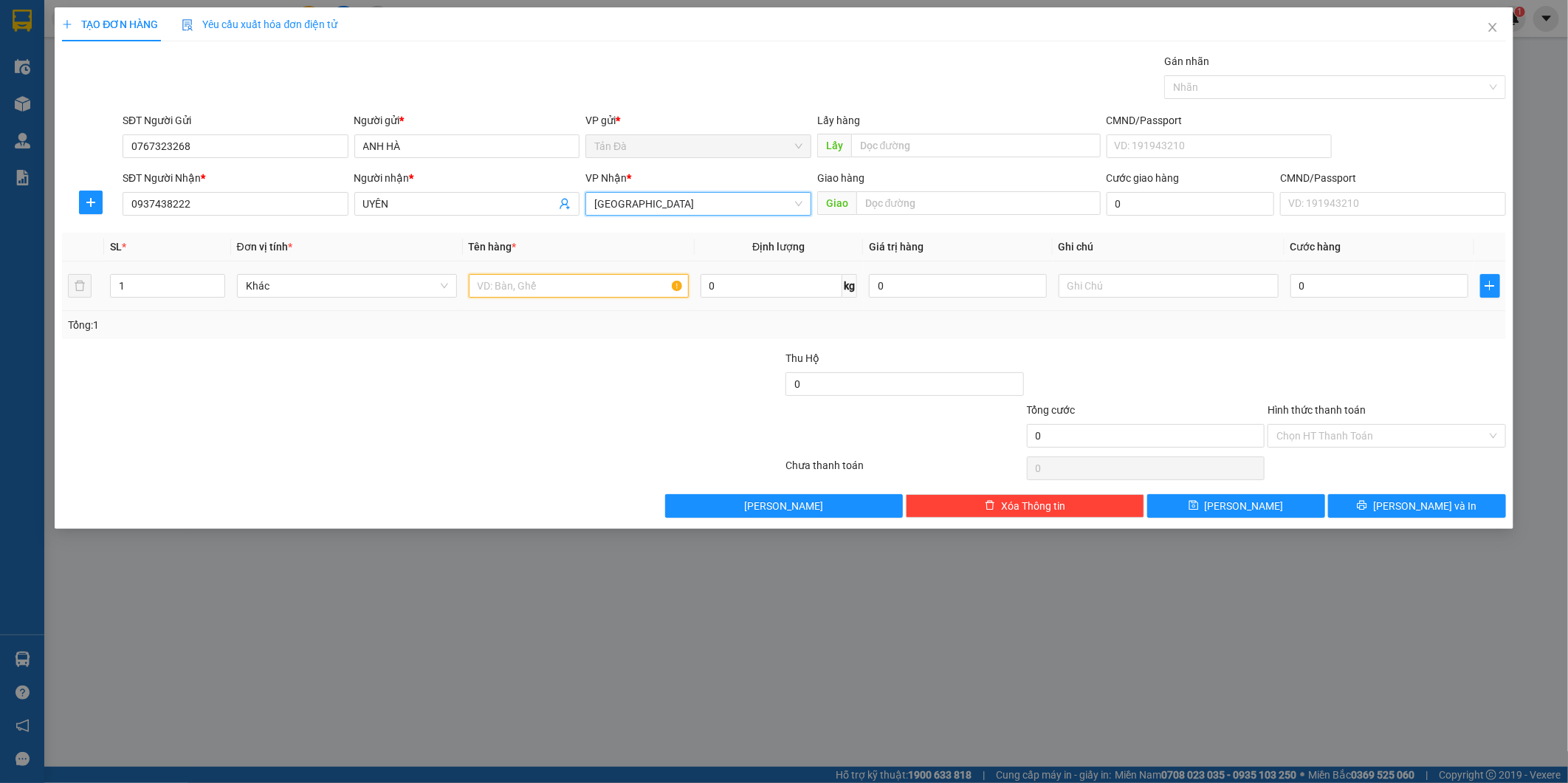
click at [496, 284] on input "text" at bounding box center [579, 285] width 220 height 24
click at [380, 282] on span "Khác" at bounding box center [347, 285] width 203 height 22
type input "BỌC TRẮNG"
type input "D"
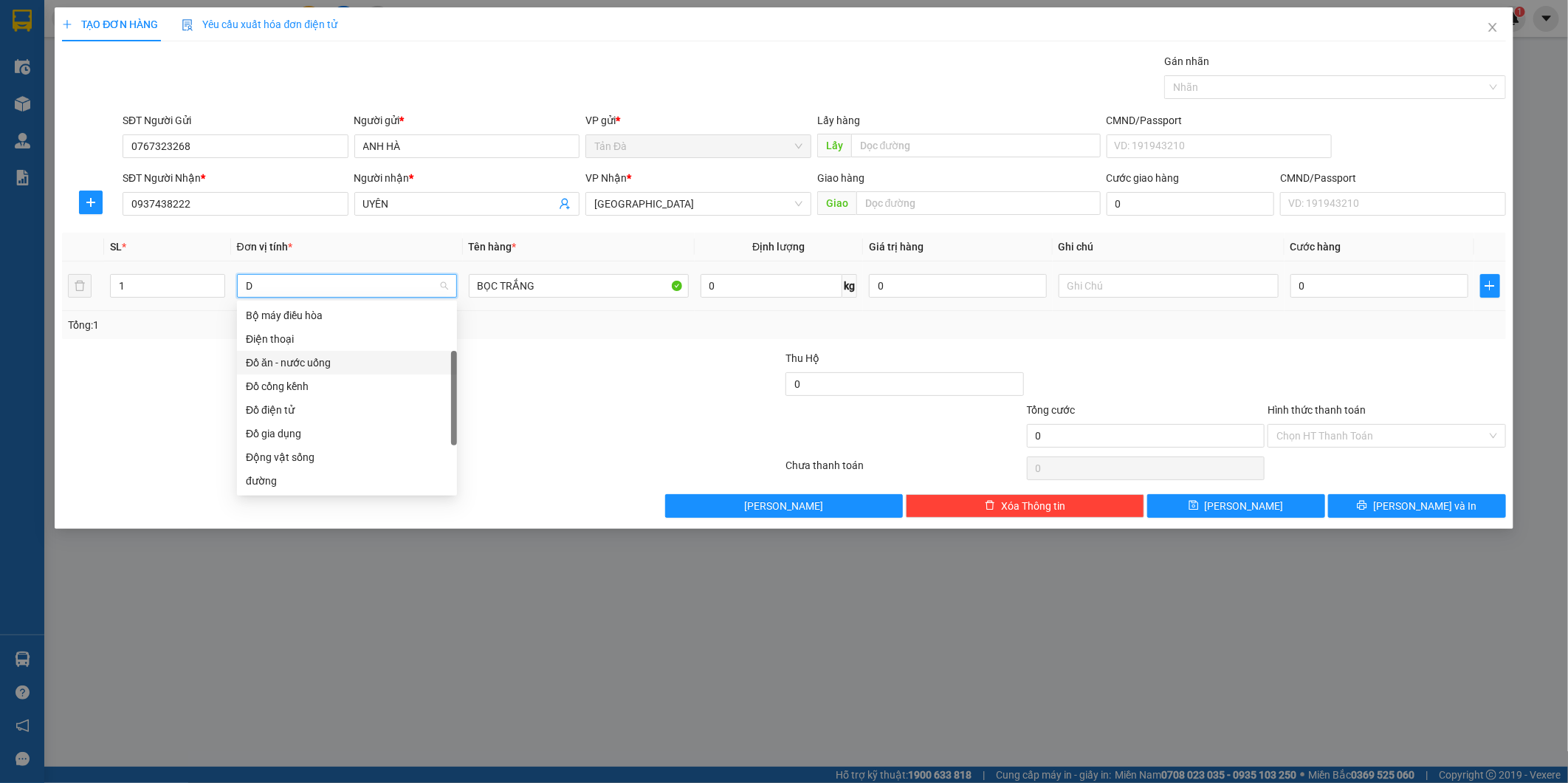
scroll to position [24, 0]
click at [297, 338] on div "Đồ ăn - nước uống" at bounding box center [347, 338] width 203 height 16
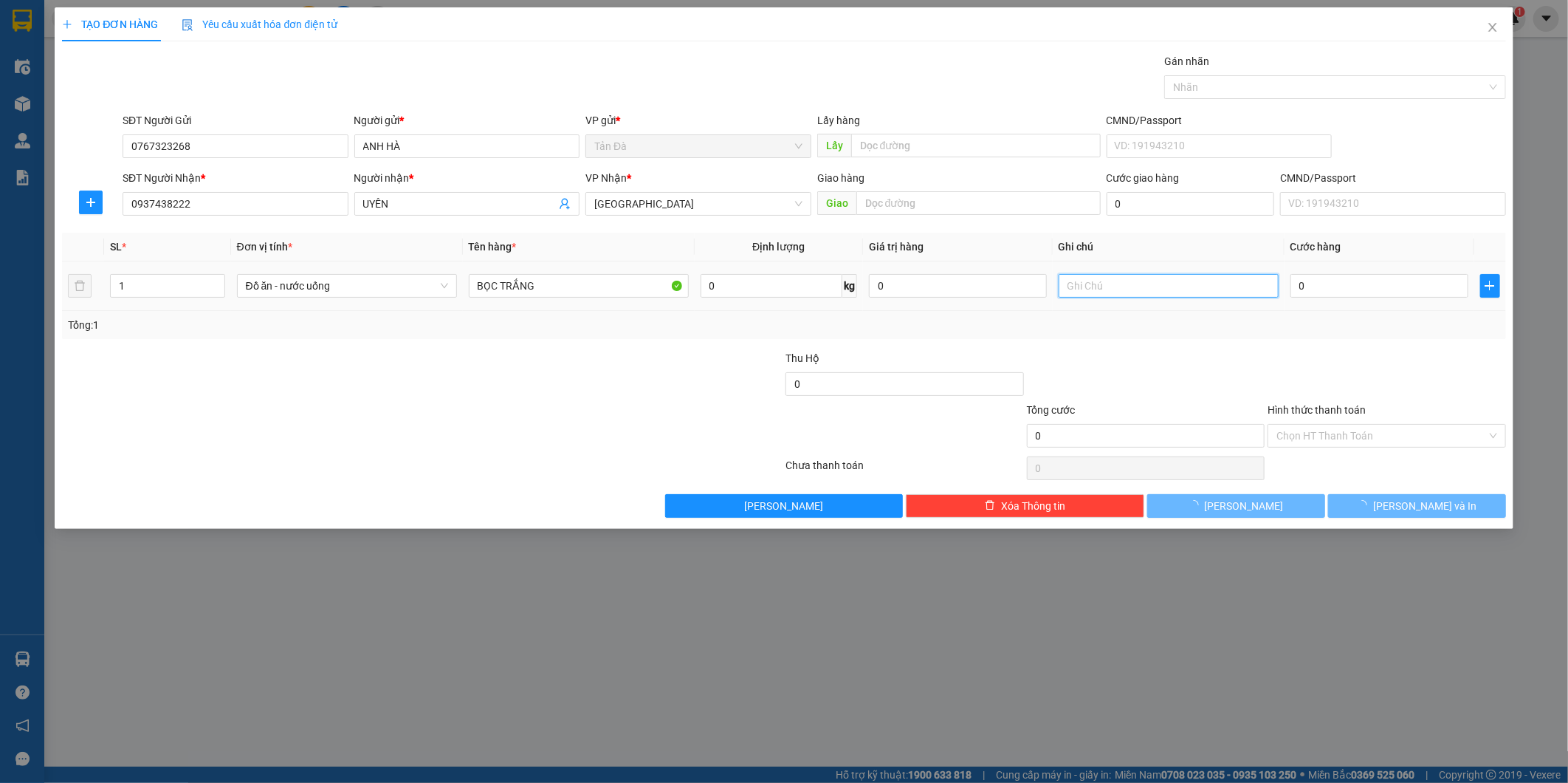
click at [1108, 290] on input "text" at bounding box center [1168, 285] width 220 height 24
click at [1086, 289] on input "MIG QUẢNG" at bounding box center [1168, 285] width 220 height 24
type input "MÌ QUẢNG"
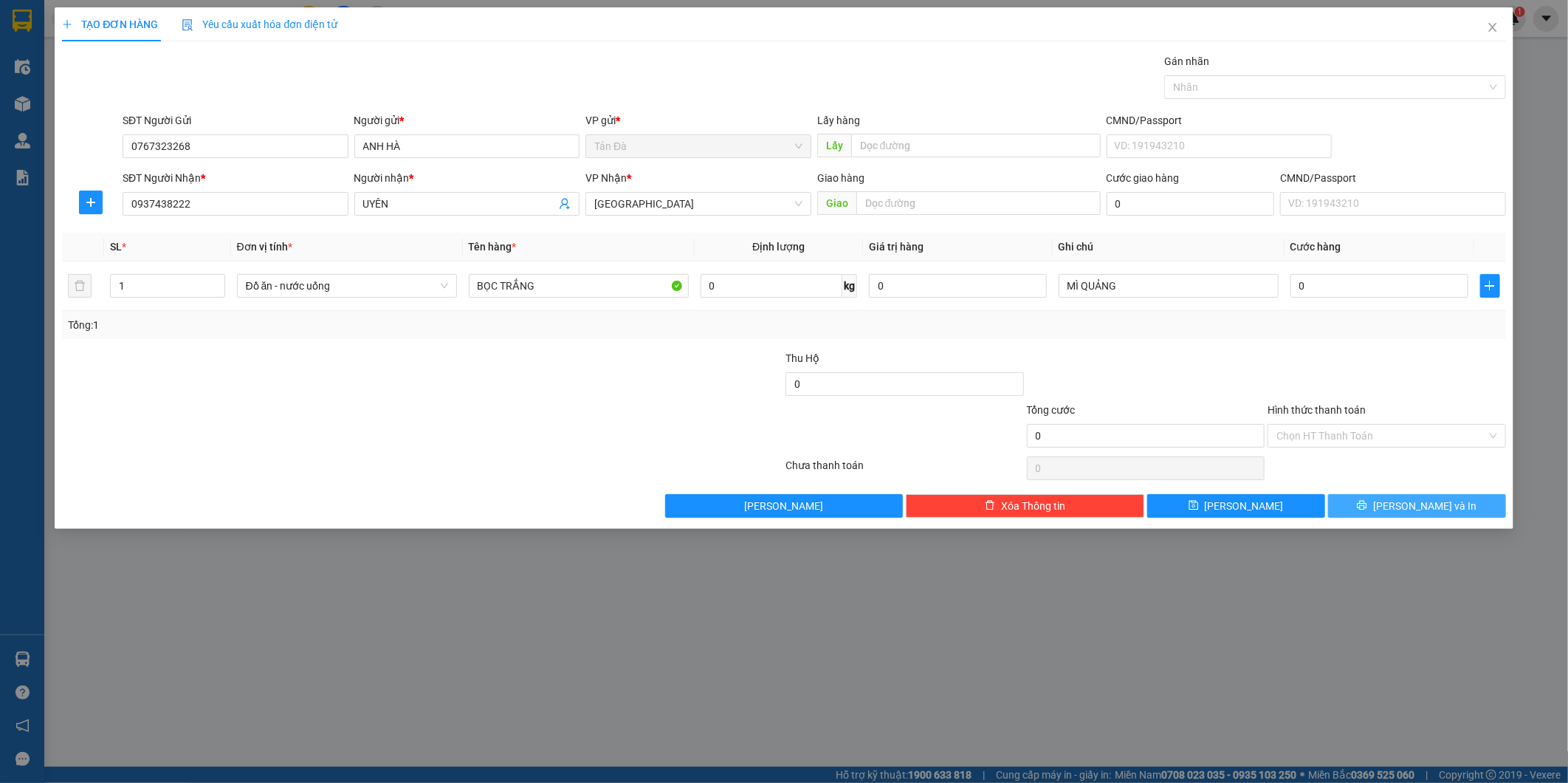
drag, startPoint x: 1454, startPoint y: 512, endPoint x: 1419, endPoint y: 511, distance: 35.0
click at [1454, 511] on button "[PERSON_NAME] và In" at bounding box center [1417, 505] width 178 height 24
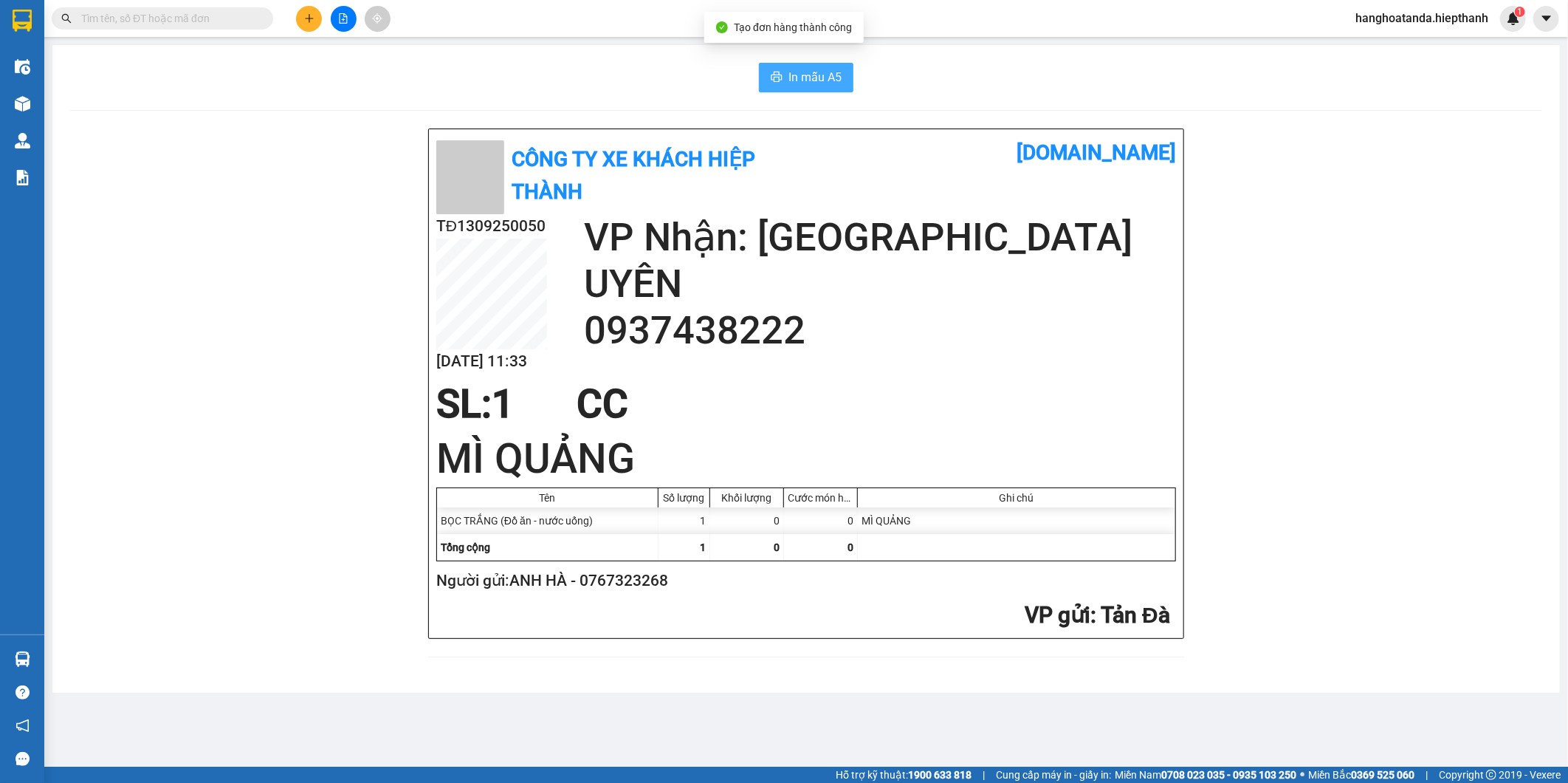
drag, startPoint x: 799, startPoint y: 58, endPoint x: 815, endPoint y: 80, distance: 27.2
click at [802, 60] on div "In mẫu A5 Công Ty xe khách HIỆP THÀNH vexere.com TĐ1309250050 13/09 11:33 VP Nh…" at bounding box center [805, 369] width 1507 height 647
click at [815, 80] on span "In mẫu A5" at bounding box center [815, 77] width 53 height 18
